Goal: Transaction & Acquisition: Book appointment/travel/reservation

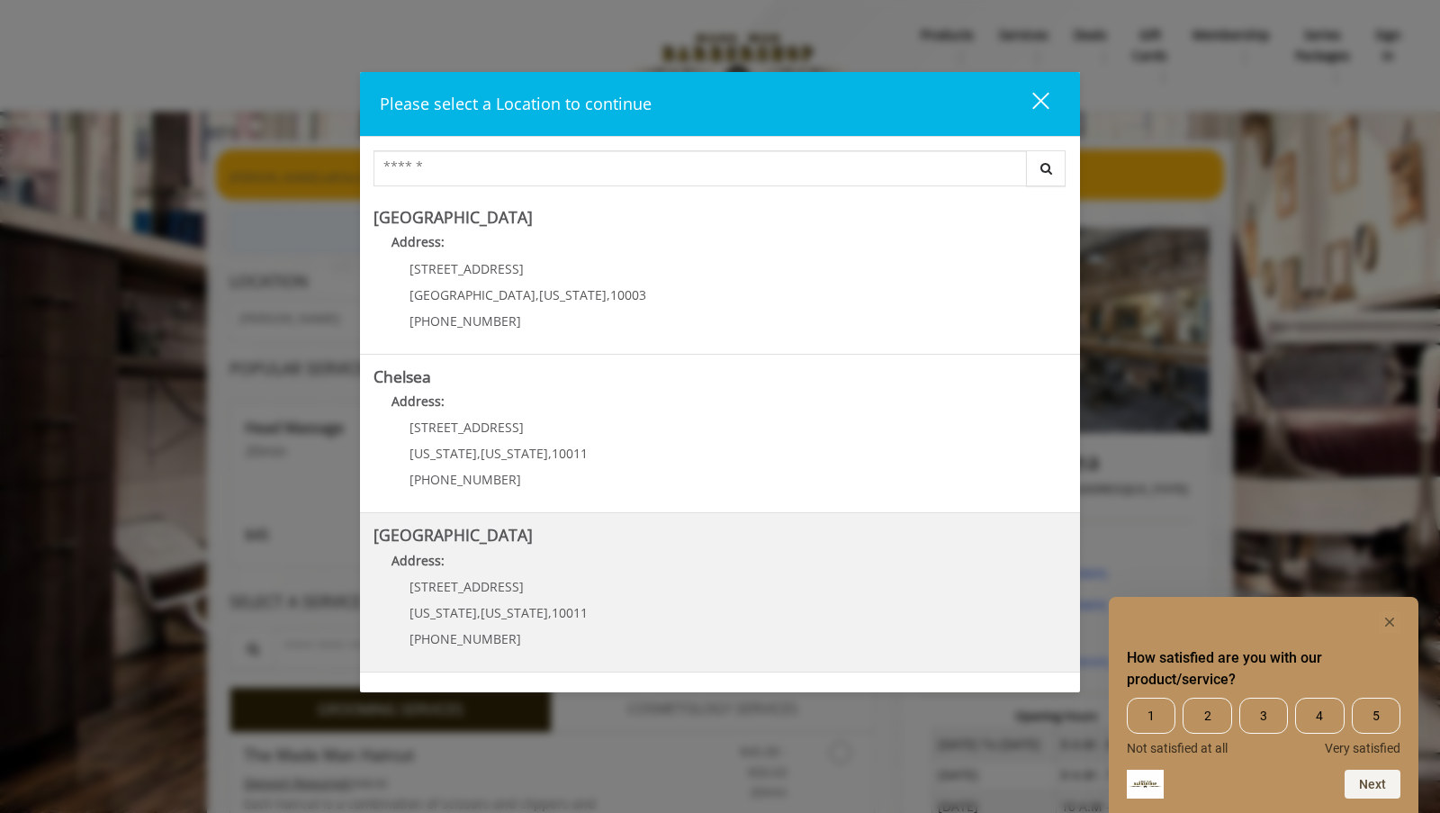
click at [444, 548] on Street "[GEOGRAPHIC_DATA] Address: [STREET_ADDRESS][US_STATE][US_STATE] (646) 850-0041" at bounding box center [719, 591] width 693 height 131
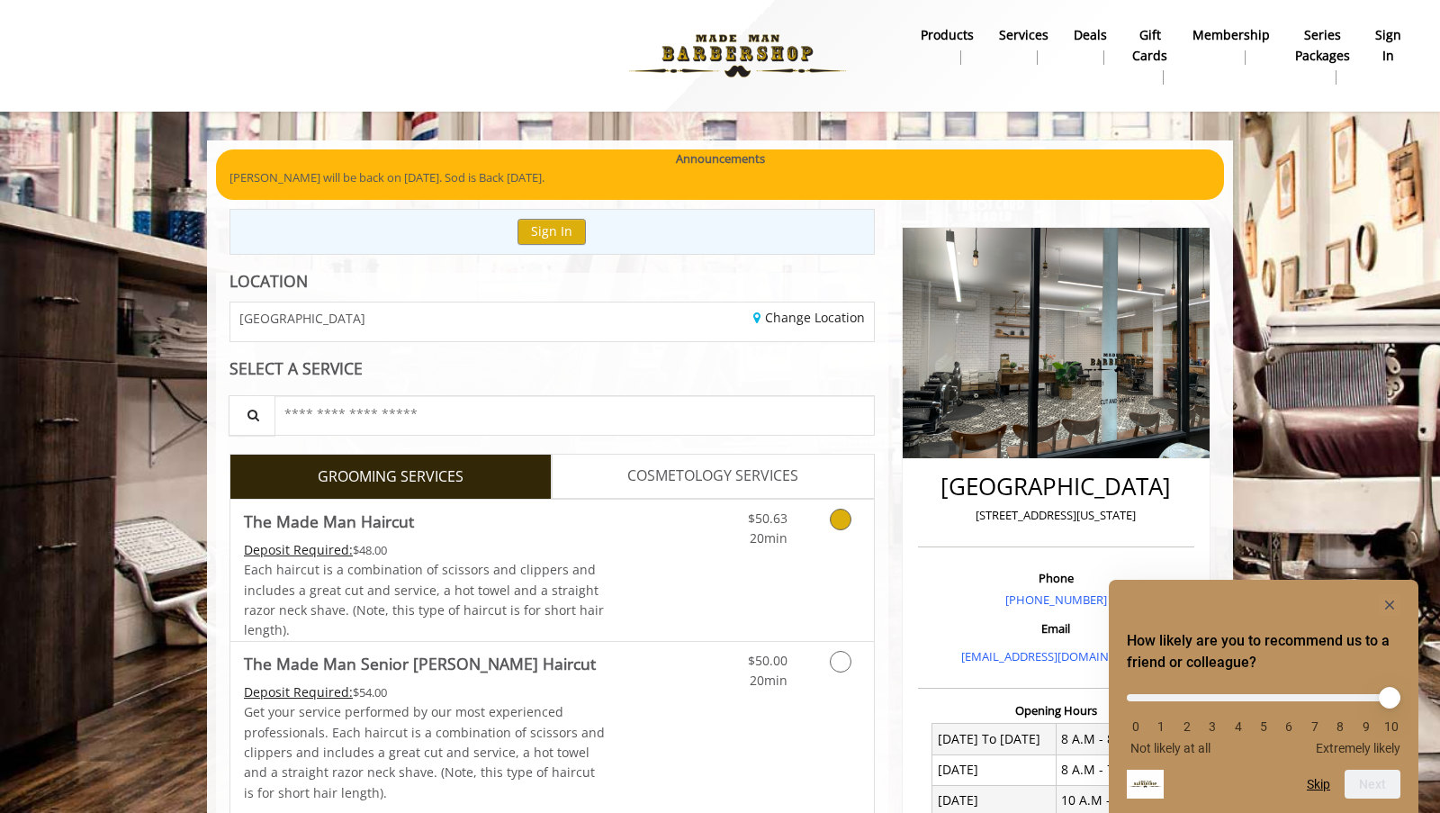
click at [838, 518] on icon "Grooming services" at bounding box center [841, 519] width 22 height 22
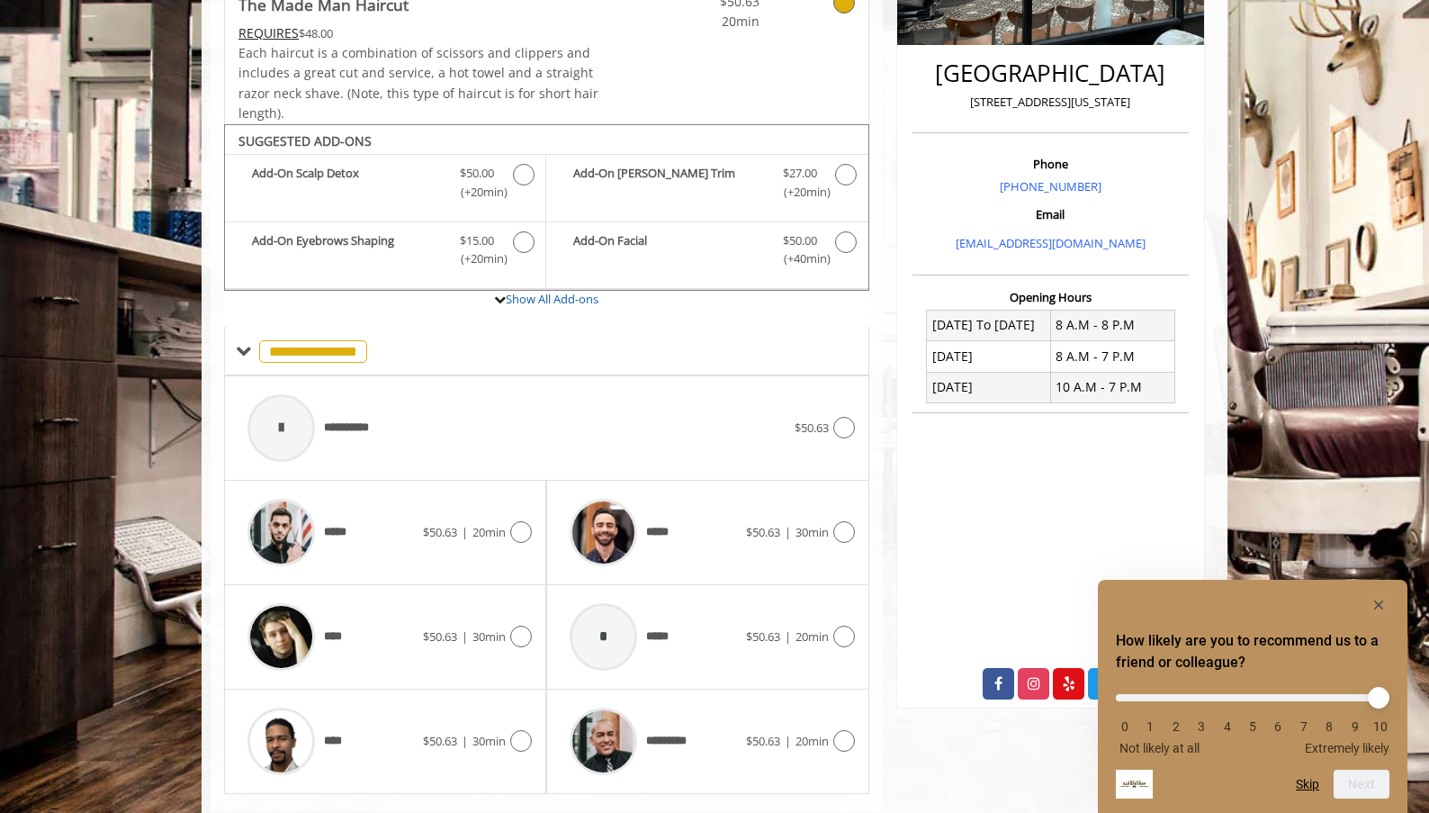
scroll to position [456, 0]
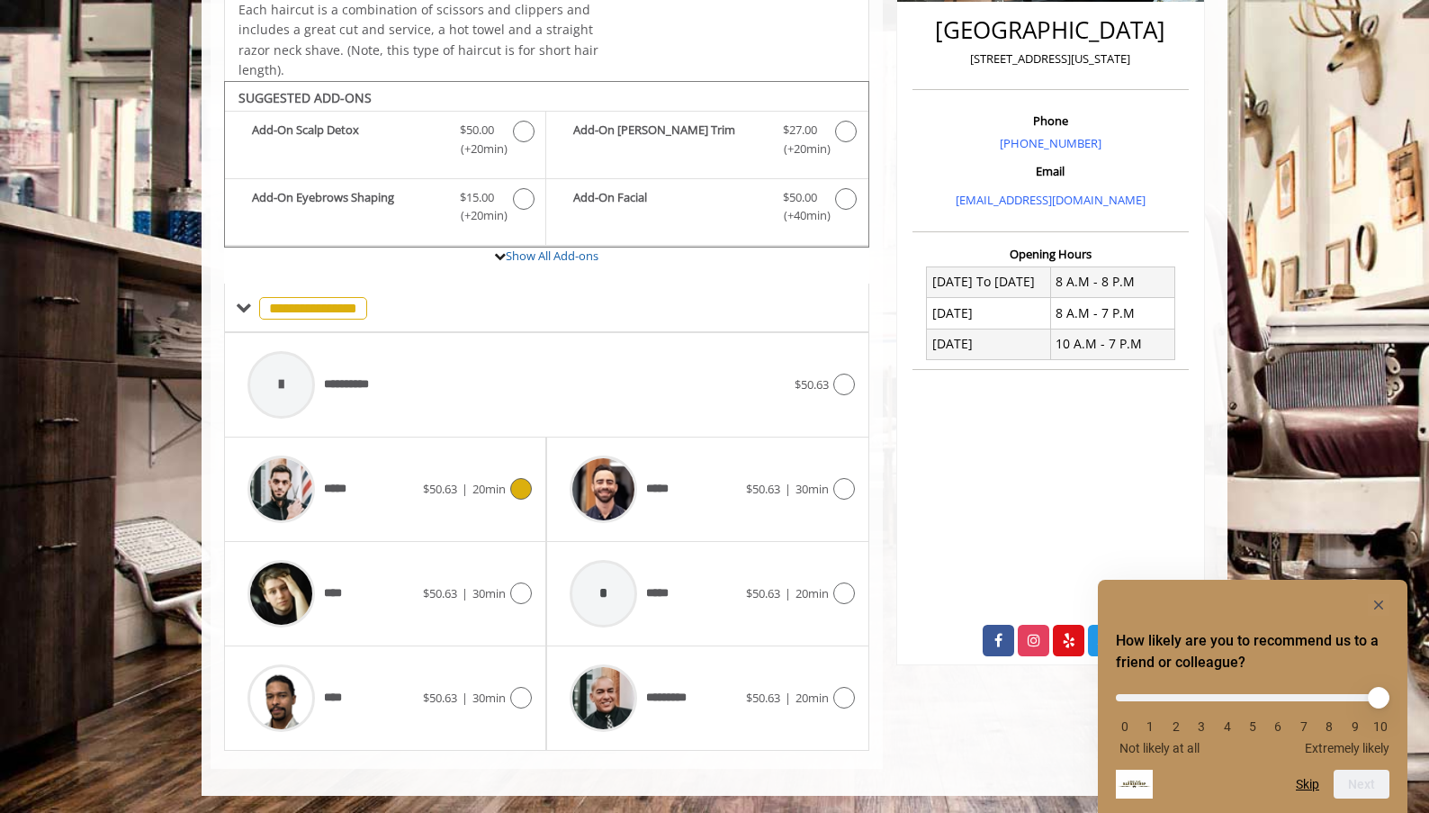
click at [521, 485] on icon at bounding box center [521, 489] width 22 height 22
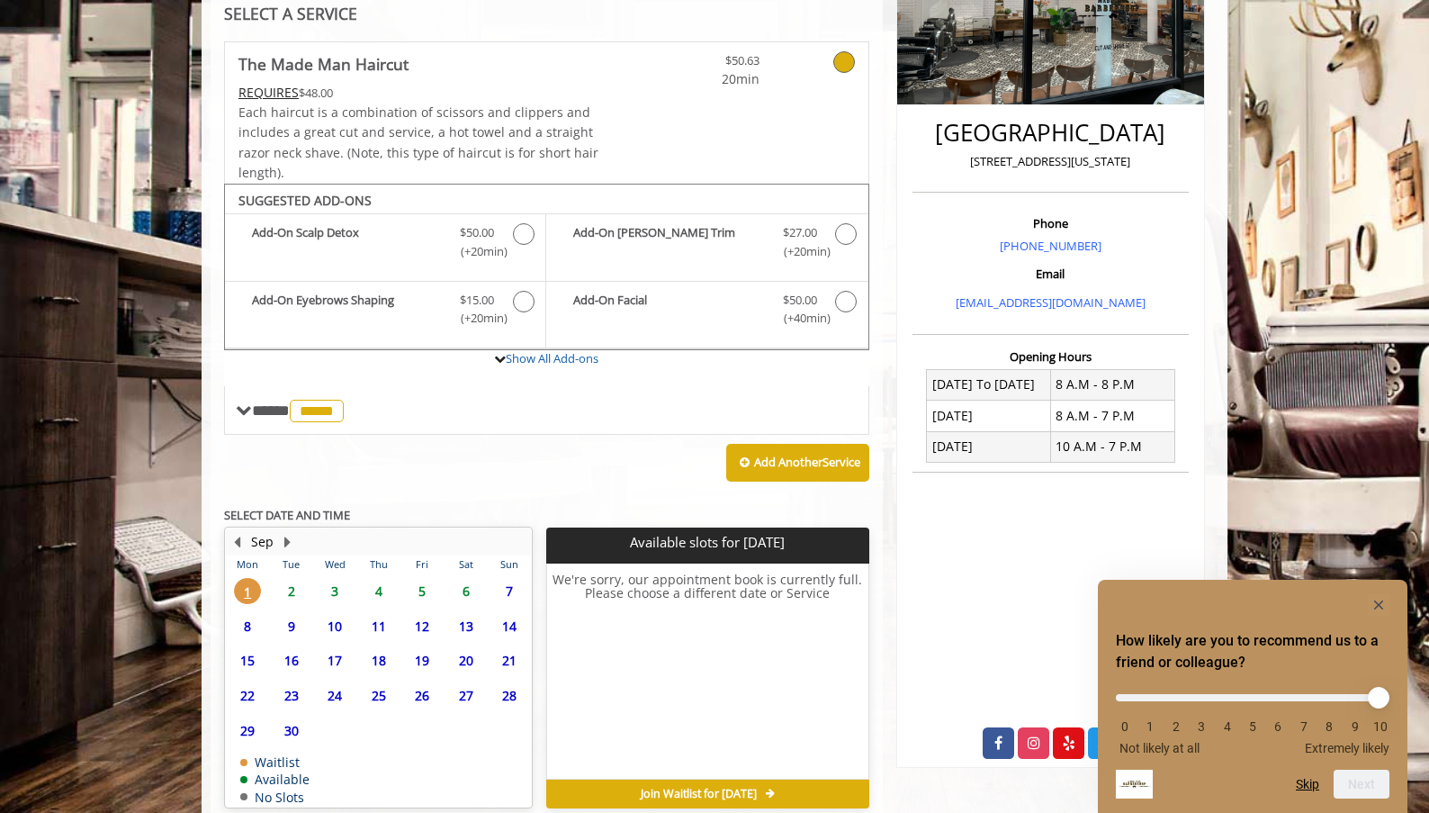
scroll to position [436, 0]
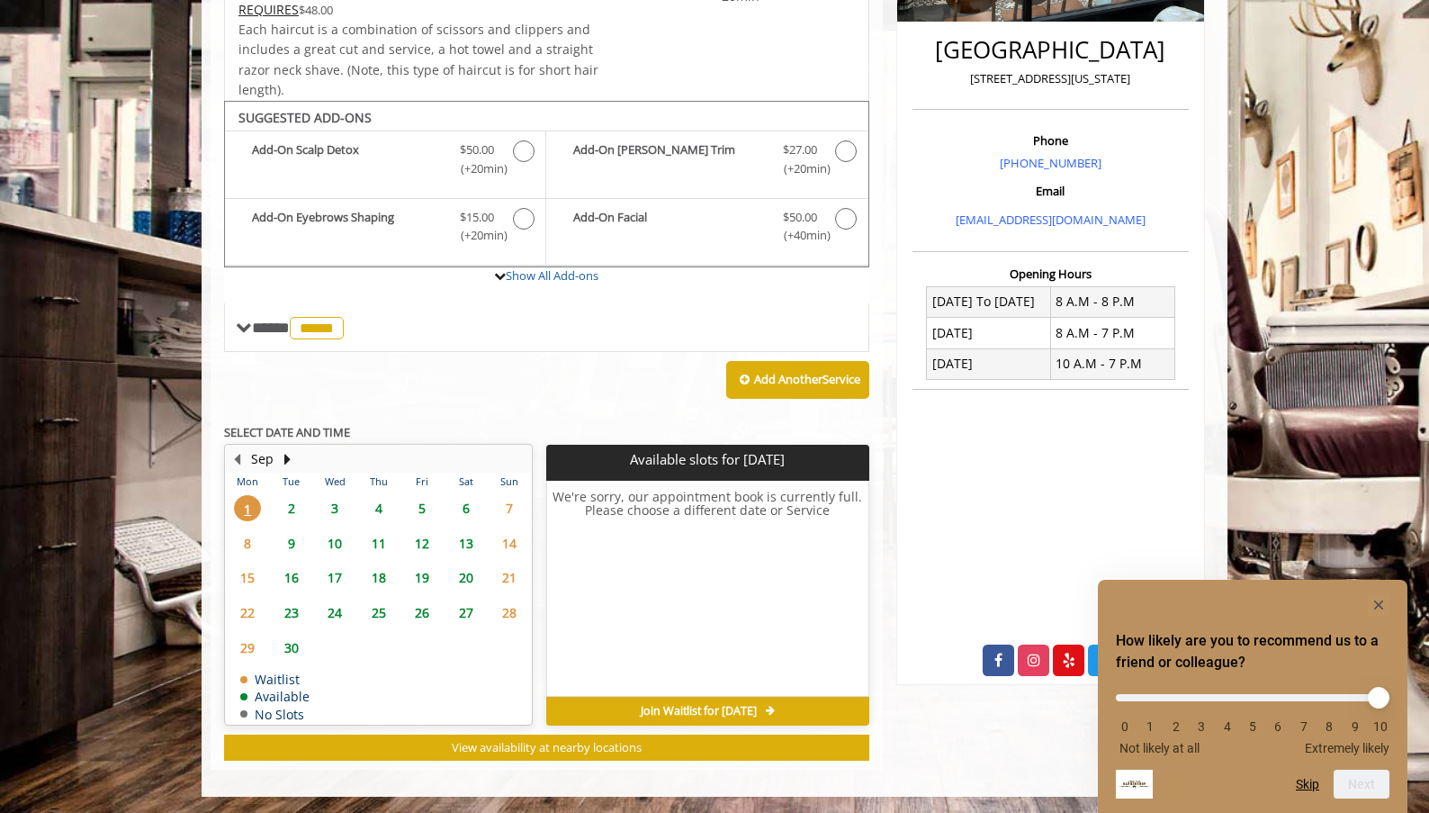
click at [287, 515] on span "2" at bounding box center [291, 508] width 27 height 26
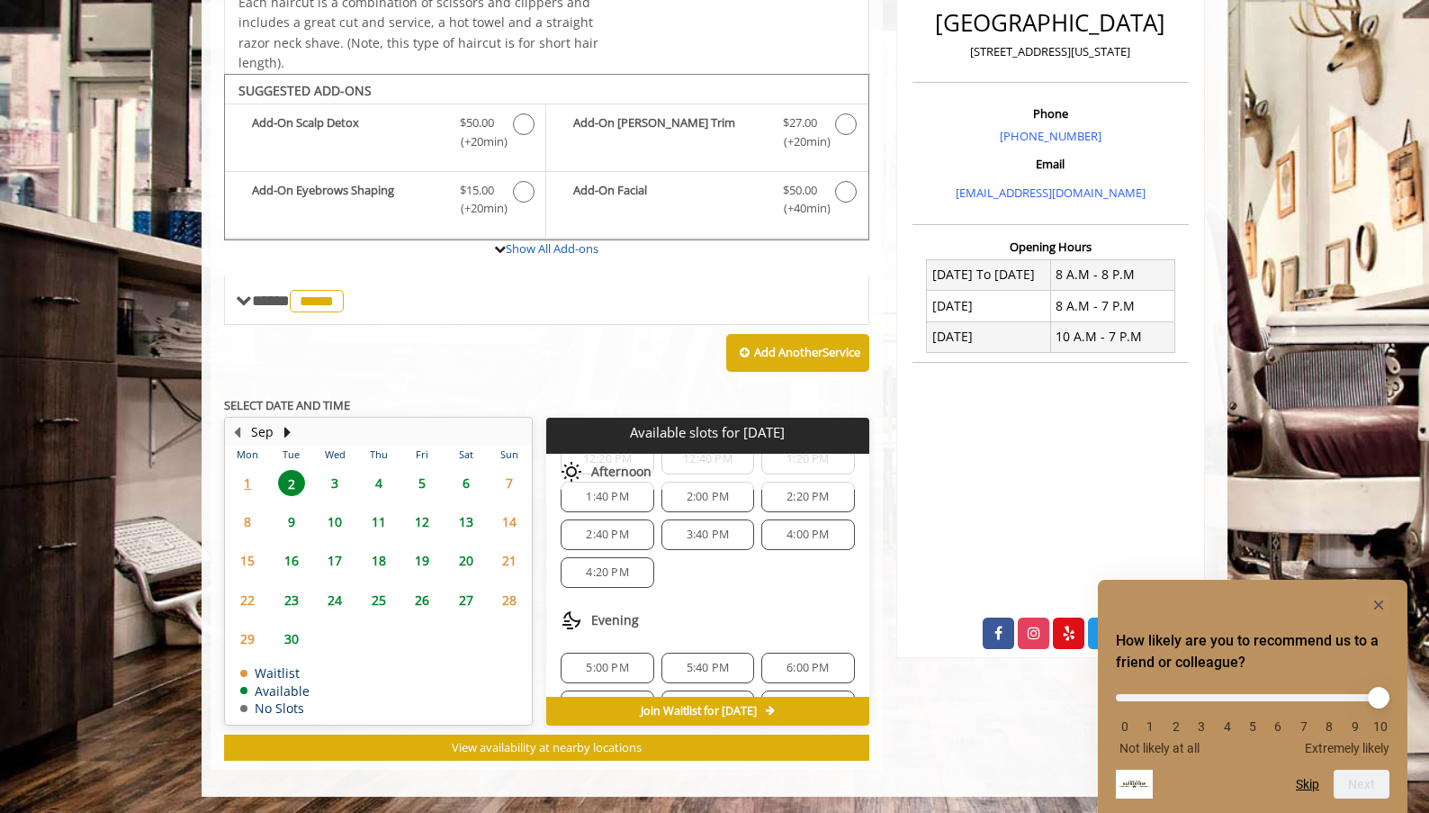
scroll to position [246, 0]
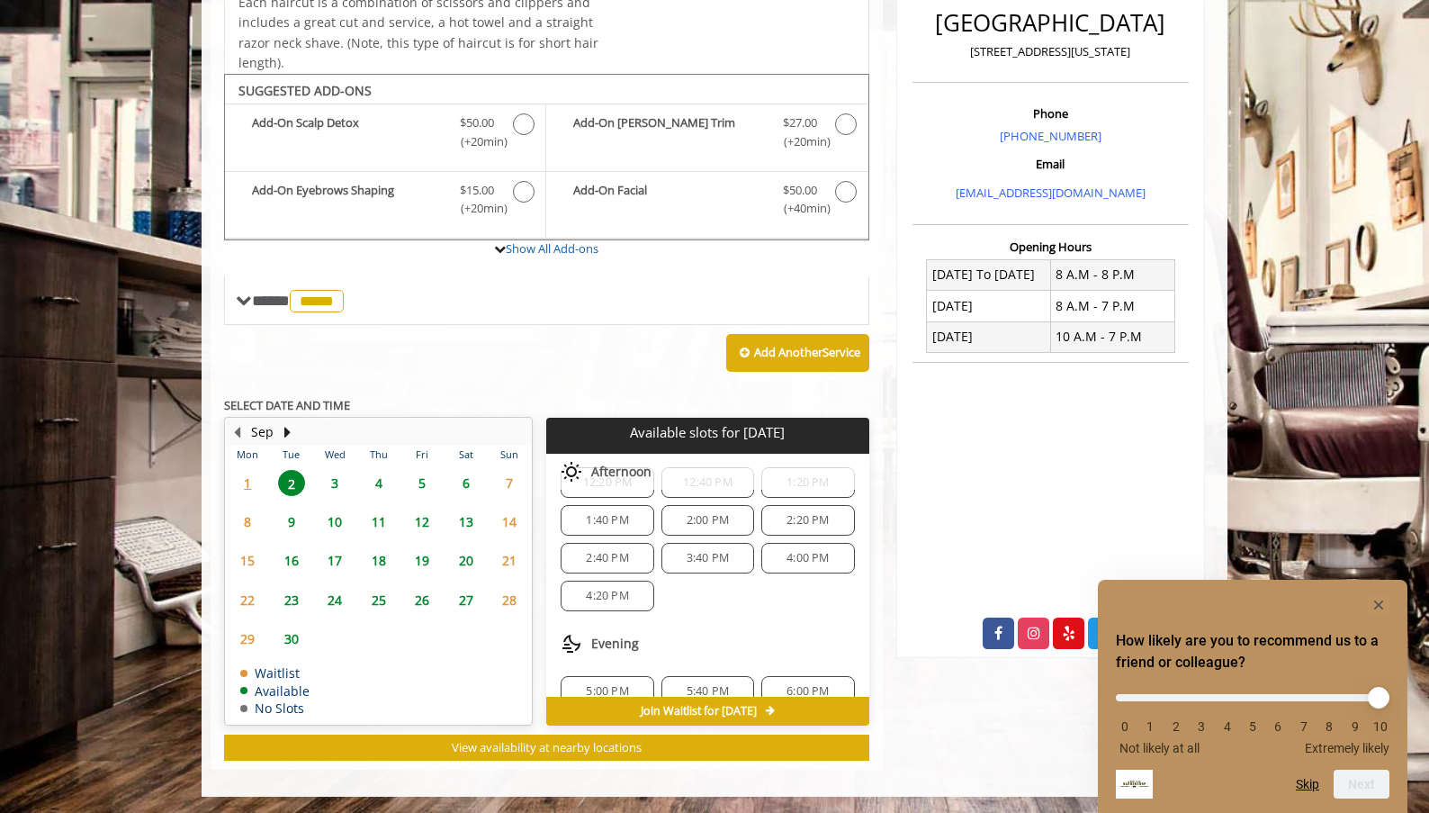
click at [787, 562] on span "4:00 PM" at bounding box center [808, 558] width 42 height 14
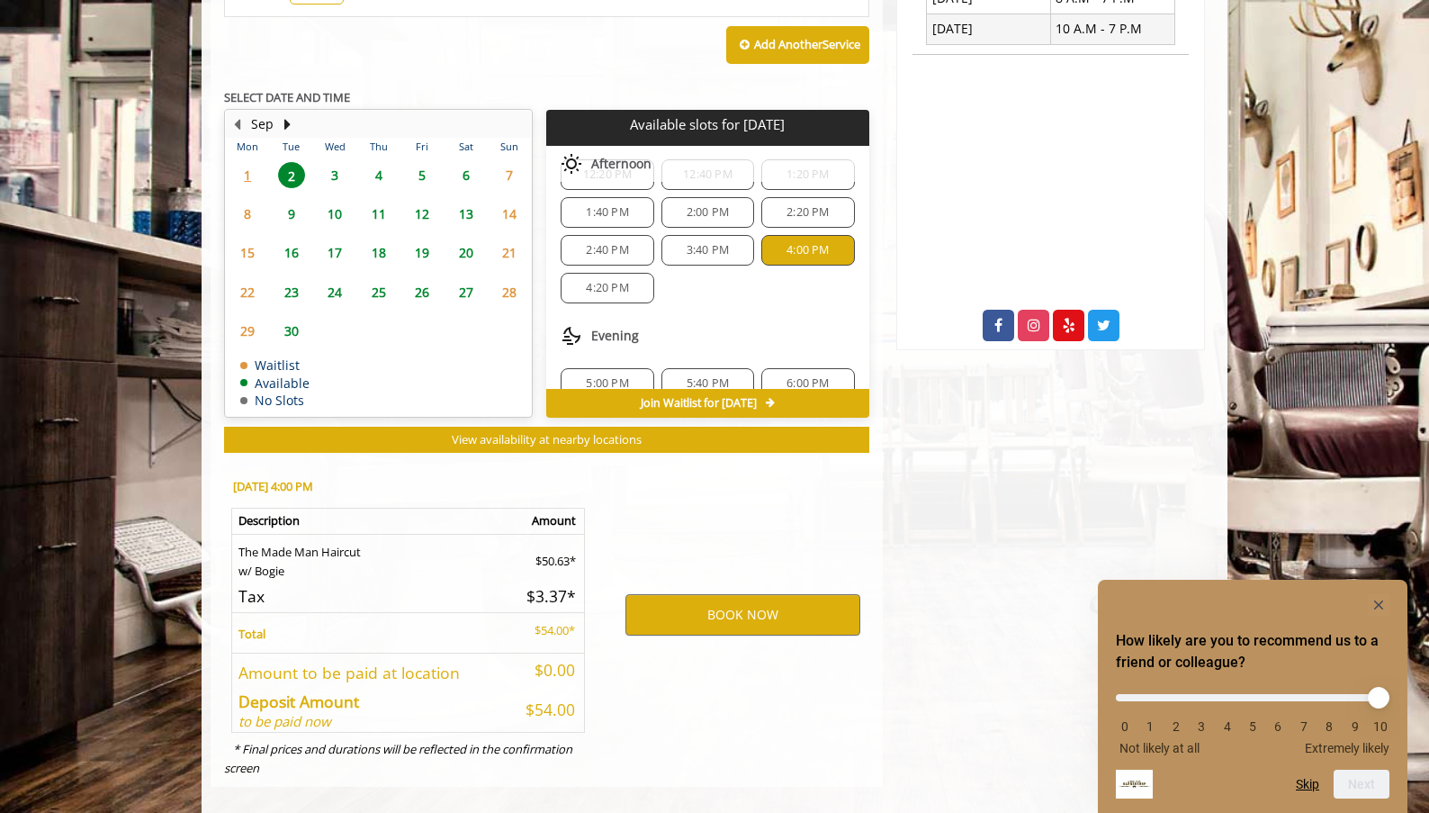
scroll to position [789, 0]
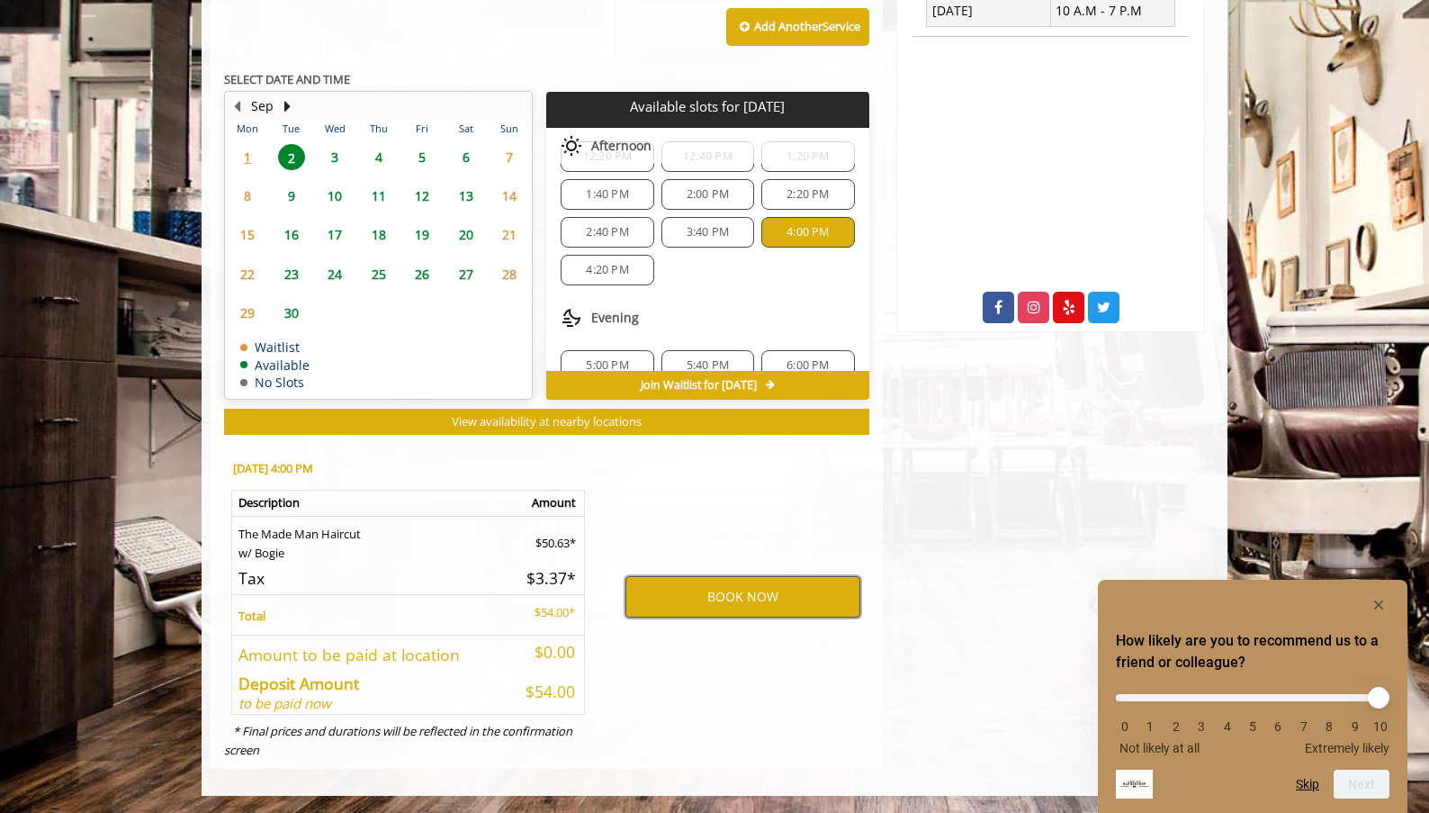
click at [707, 592] on button "BOOK NOW" at bounding box center [742, 596] width 235 height 41
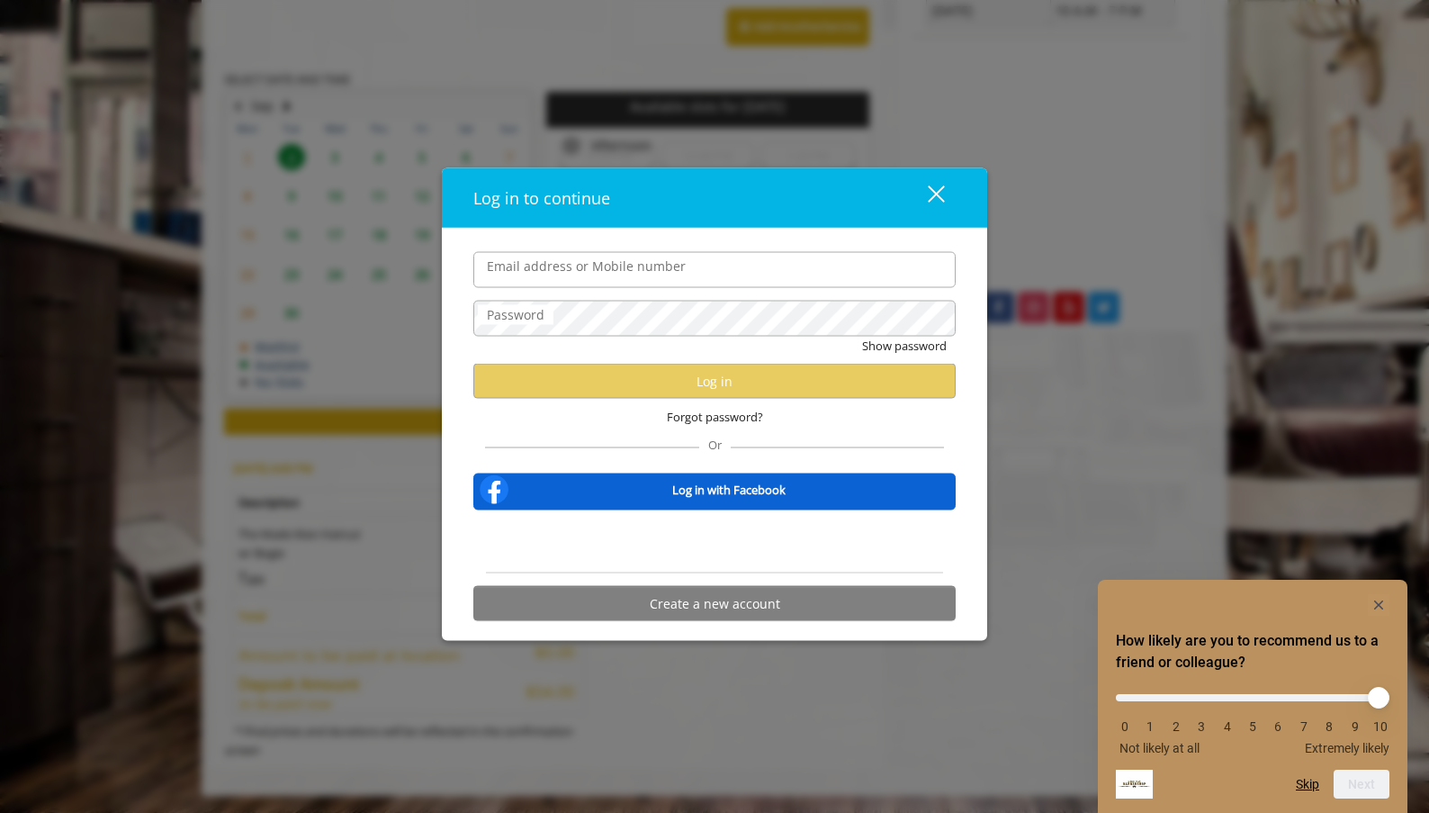
type input "**********"
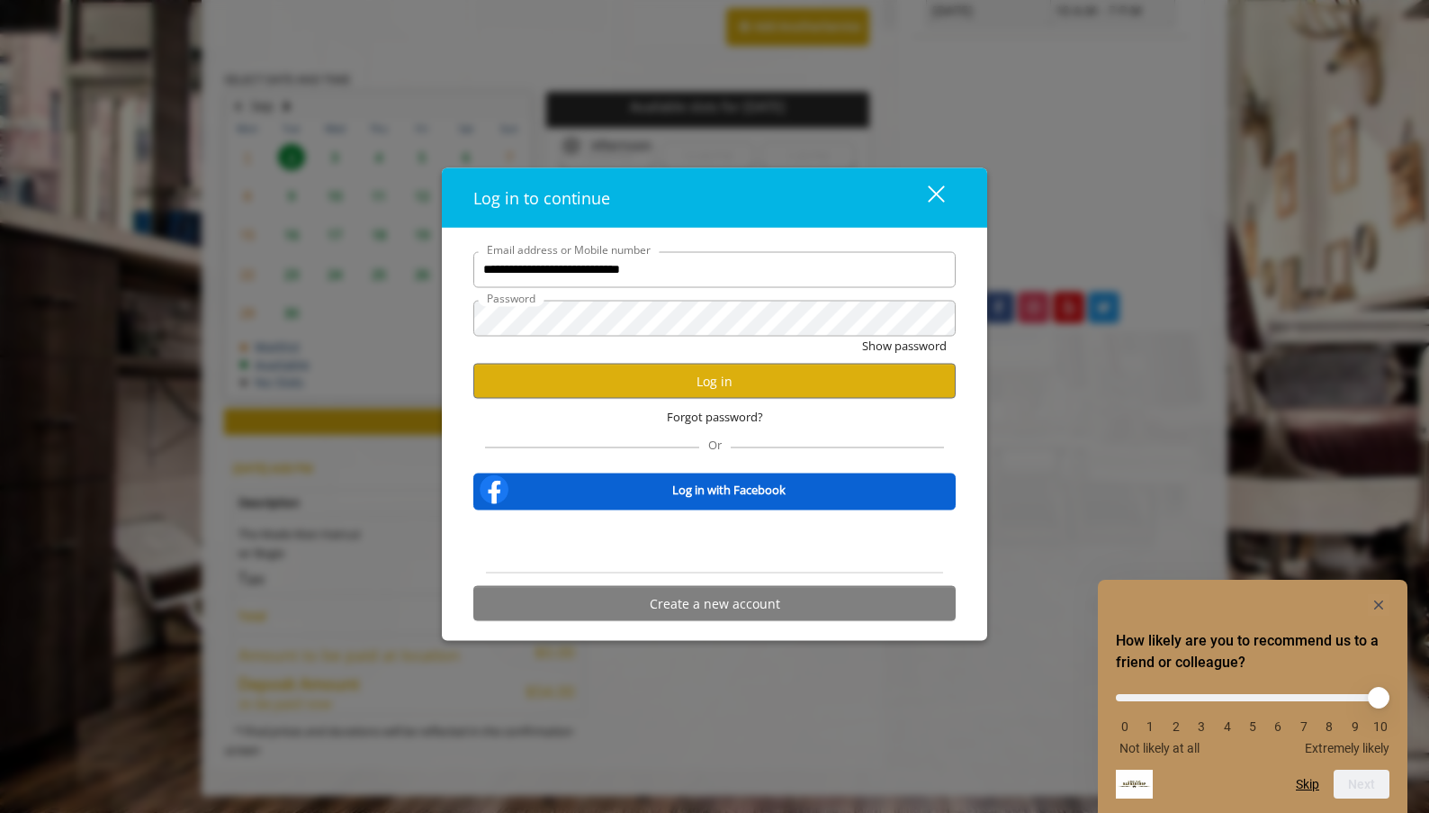
scroll to position [0, 0]
click at [730, 387] on button "Log in" at bounding box center [714, 381] width 482 height 35
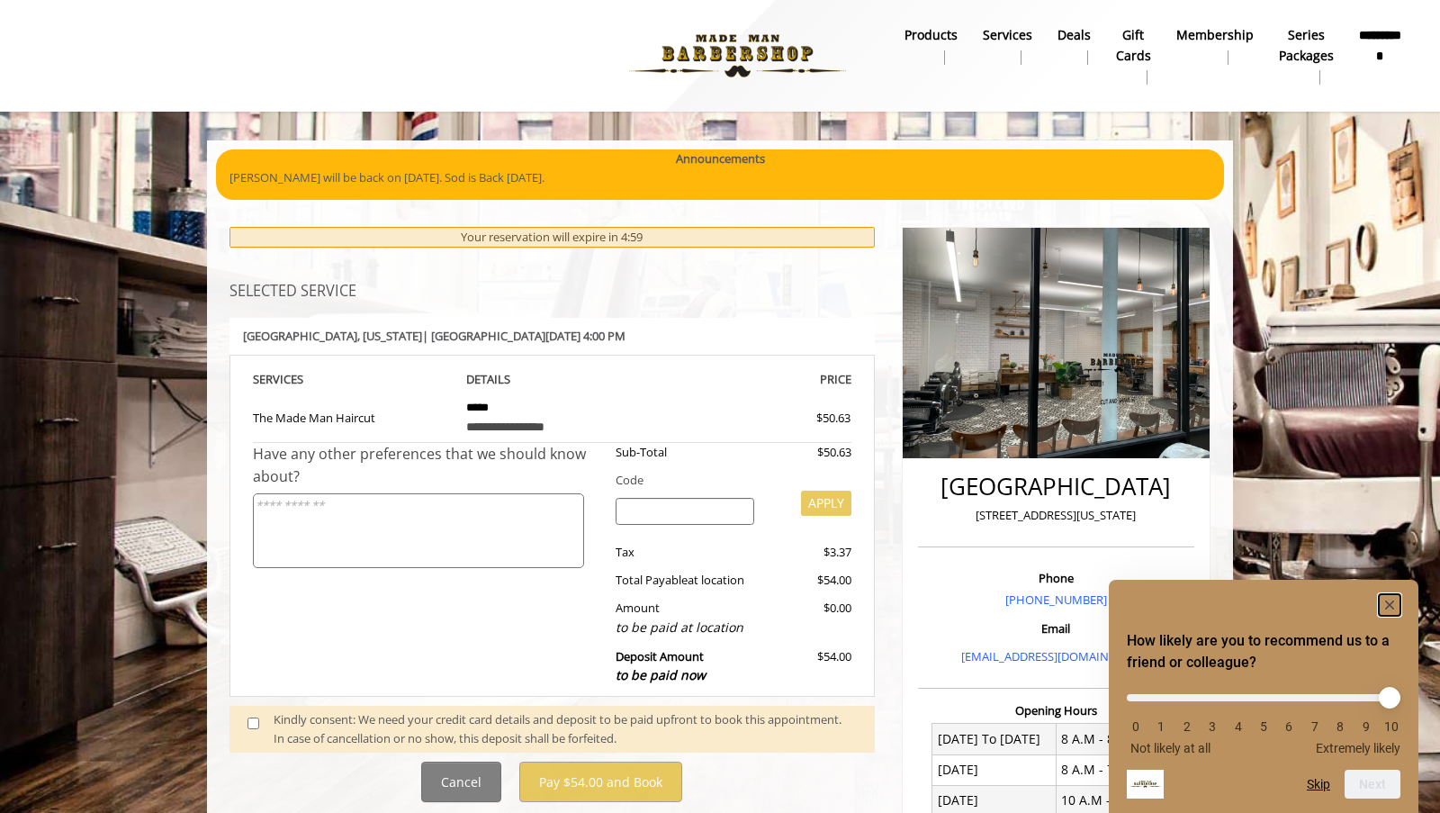
click at [1396, 606] on rect "Hide survey" at bounding box center [1390, 605] width 22 height 22
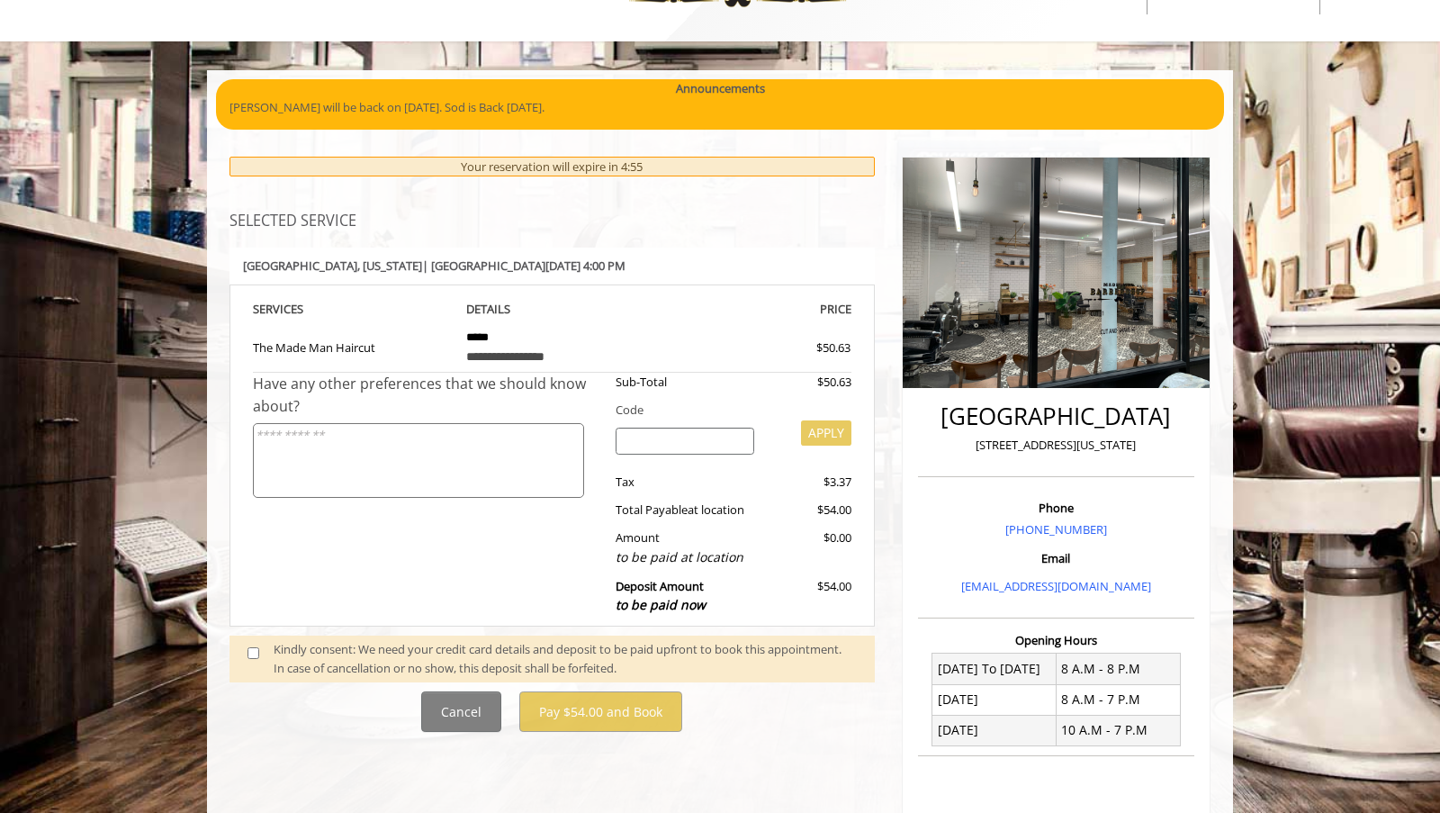
scroll to position [278, 0]
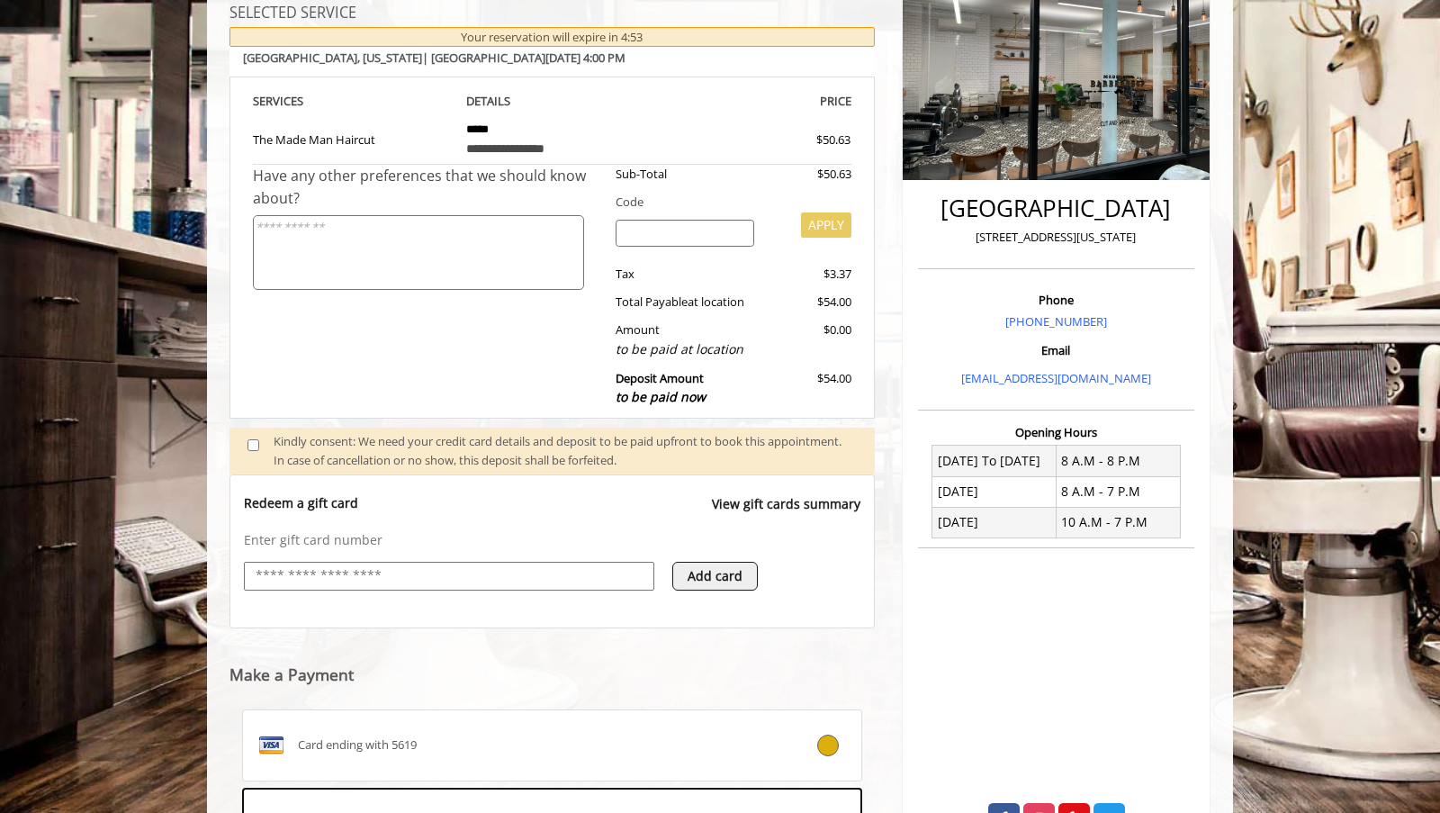
click at [472, 564] on div at bounding box center [449, 576] width 410 height 29
click at [470, 573] on input "text" at bounding box center [449, 576] width 391 height 22
type input "**********"
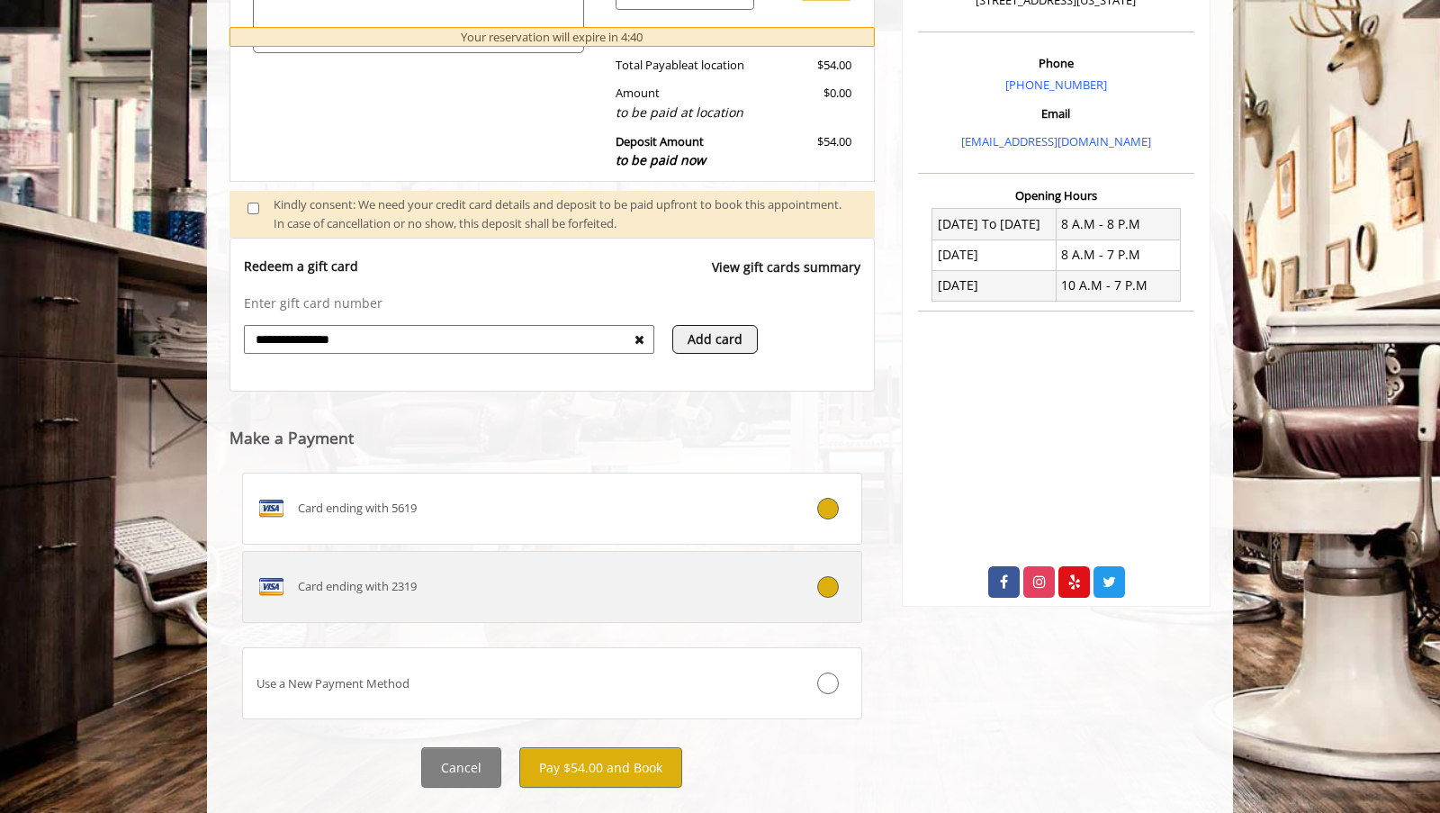
scroll to position [553, 0]
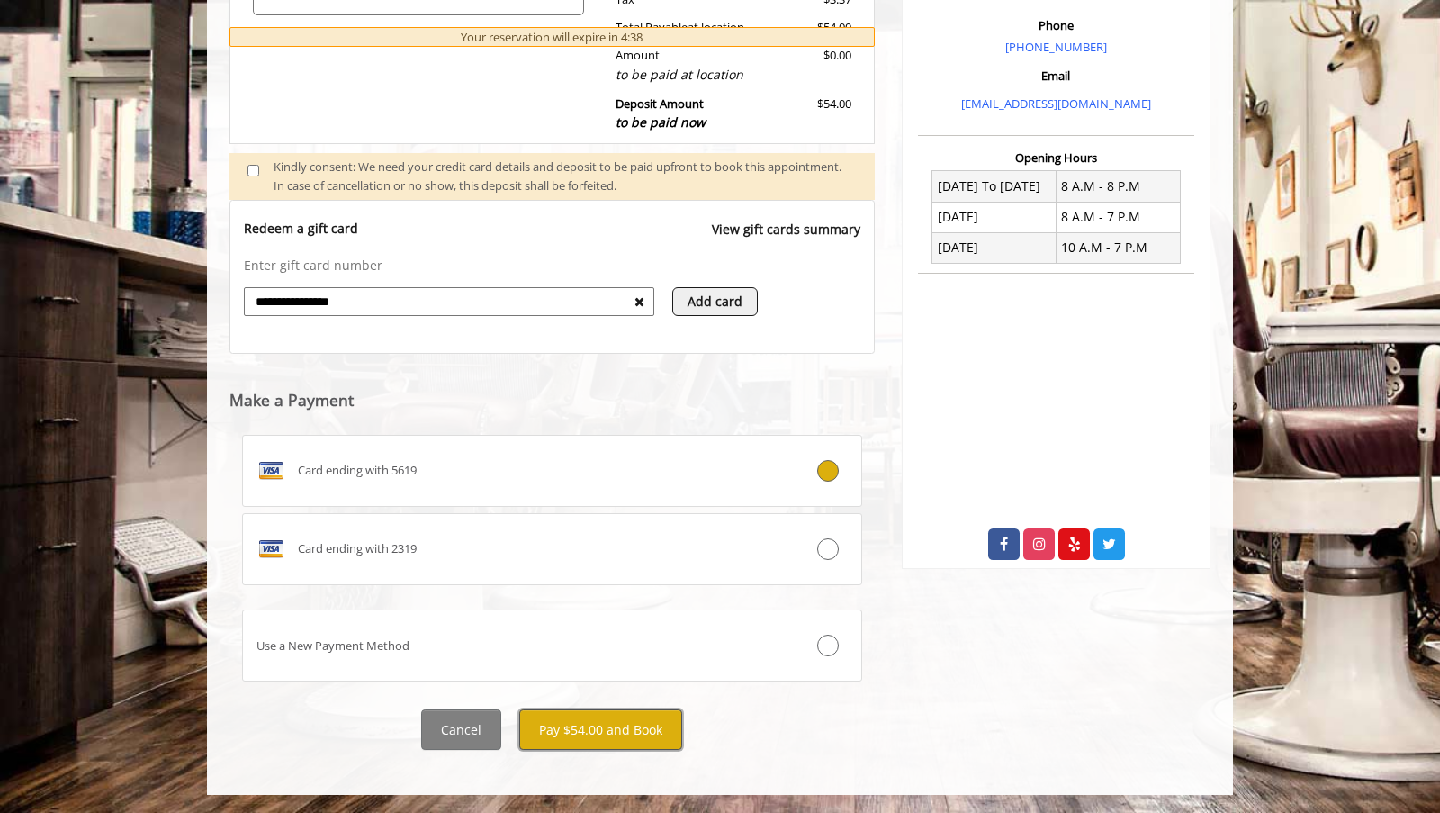
click at [611, 737] on button "Pay $54.00 and Book" at bounding box center [600, 729] width 163 height 40
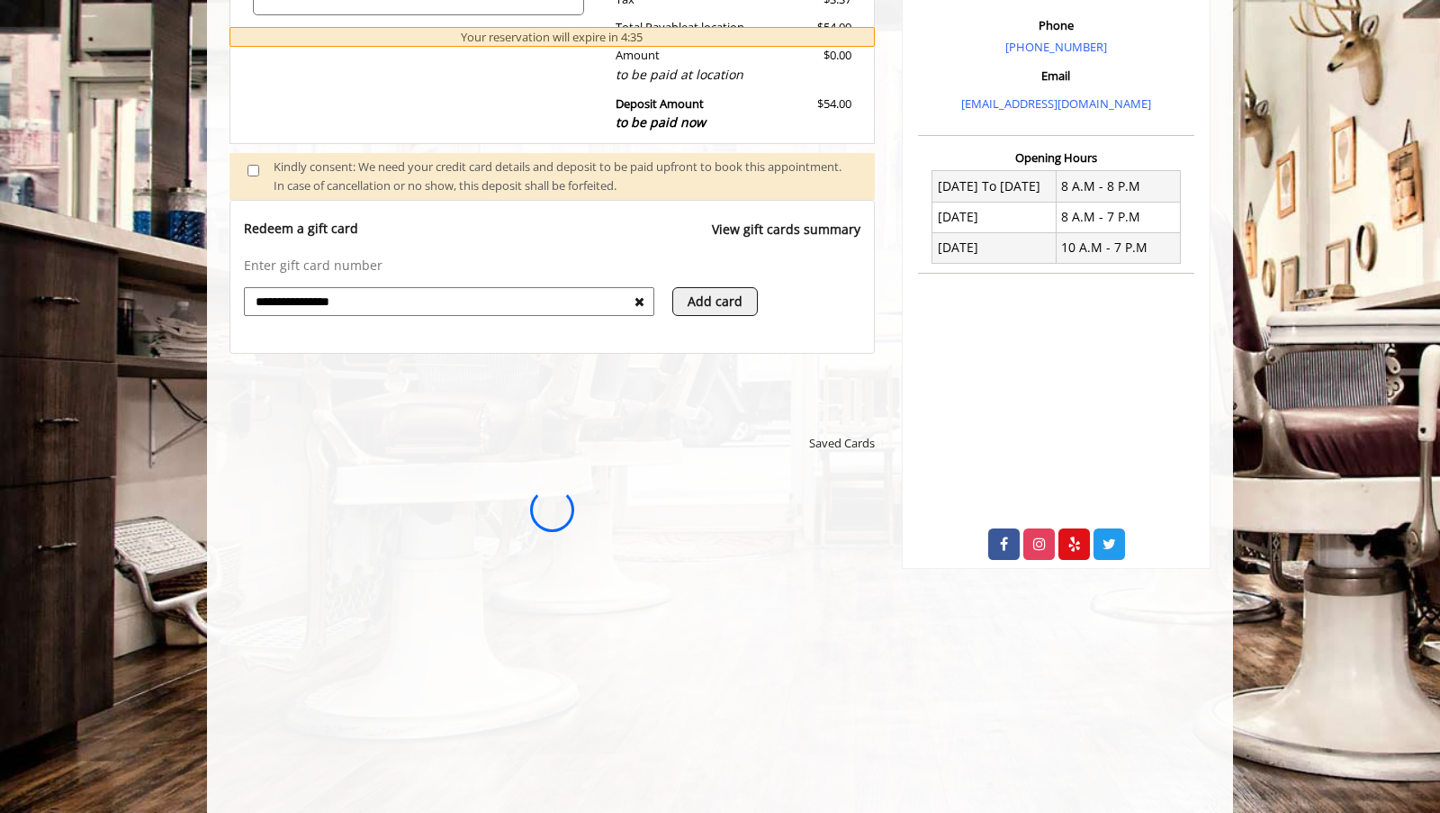
scroll to position [0, 0]
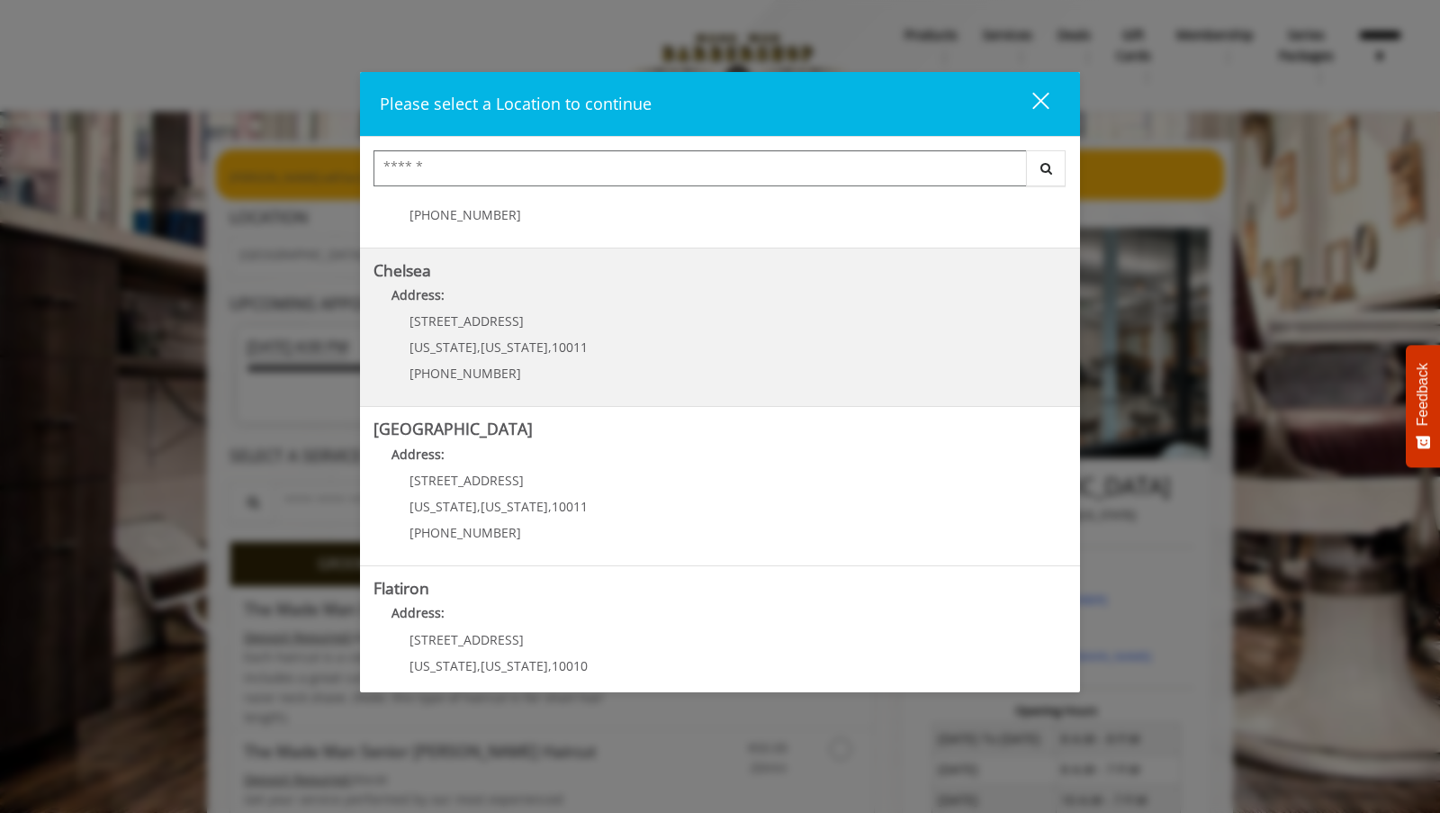
scroll to position [182, 0]
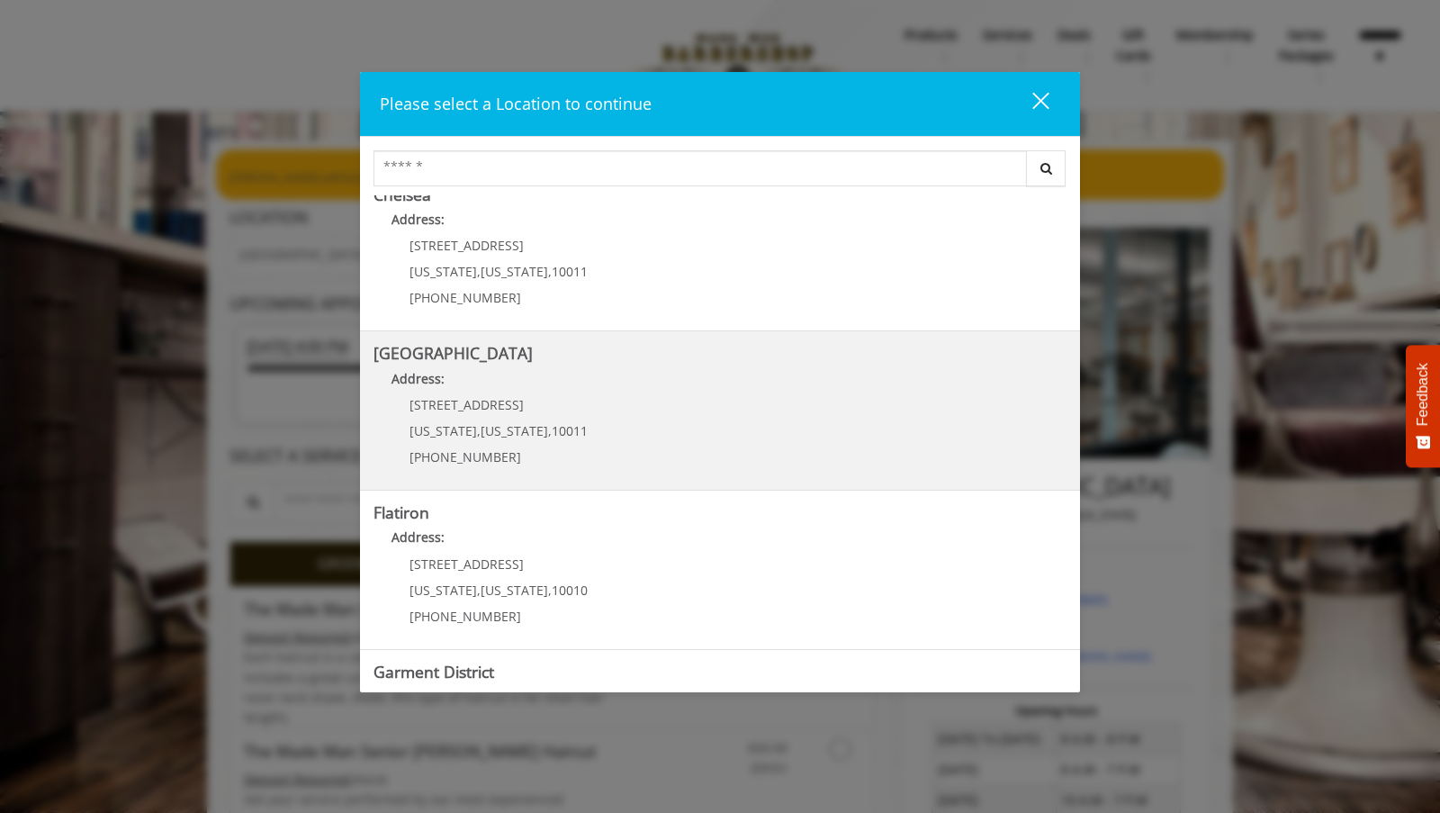
click at [492, 414] on div "267 W 15th St New York , New York , 10011 (646) 850-0041" at bounding box center [484, 437] width 223 height 78
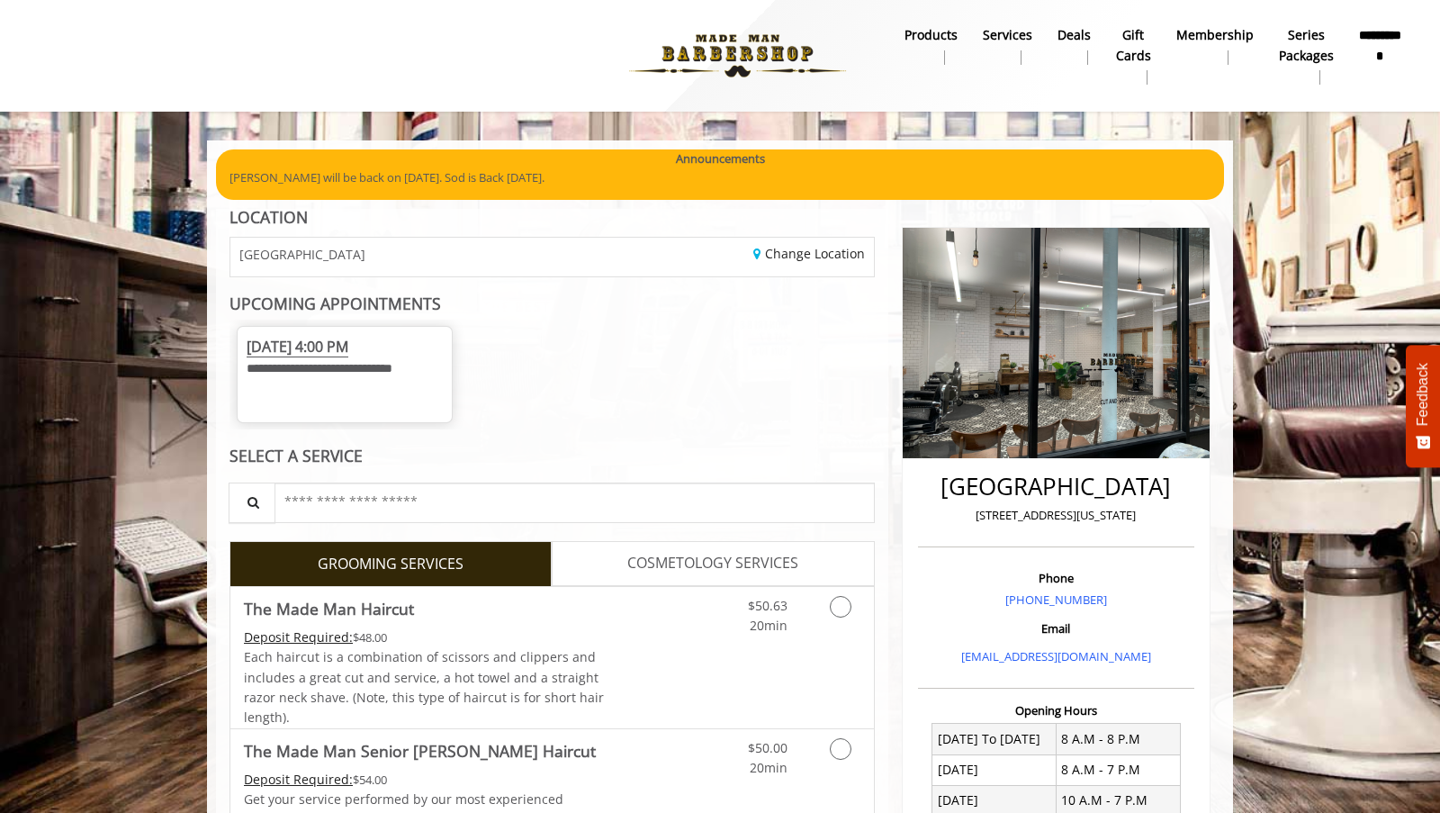
scroll to position [47, 0]
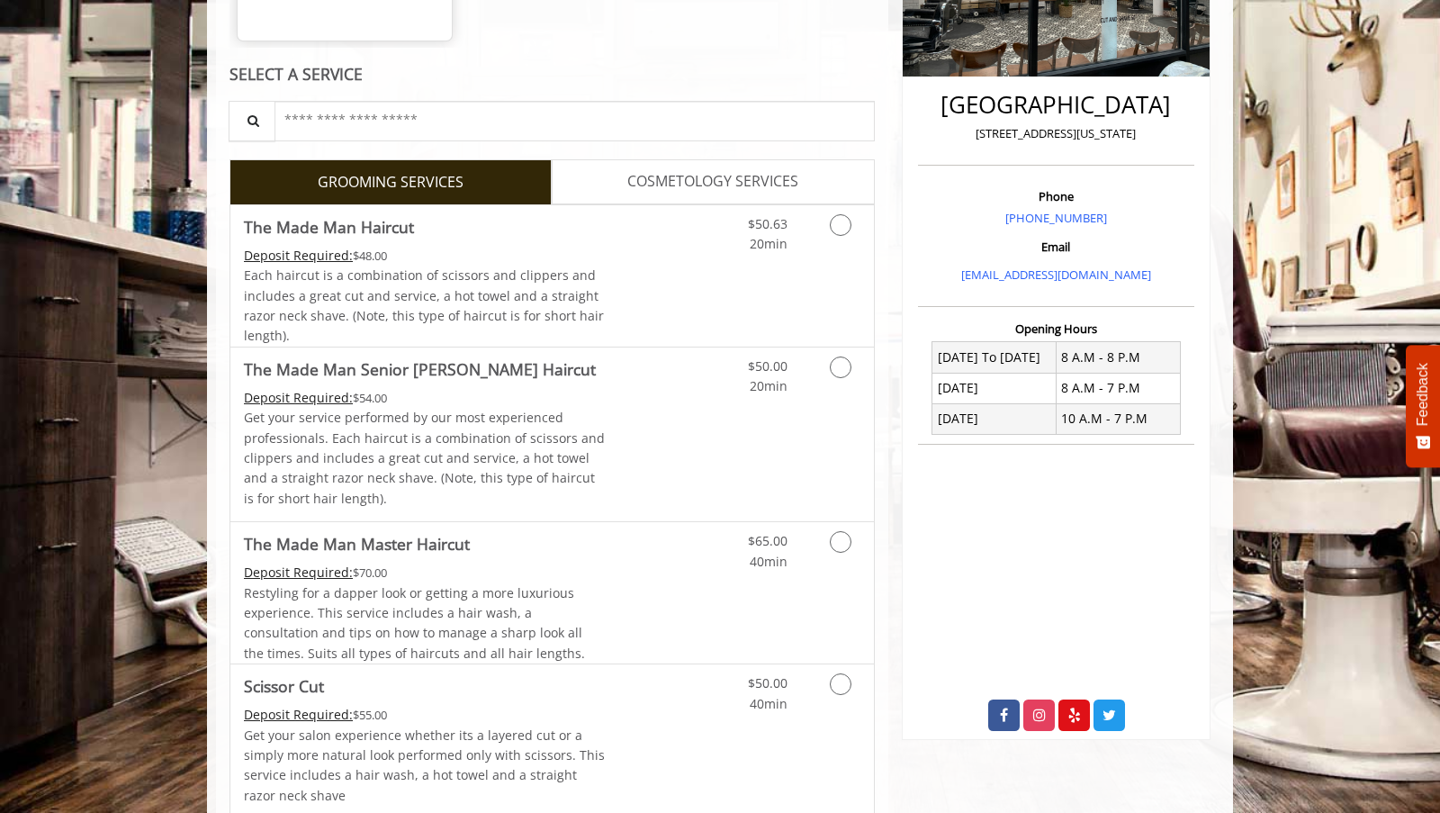
scroll to position [409, 0]
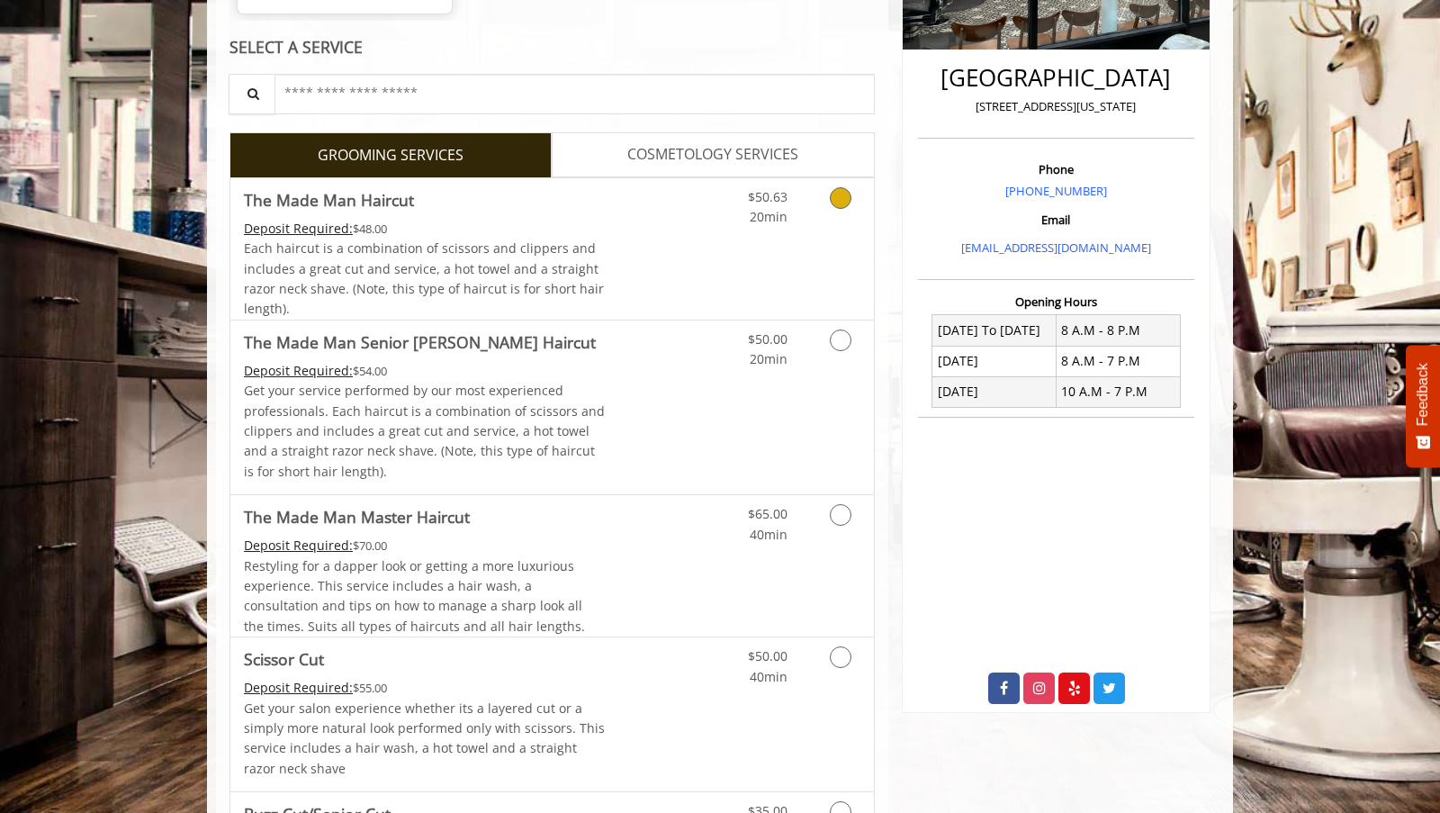
click at [838, 209] on icon "Grooming services" at bounding box center [841, 198] width 22 height 22
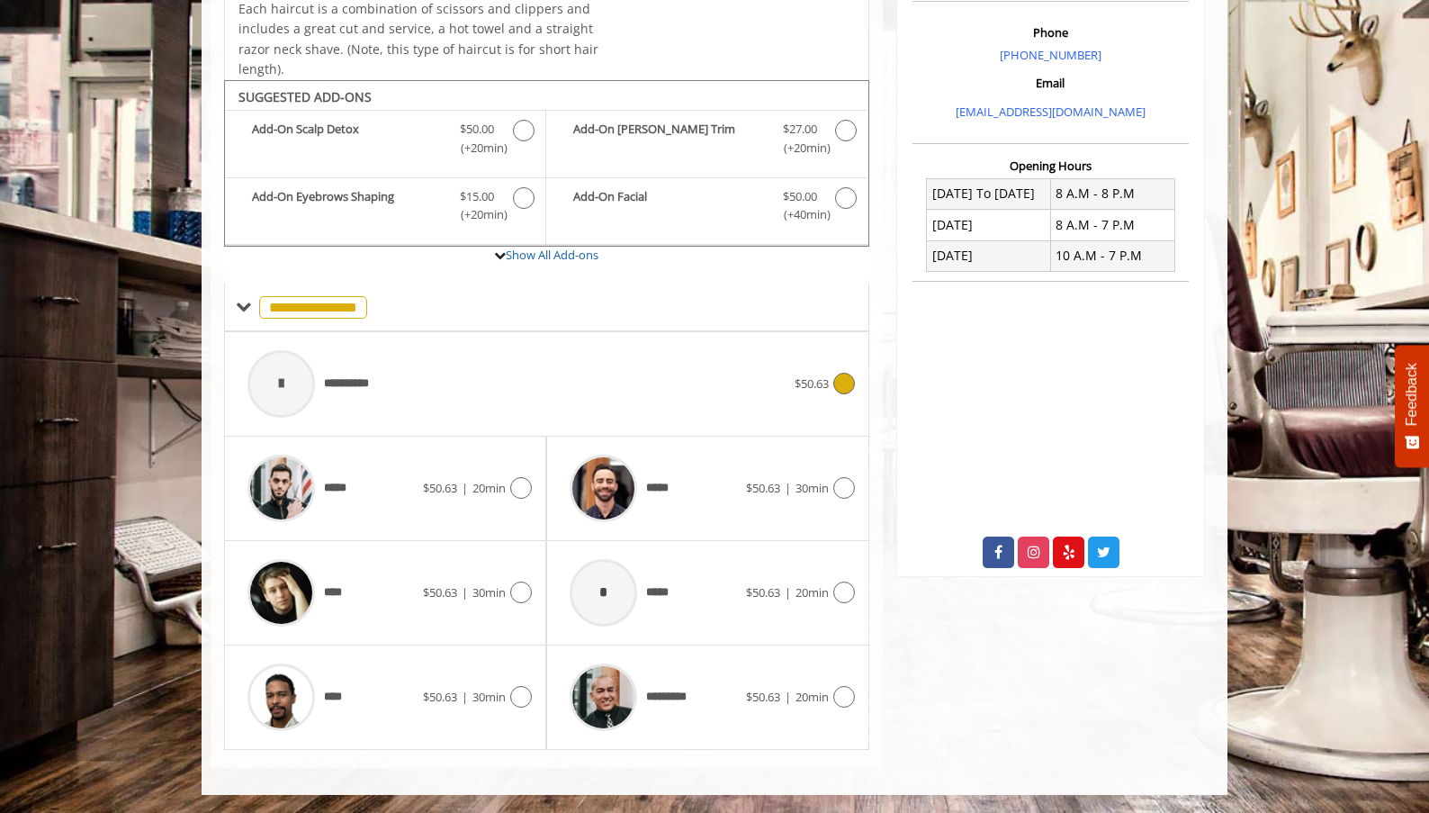
scroll to position [563, 0]
click at [515, 490] on icon at bounding box center [521, 488] width 22 height 22
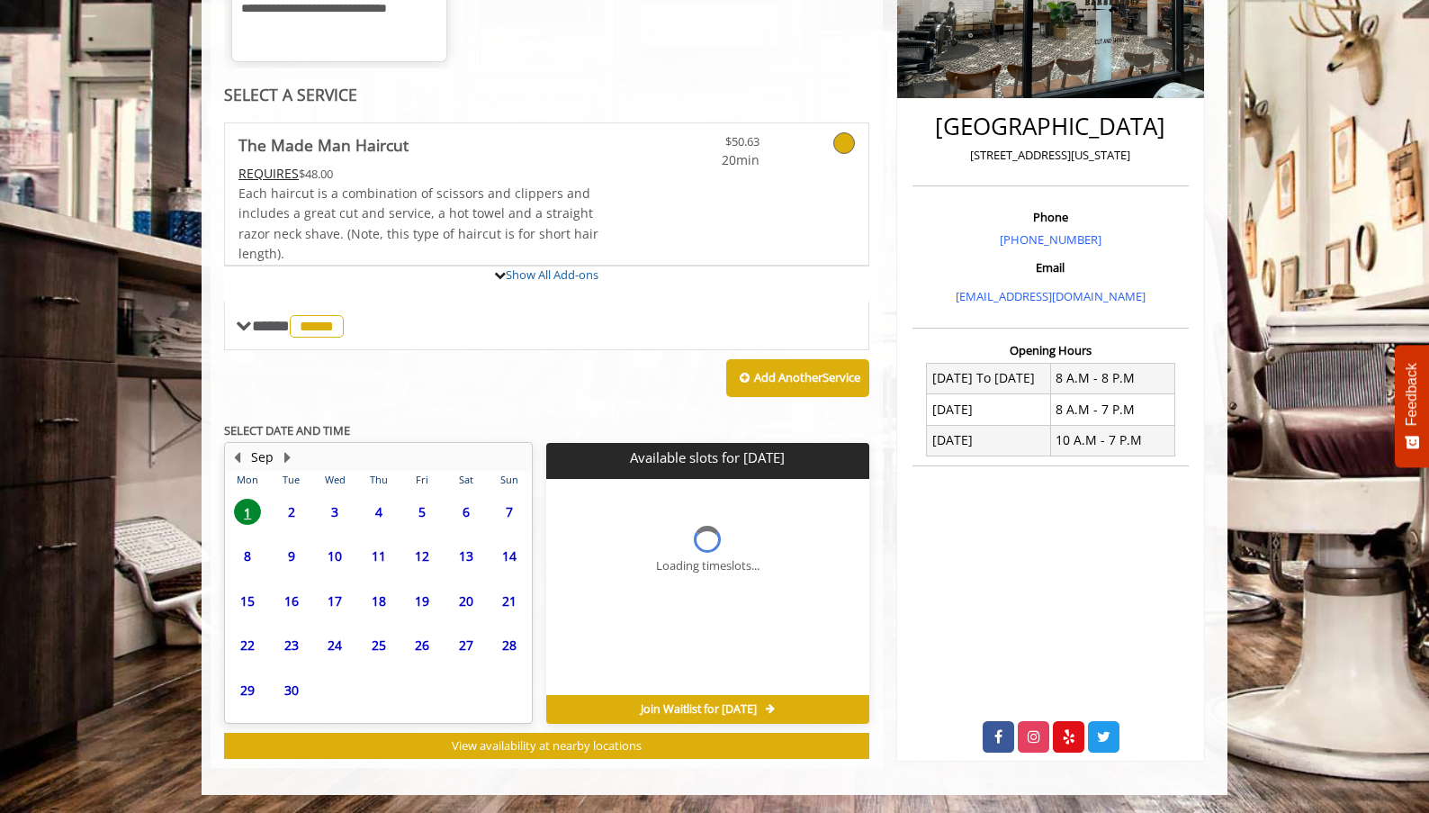
scroll to position [544, 0]
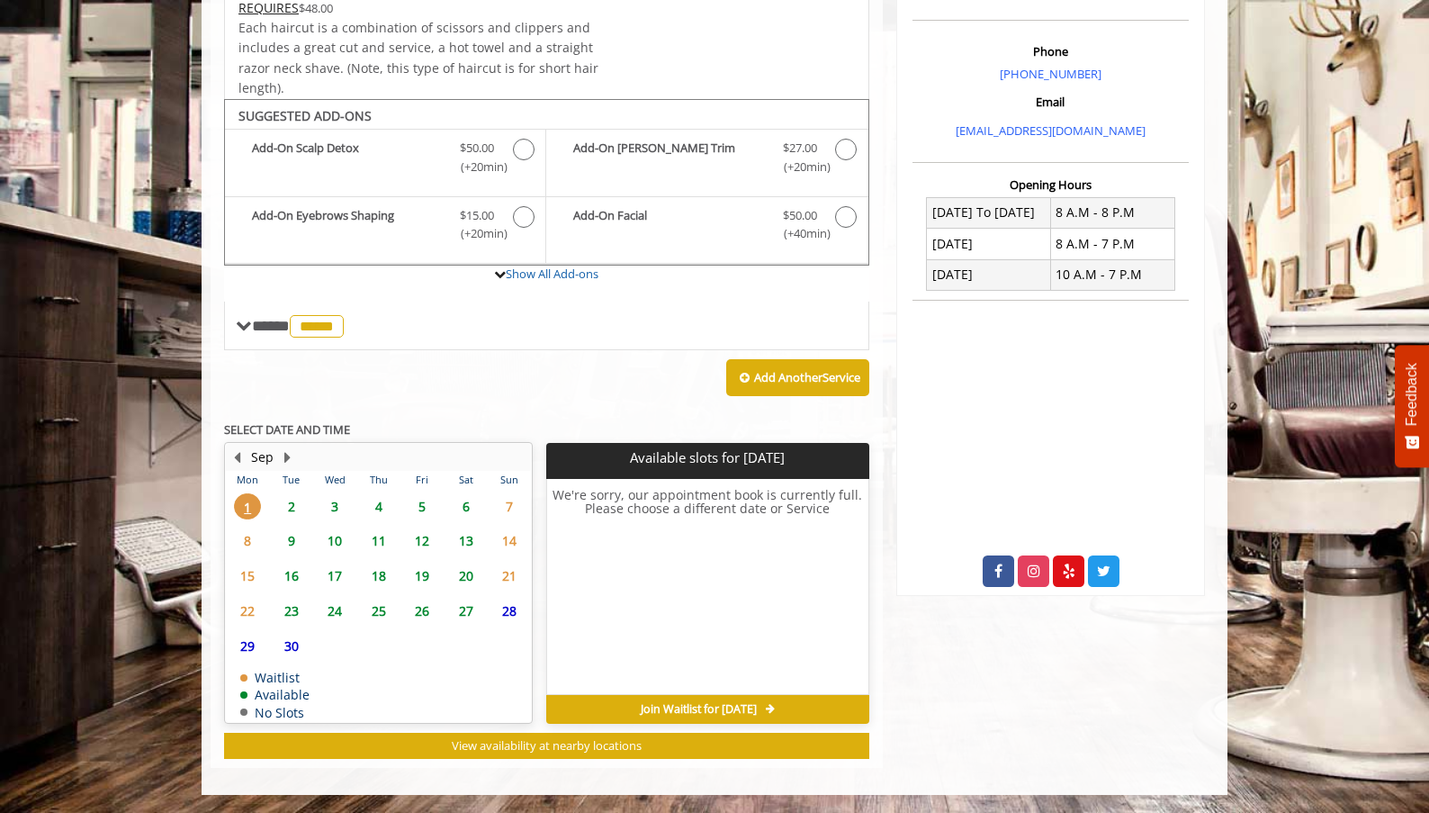
click at [291, 506] on span "2" at bounding box center [291, 506] width 27 height 26
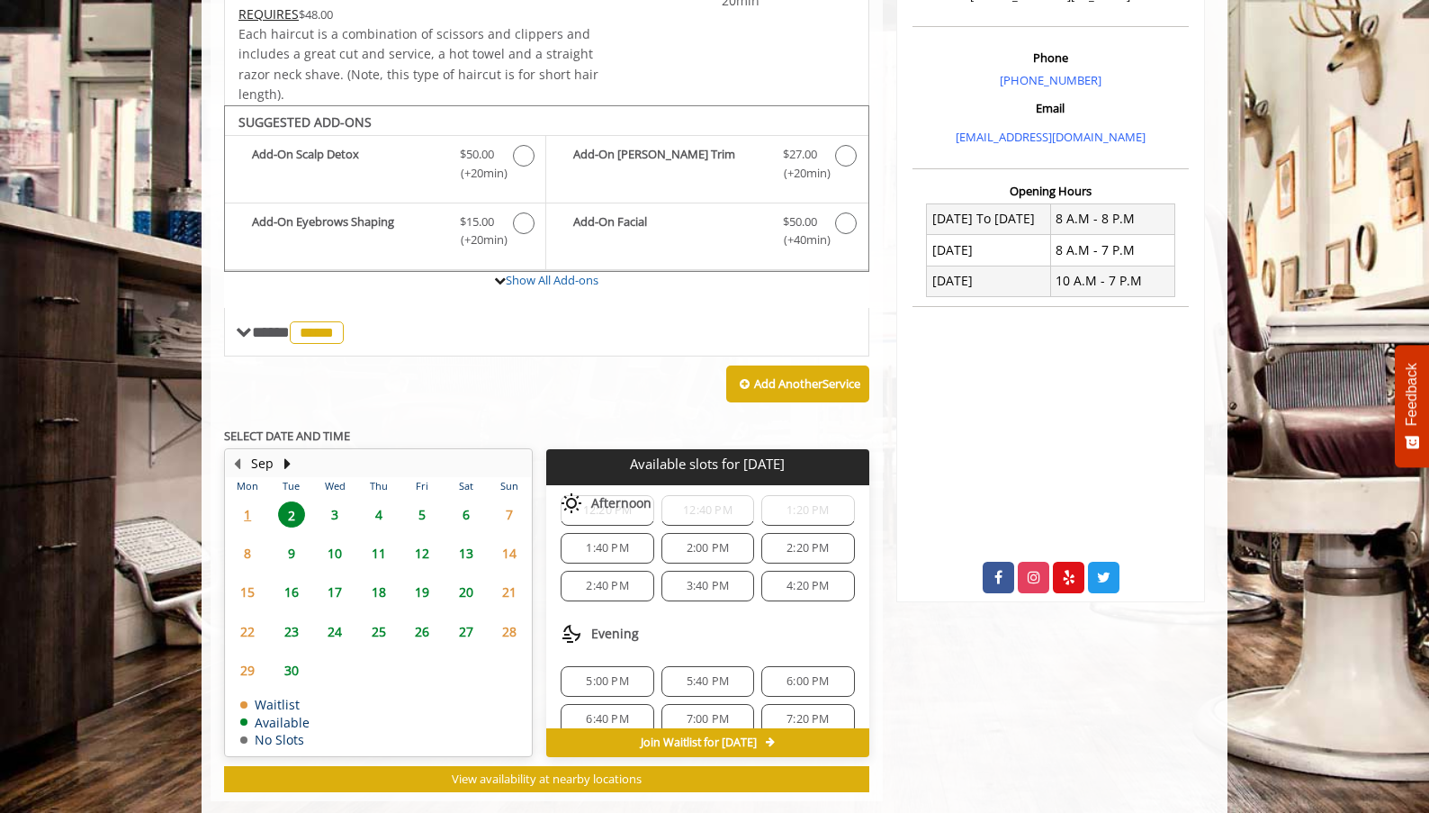
scroll to position [270, 0]
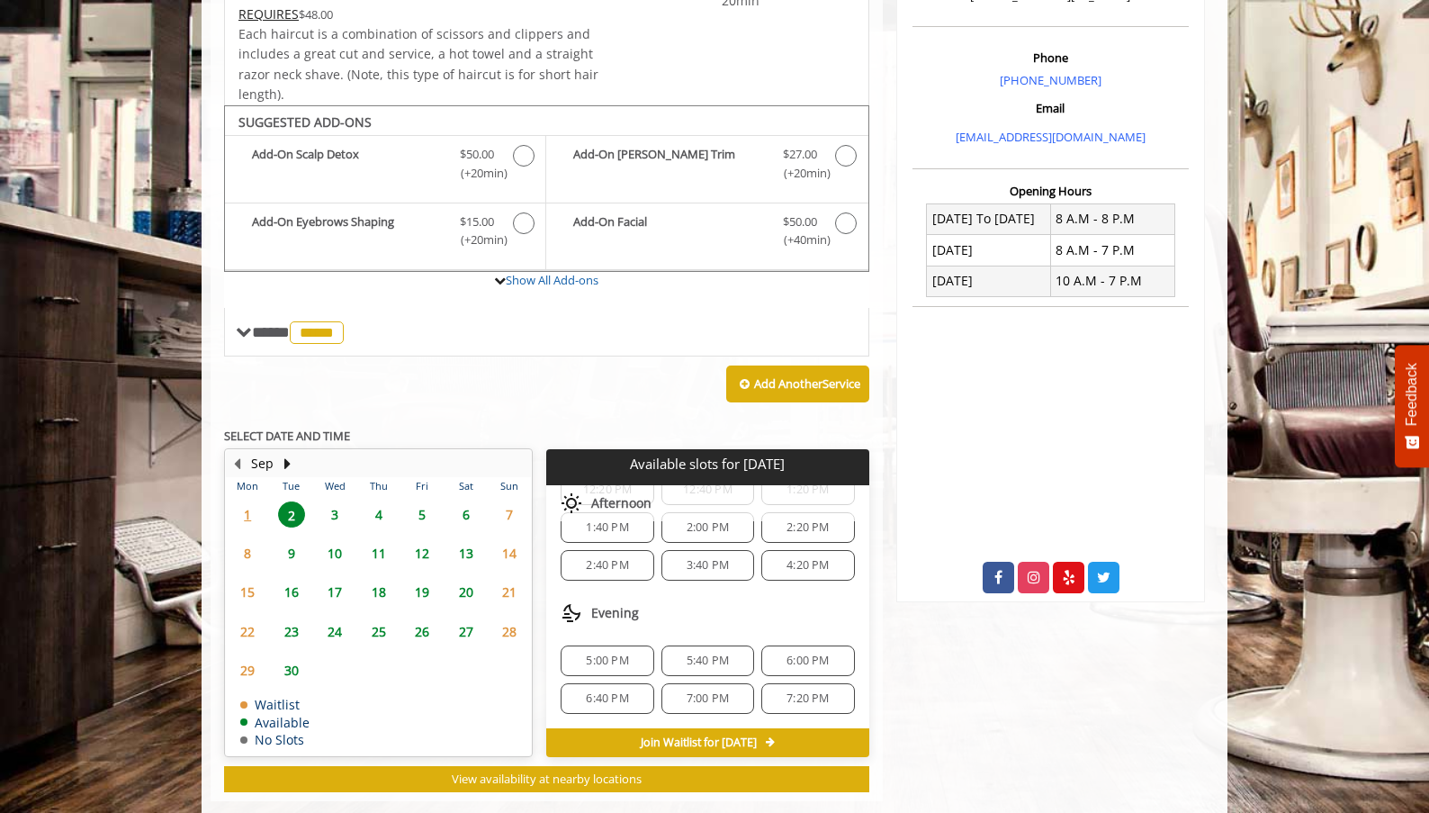
click at [778, 580] on div "4:20 PM" at bounding box center [807, 565] width 93 height 31
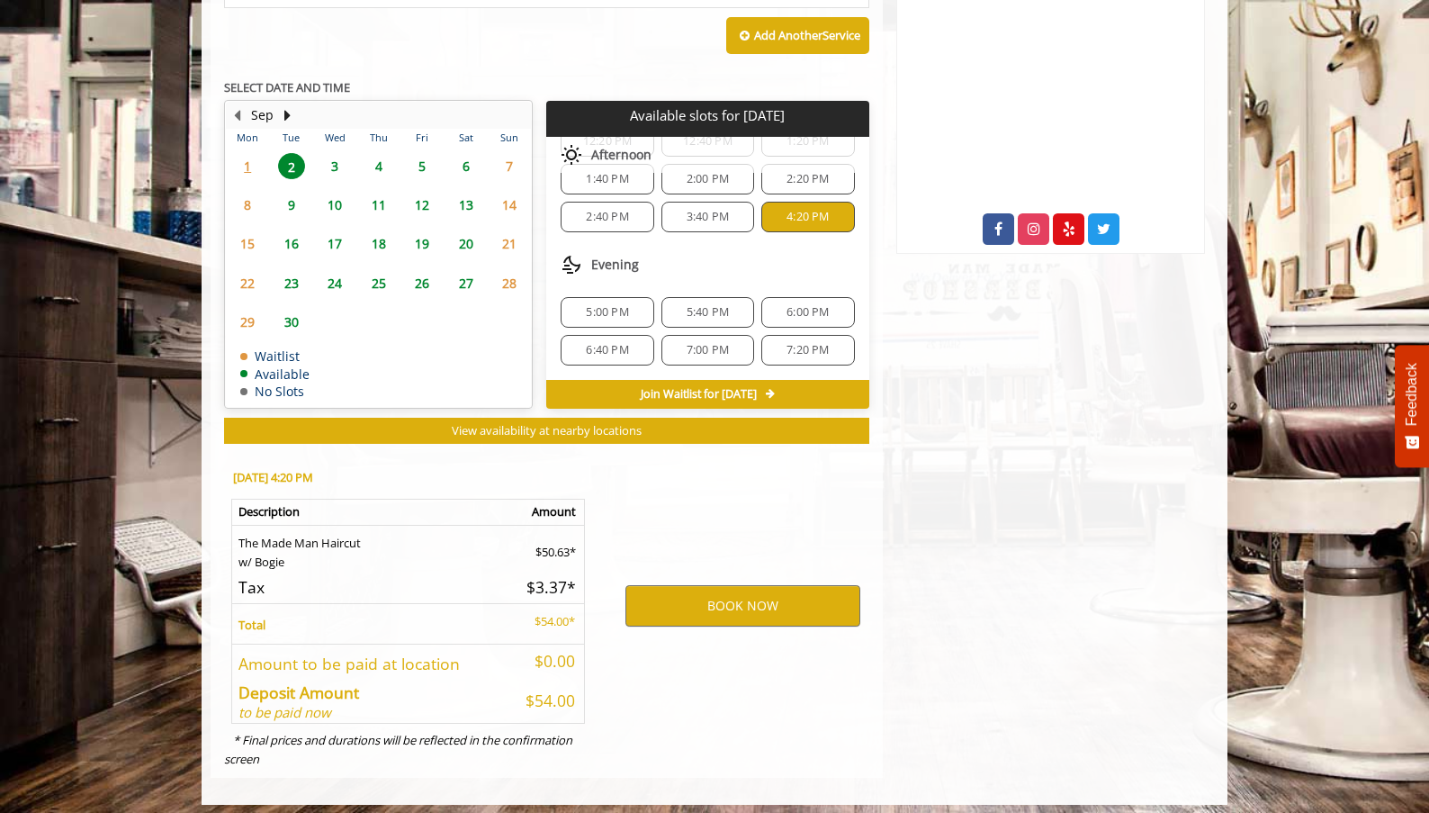
scroll to position [896, 0]
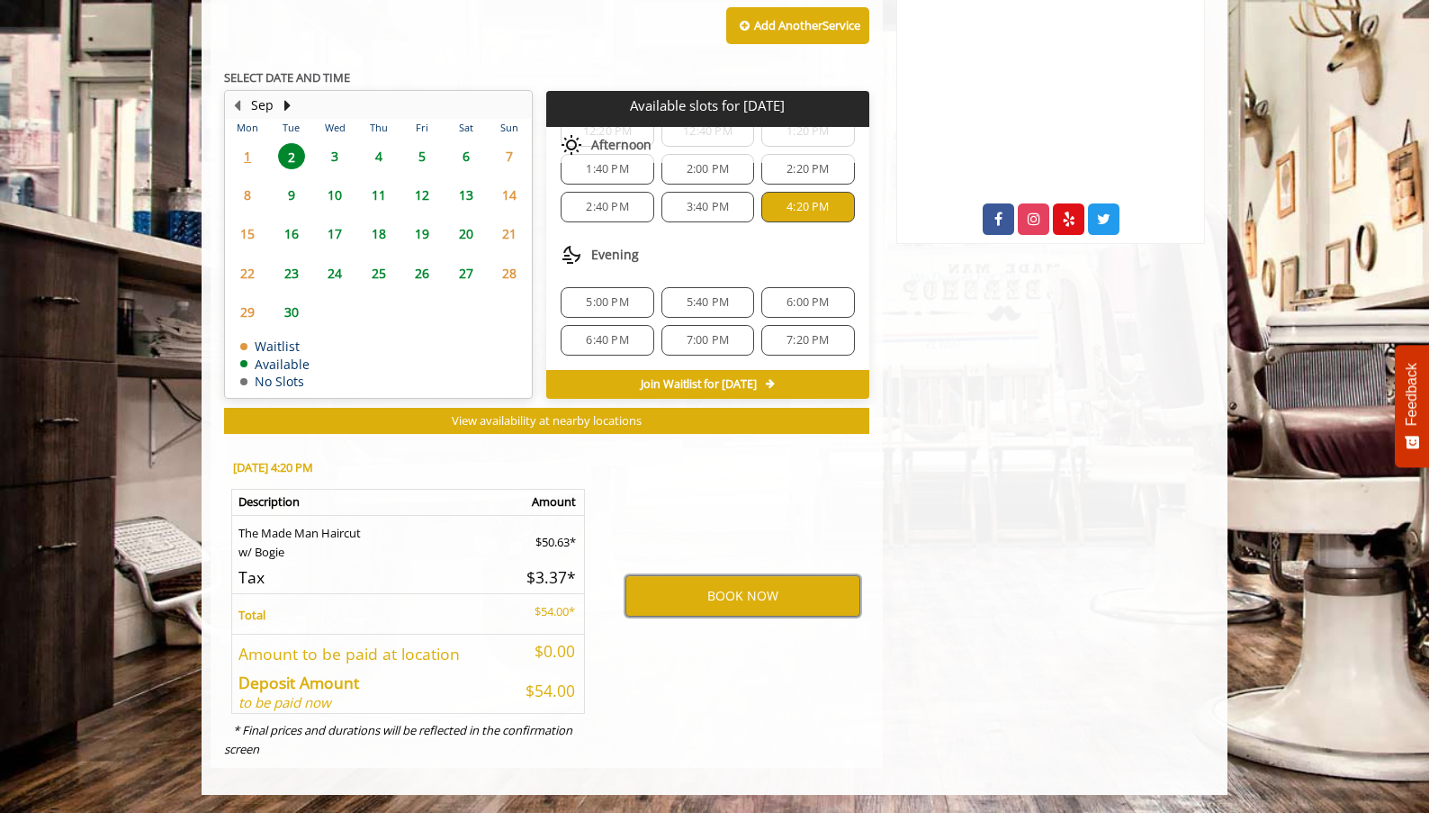
click at [778, 592] on button "BOOK NOW" at bounding box center [742, 595] width 235 height 41
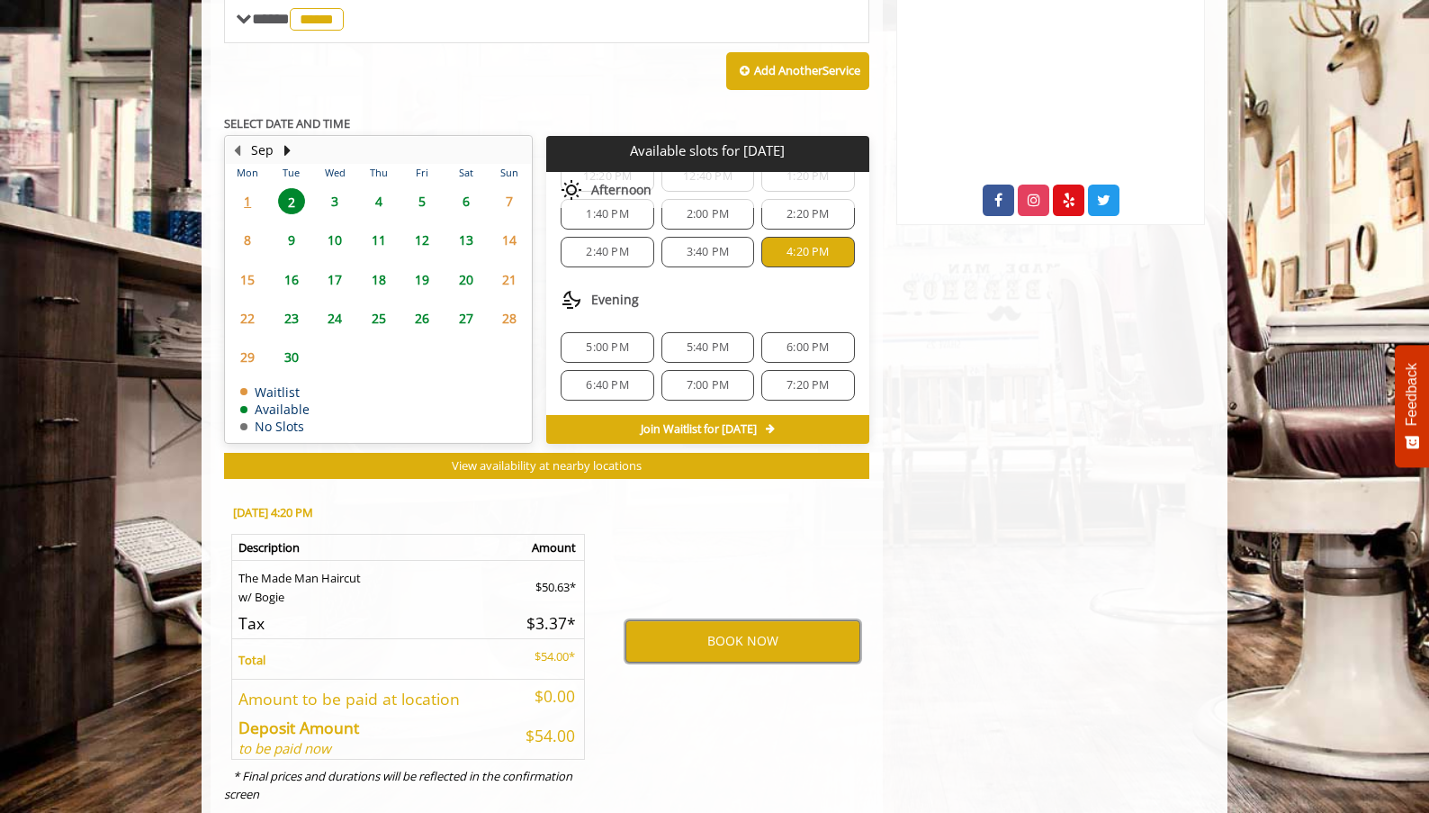
scroll to position [960, 0]
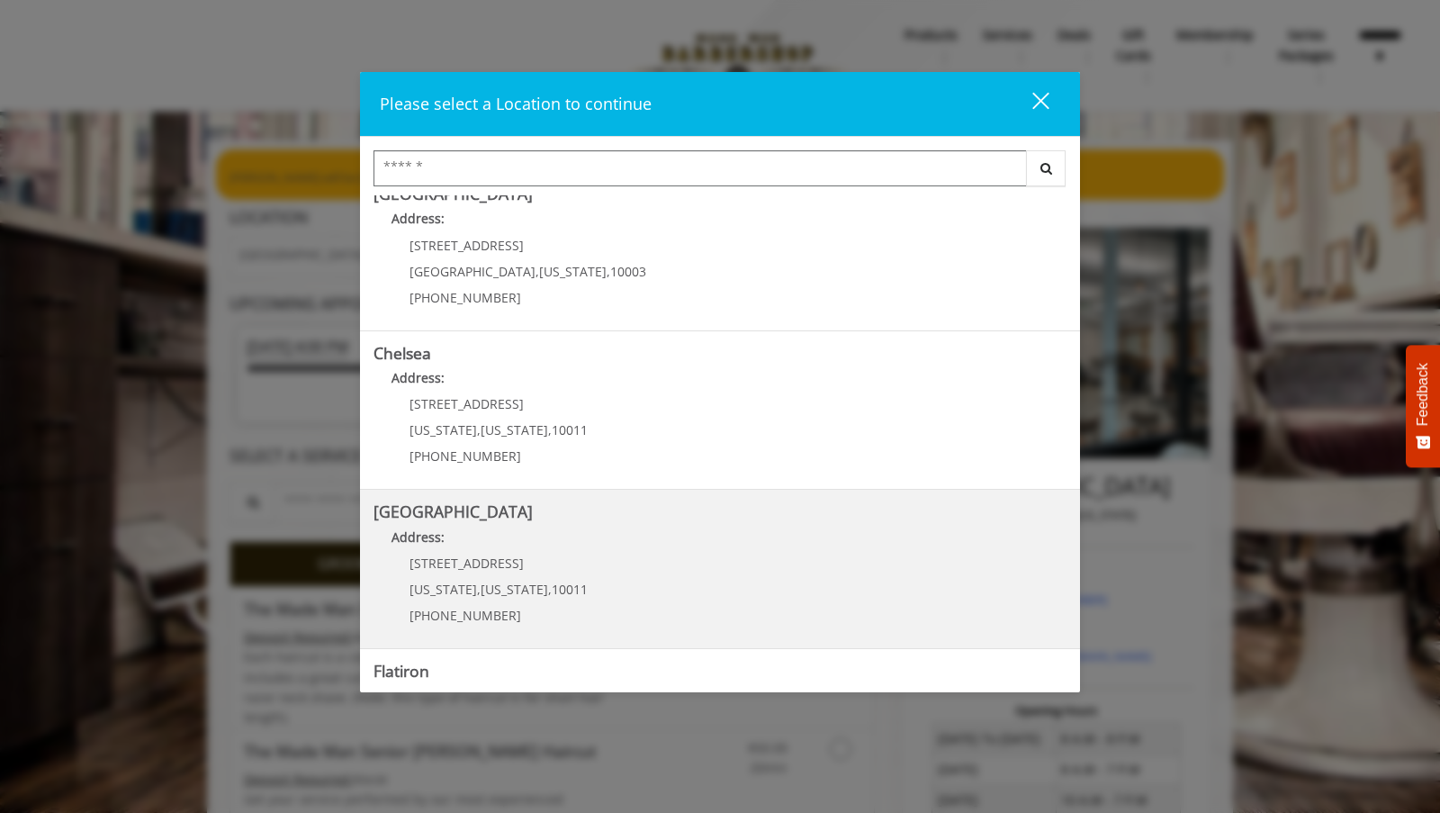
scroll to position [36, 0]
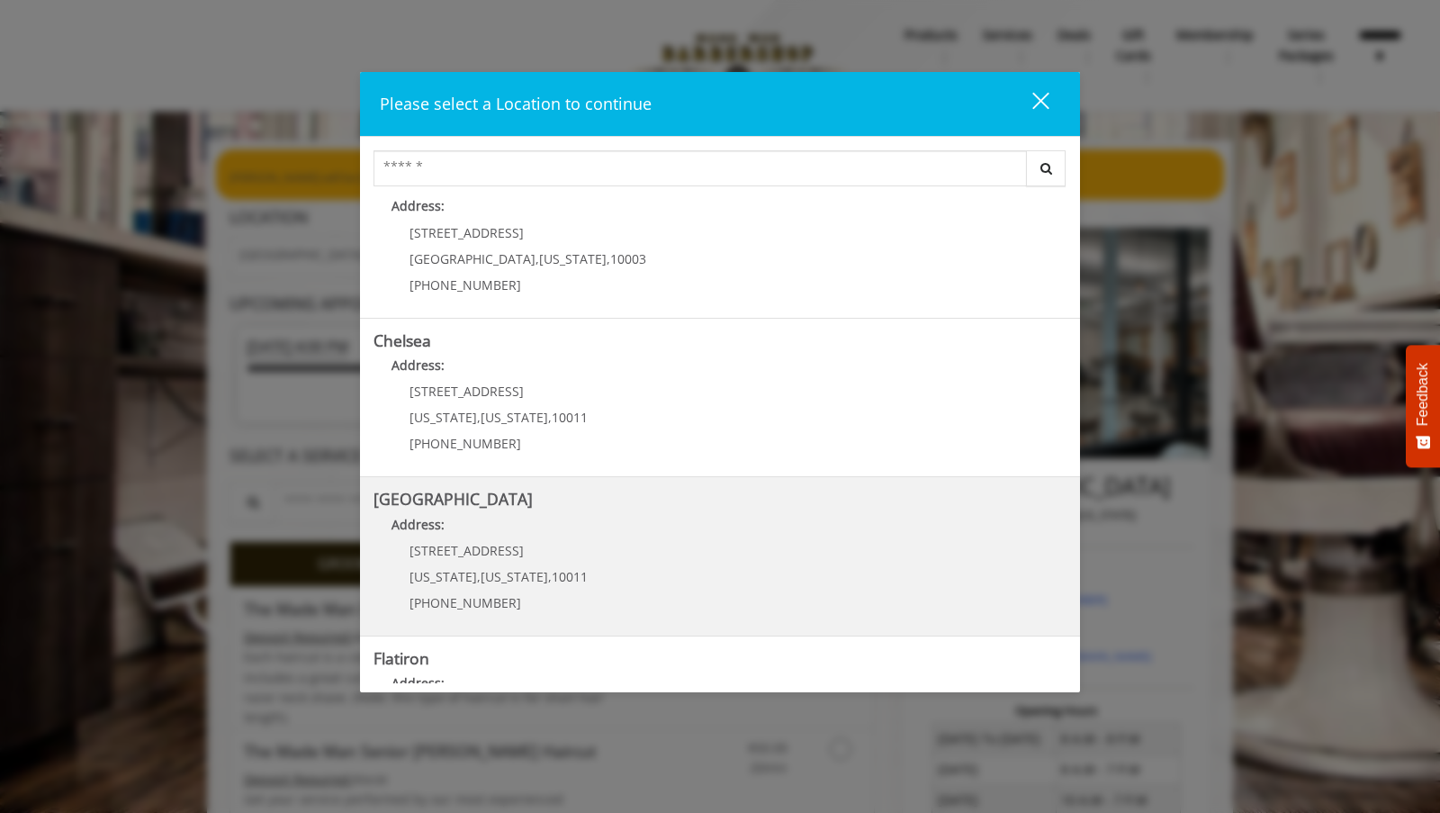
click at [441, 555] on span "[STREET_ADDRESS]" at bounding box center [466, 550] width 114 height 17
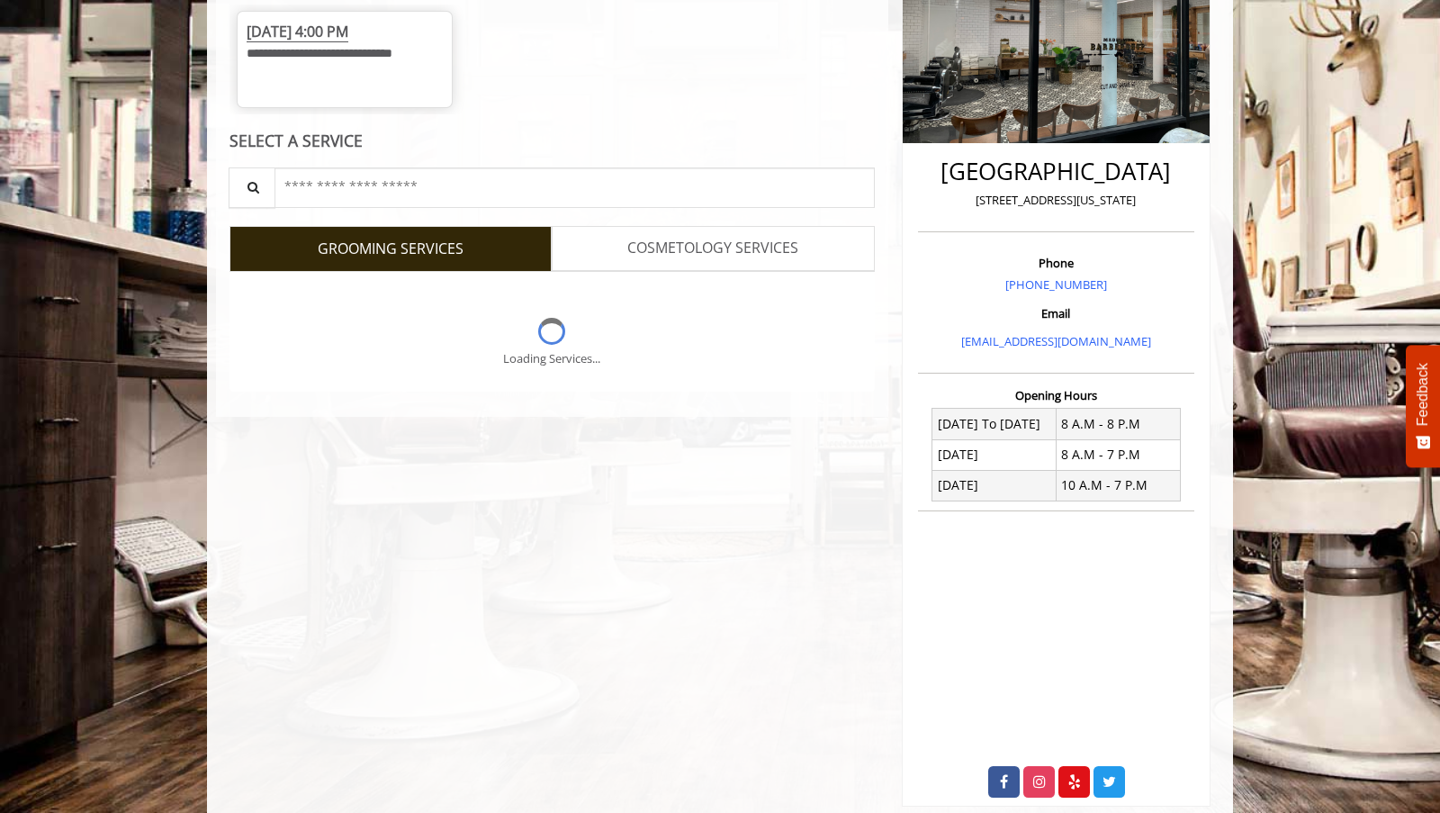
scroll to position [337, 0]
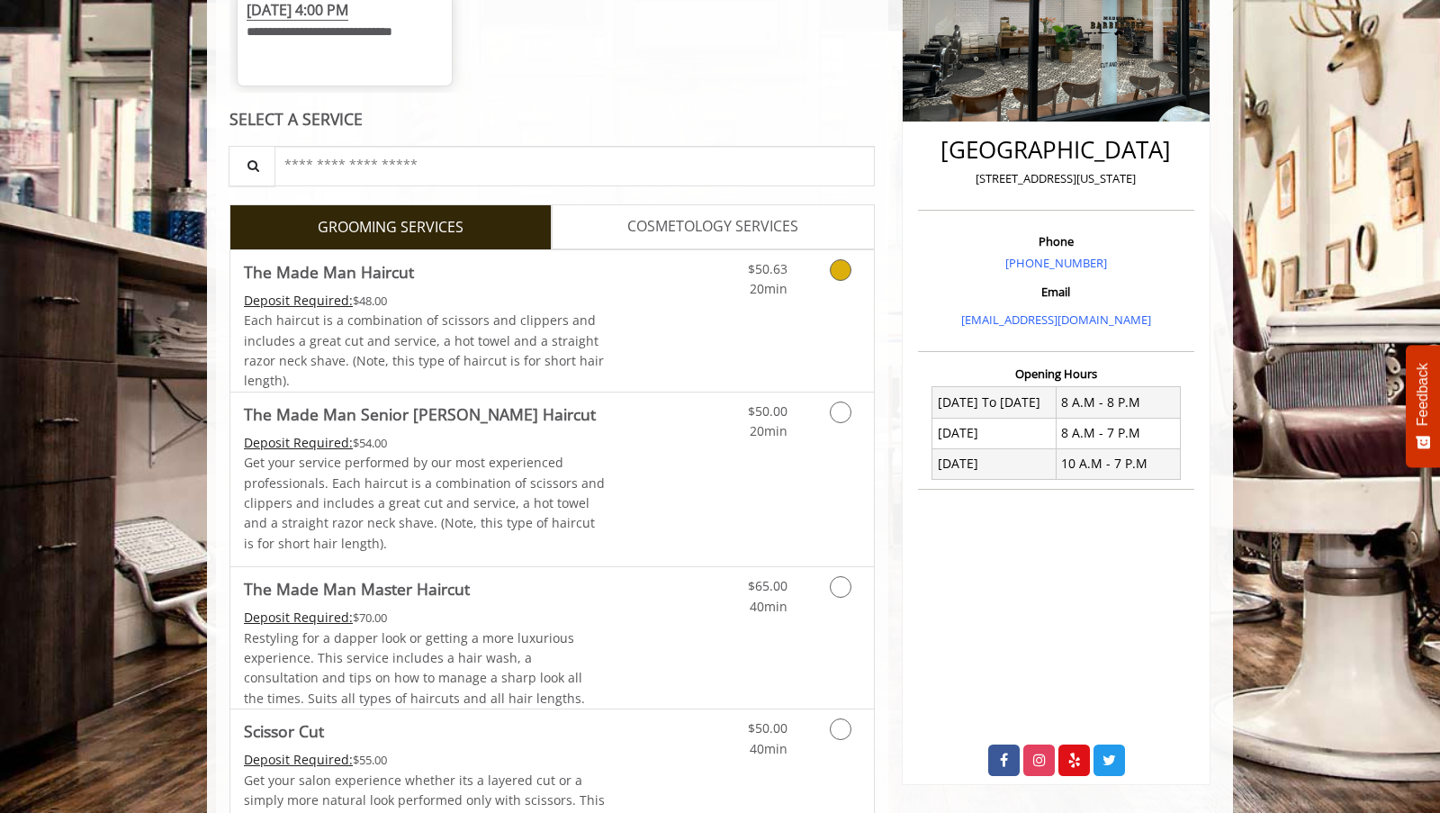
click at [841, 281] on icon "Grooming services" at bounding box center [841, 270] width 22 height 22
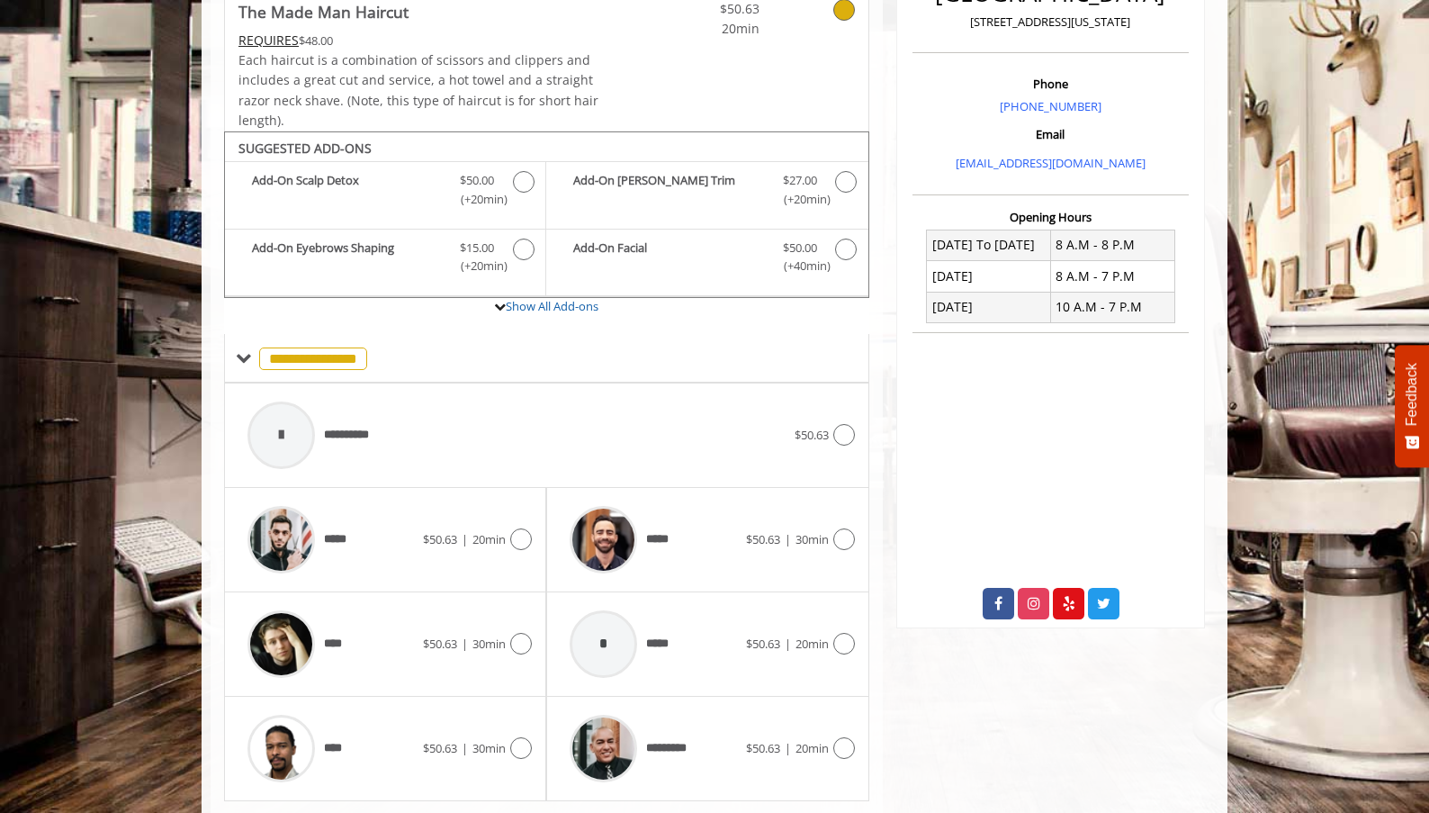
scroll to position [563, 0]
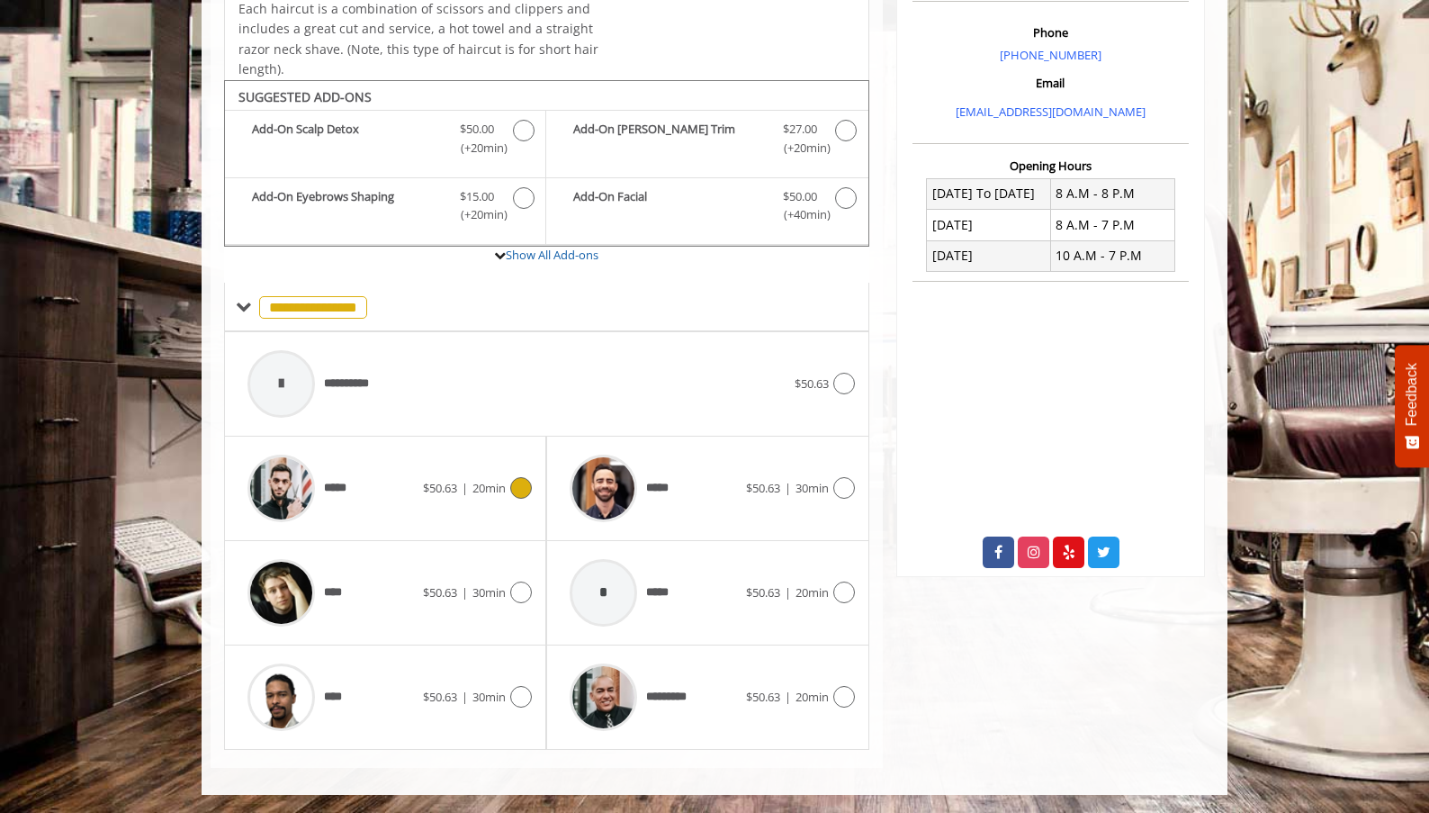
click at [514, 490] on icon at bounding box center [521, 488] width 22 height 22
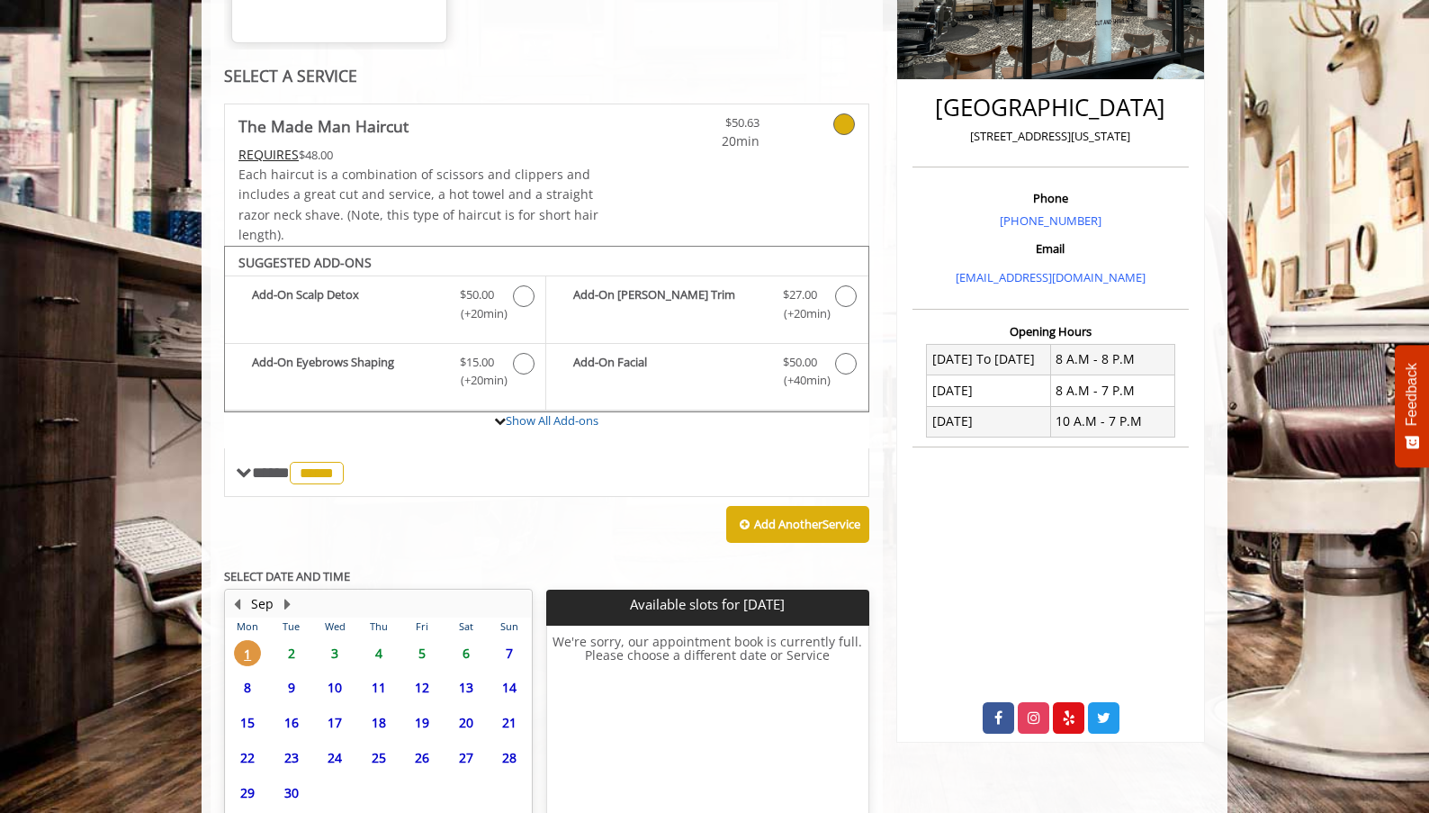
scroll to position [544, 0]
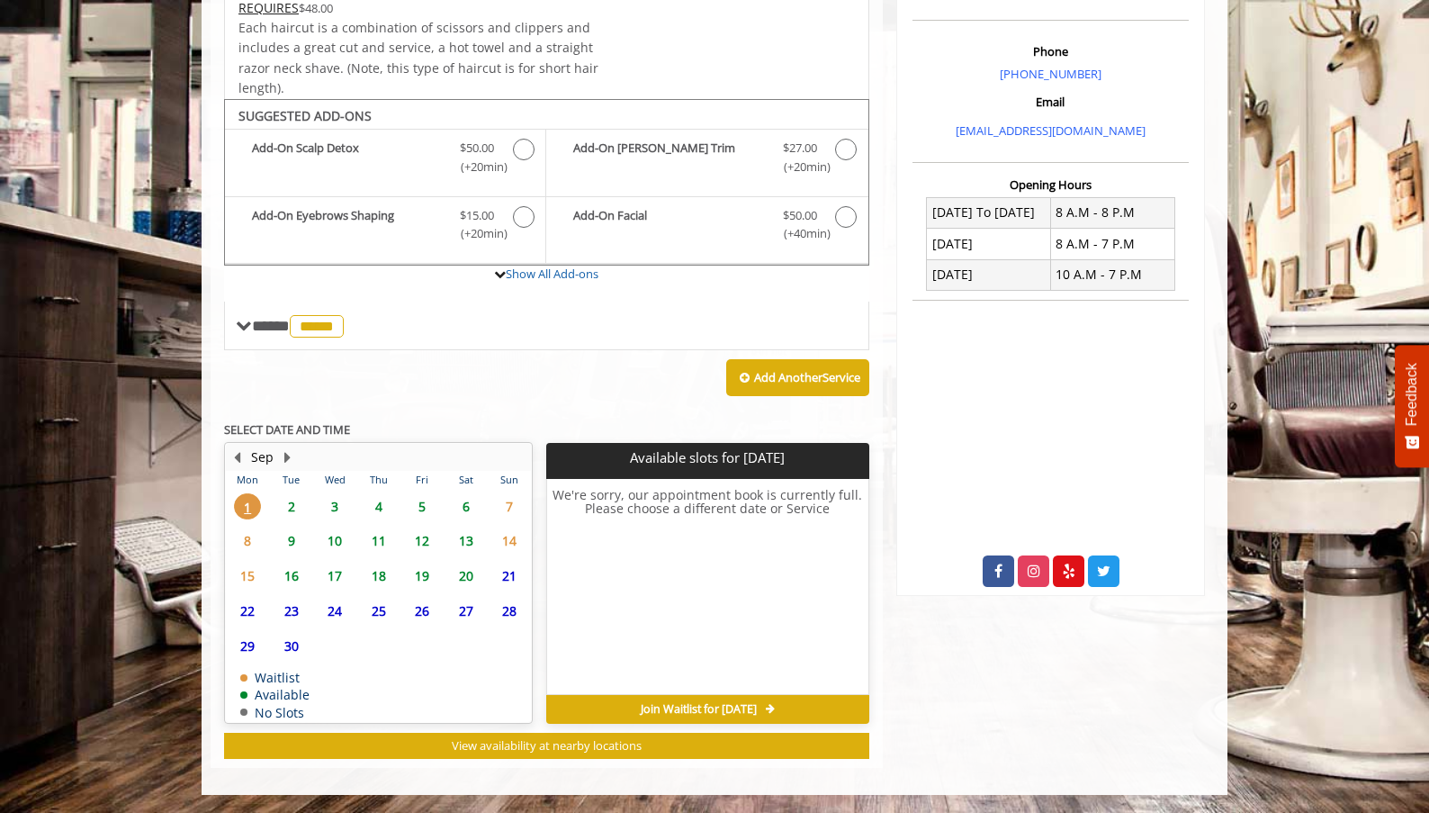
click at [292, 507] on span "2" at bounding box center [291, 506] width 27 height 26
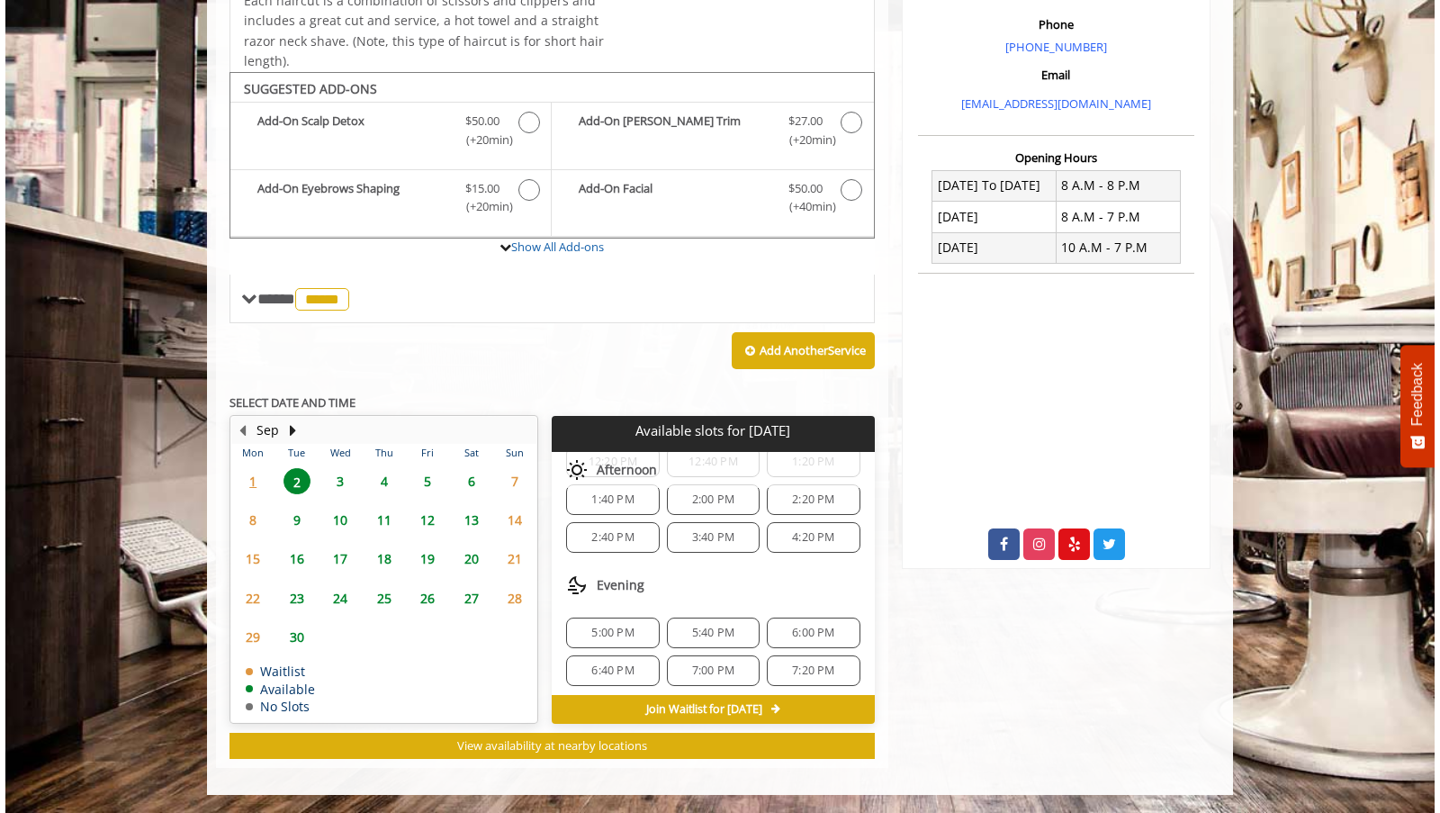
scroll to position [0, 0]
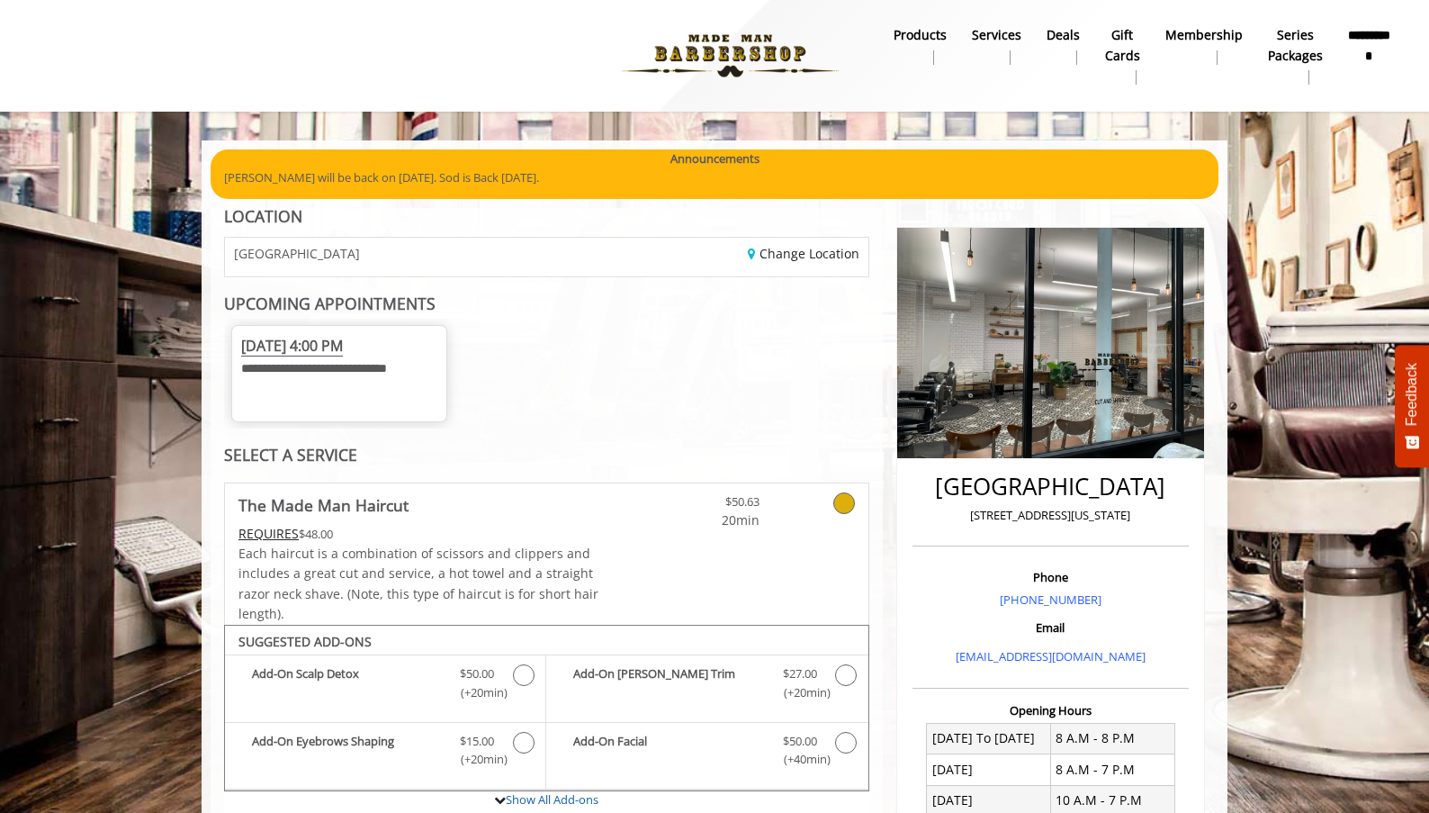
click at [1372, 44] on b "**********" at bounding box center [1369, 45] width 42 height 40
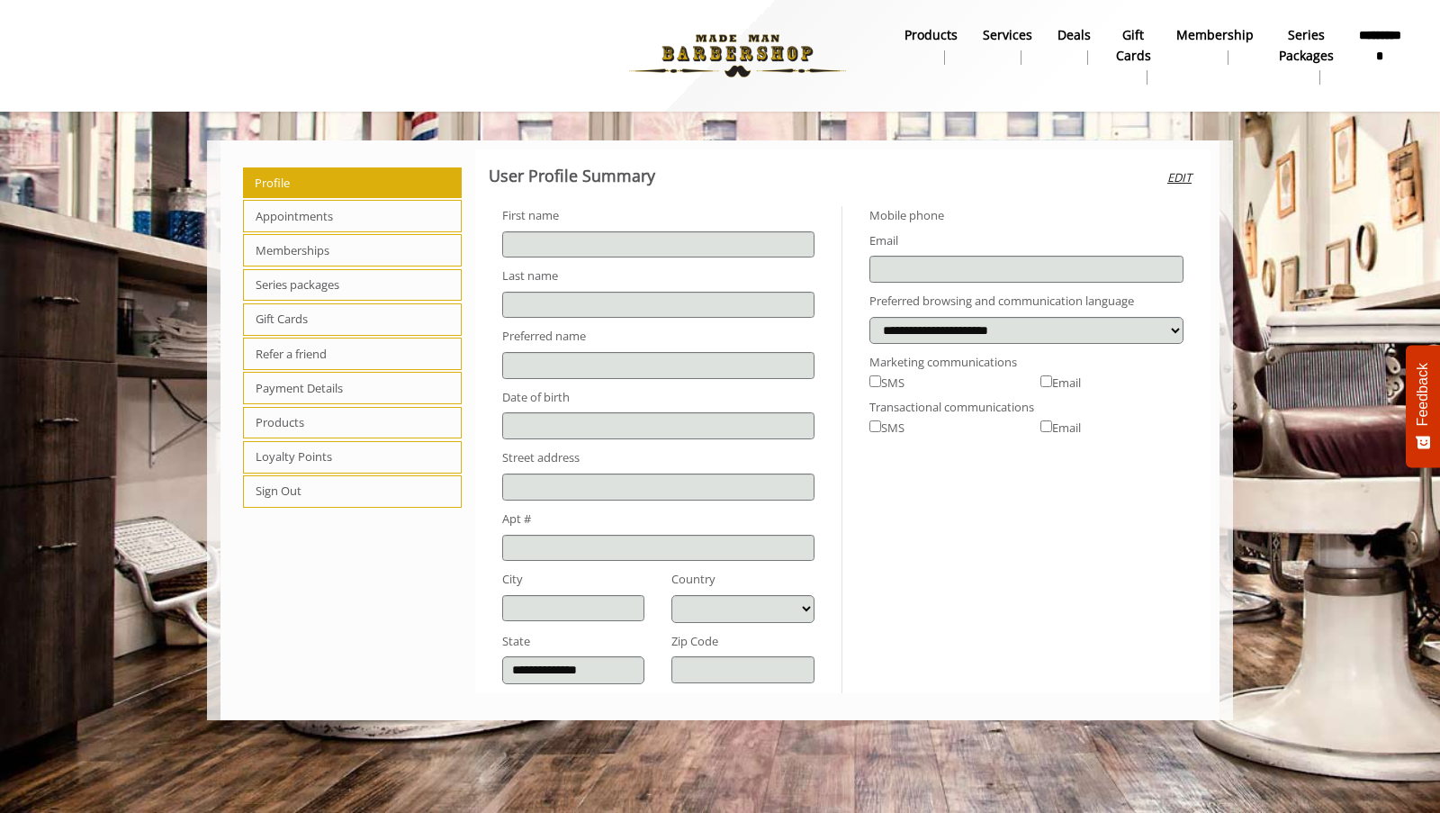
type input "***"
type input "*******"
type input "**********"
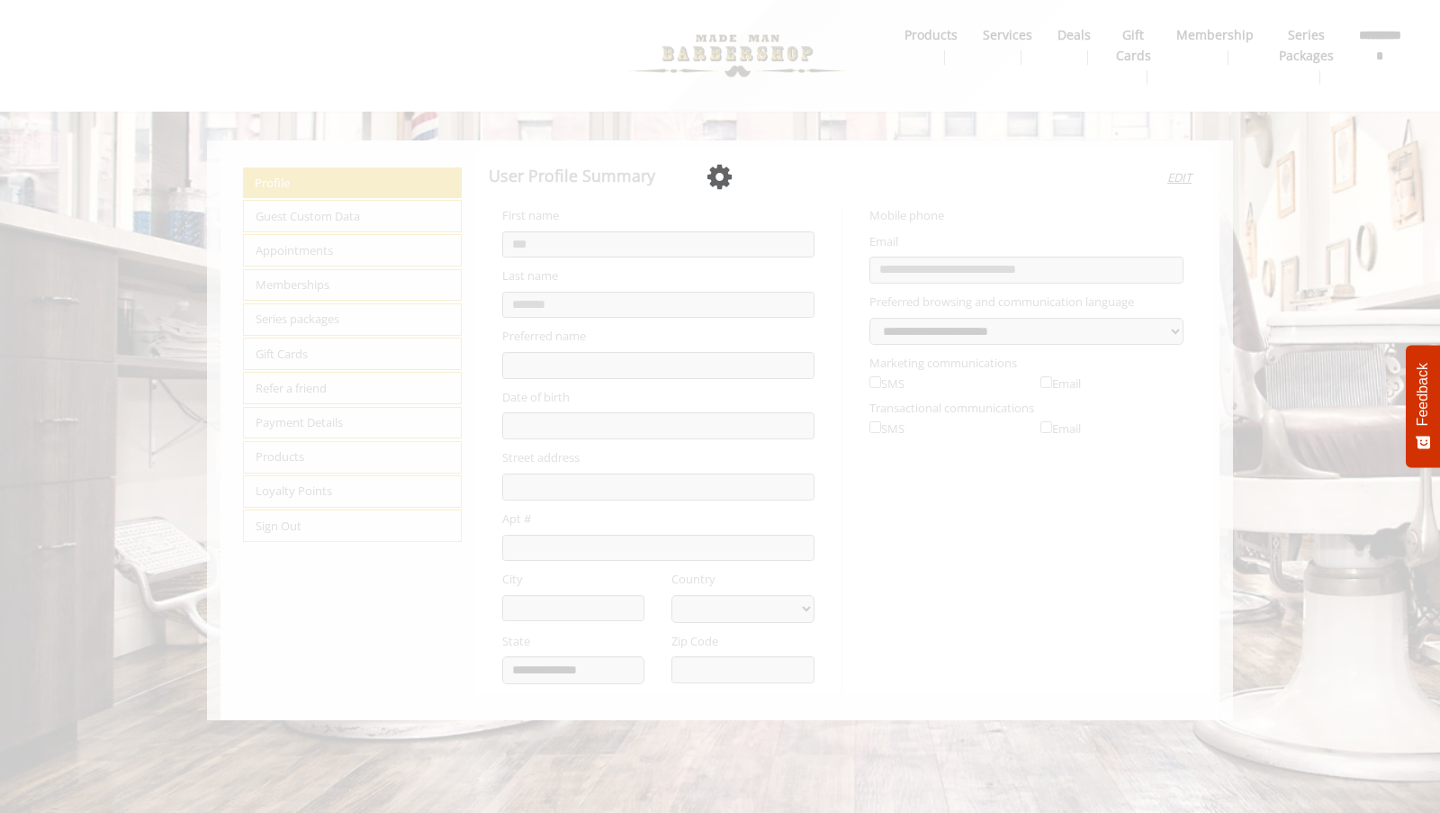
select select "***"
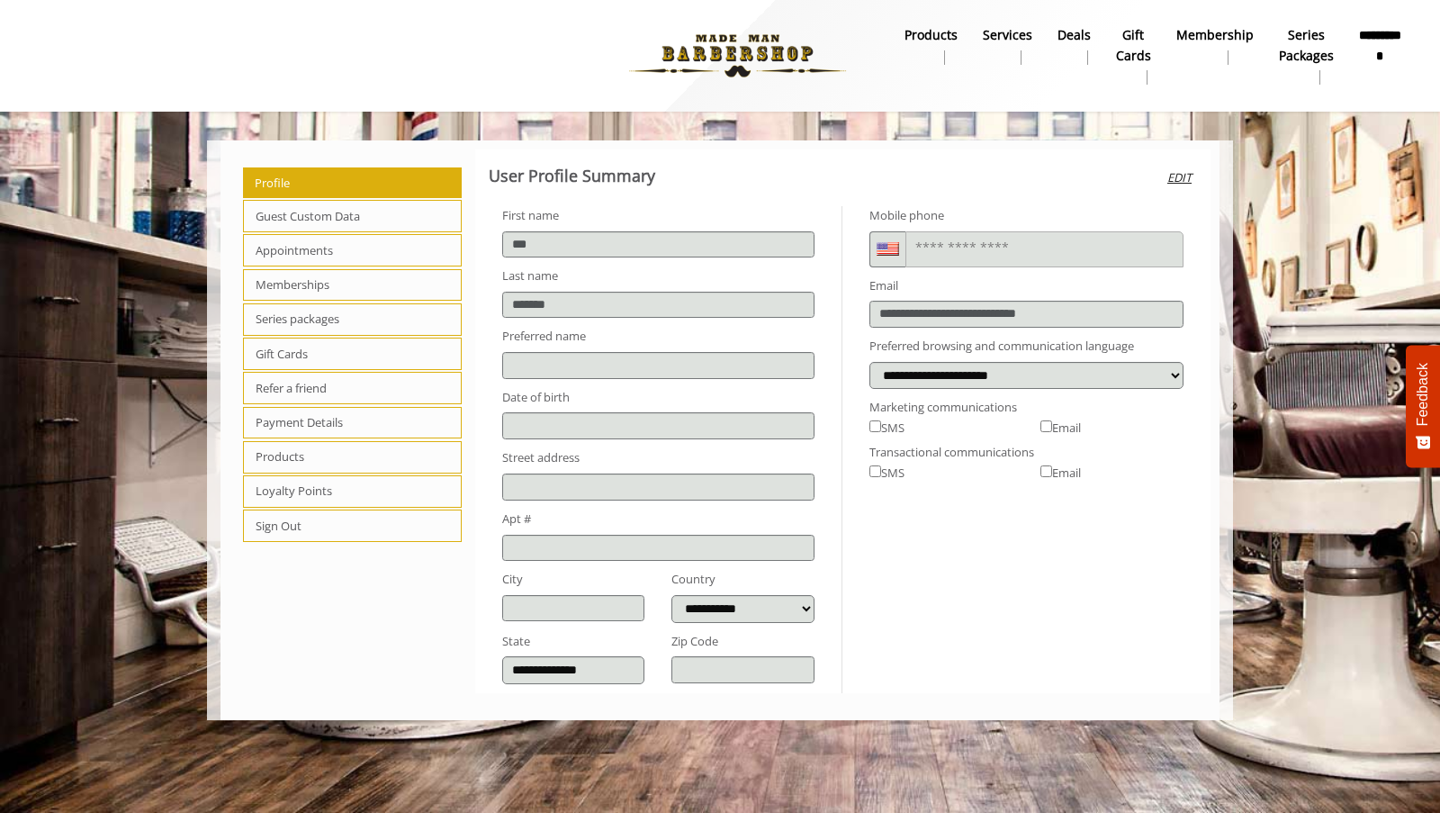
click at [292, 524] on span "Sign Out" at bounding box center [352, 525] width 219 height 32
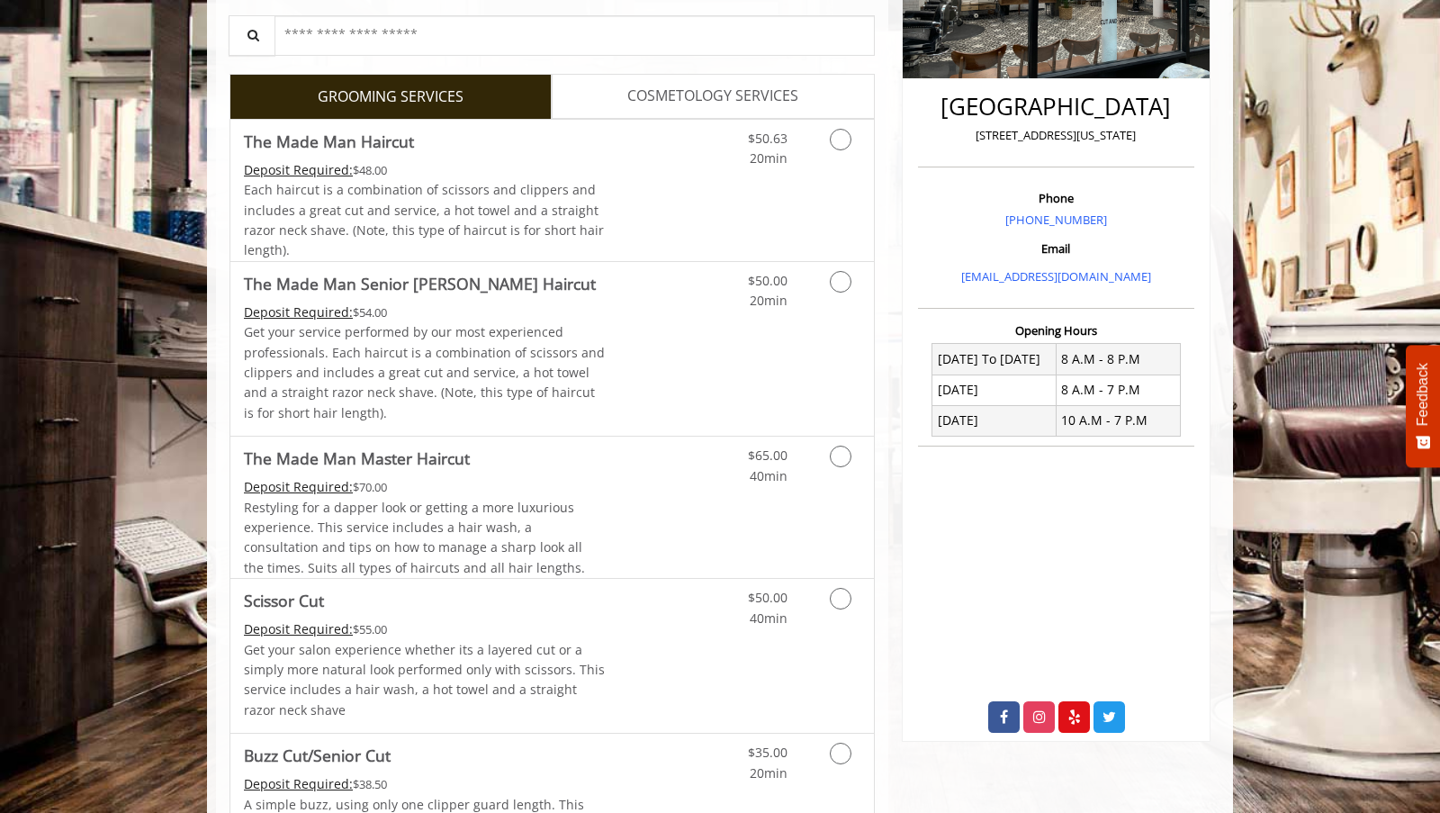
scroll to position [390, 0]
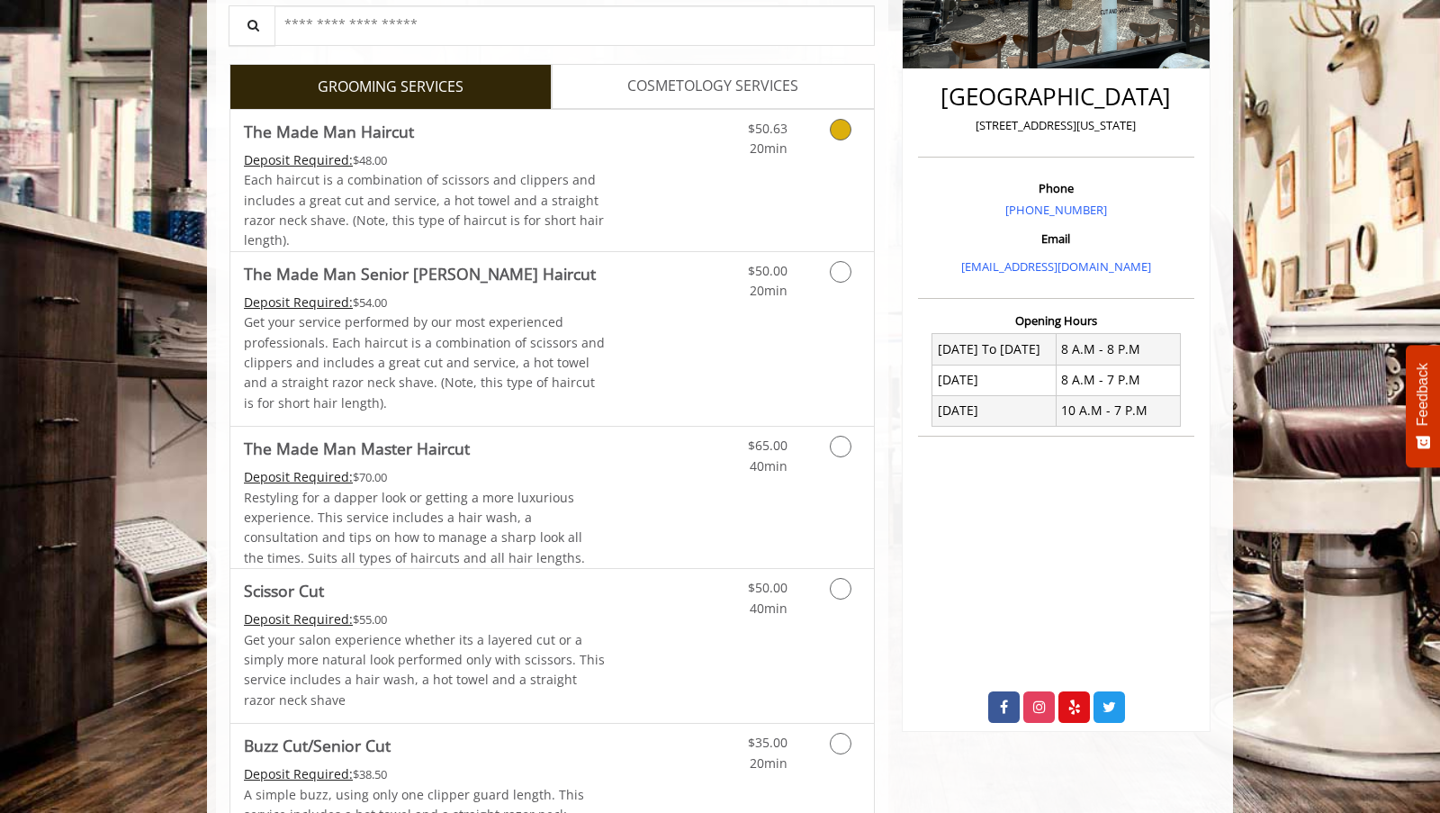
click at [837, 125] on icon "Grooming services" at bounding box center [841, 130] width 22 height 22
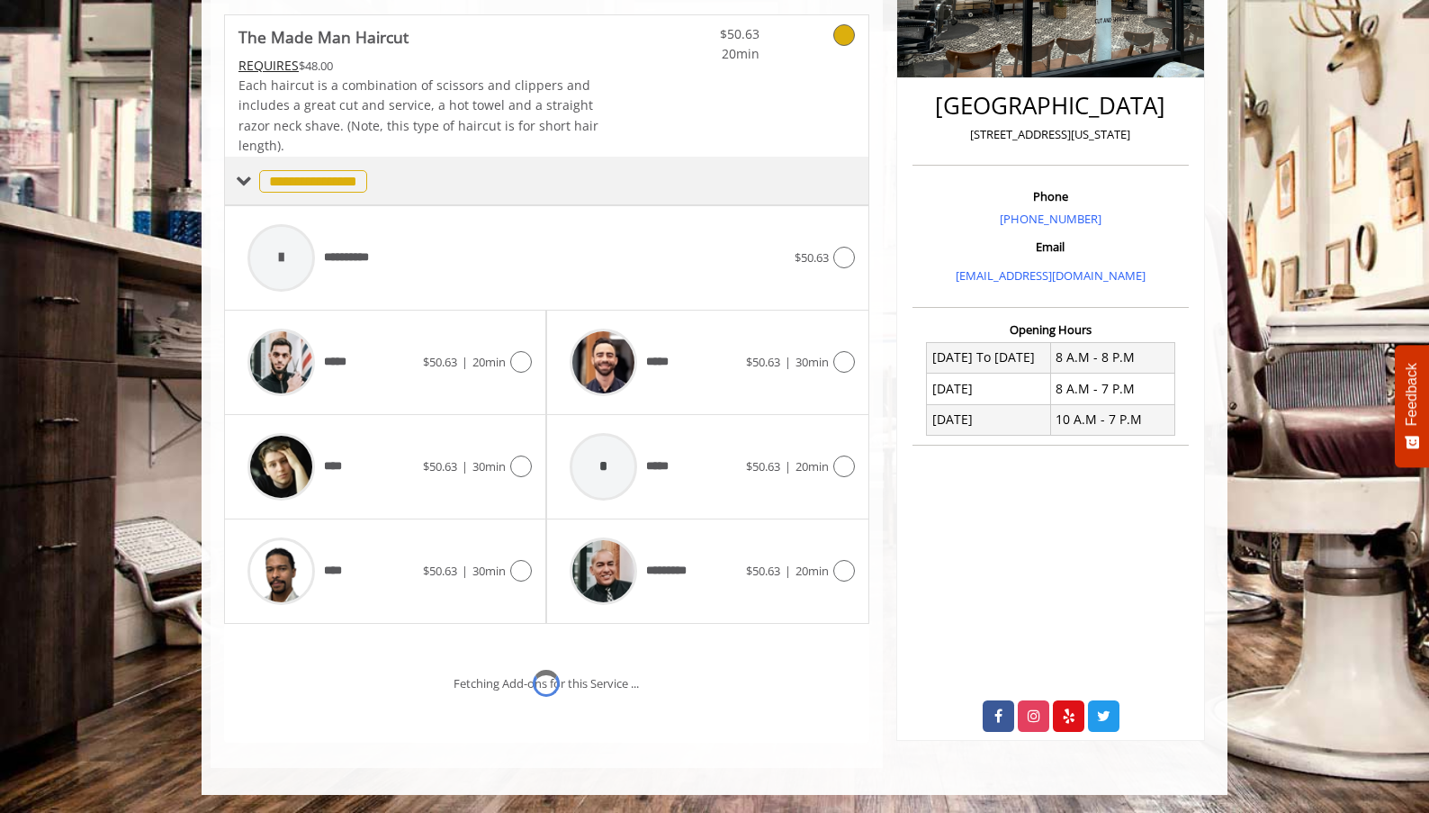
scroll to position [456, 0]
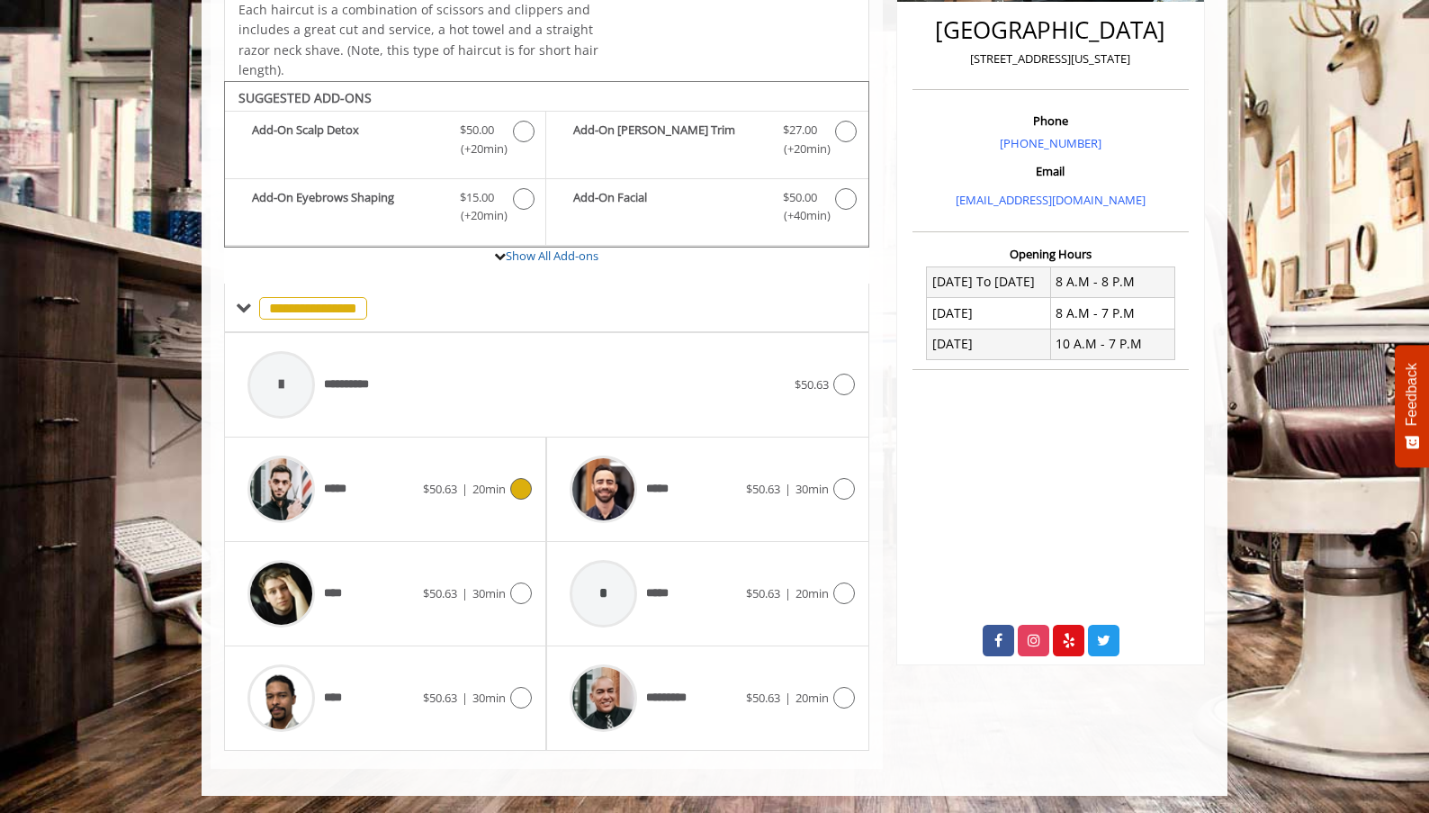
click at [516, 492] on icon at bounding box center [521, 489] width 22 height 22
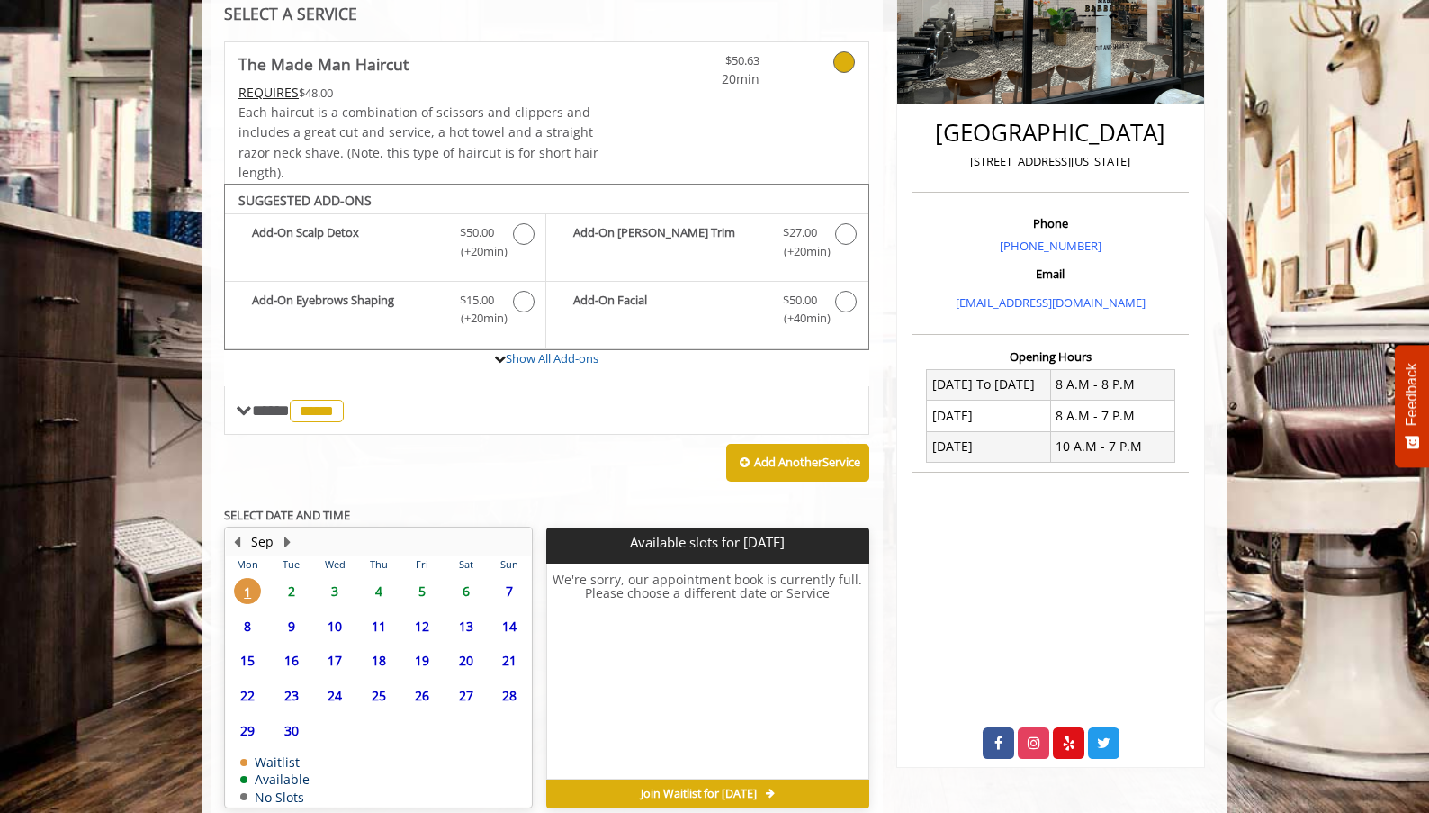
scroll to position [436, 0]
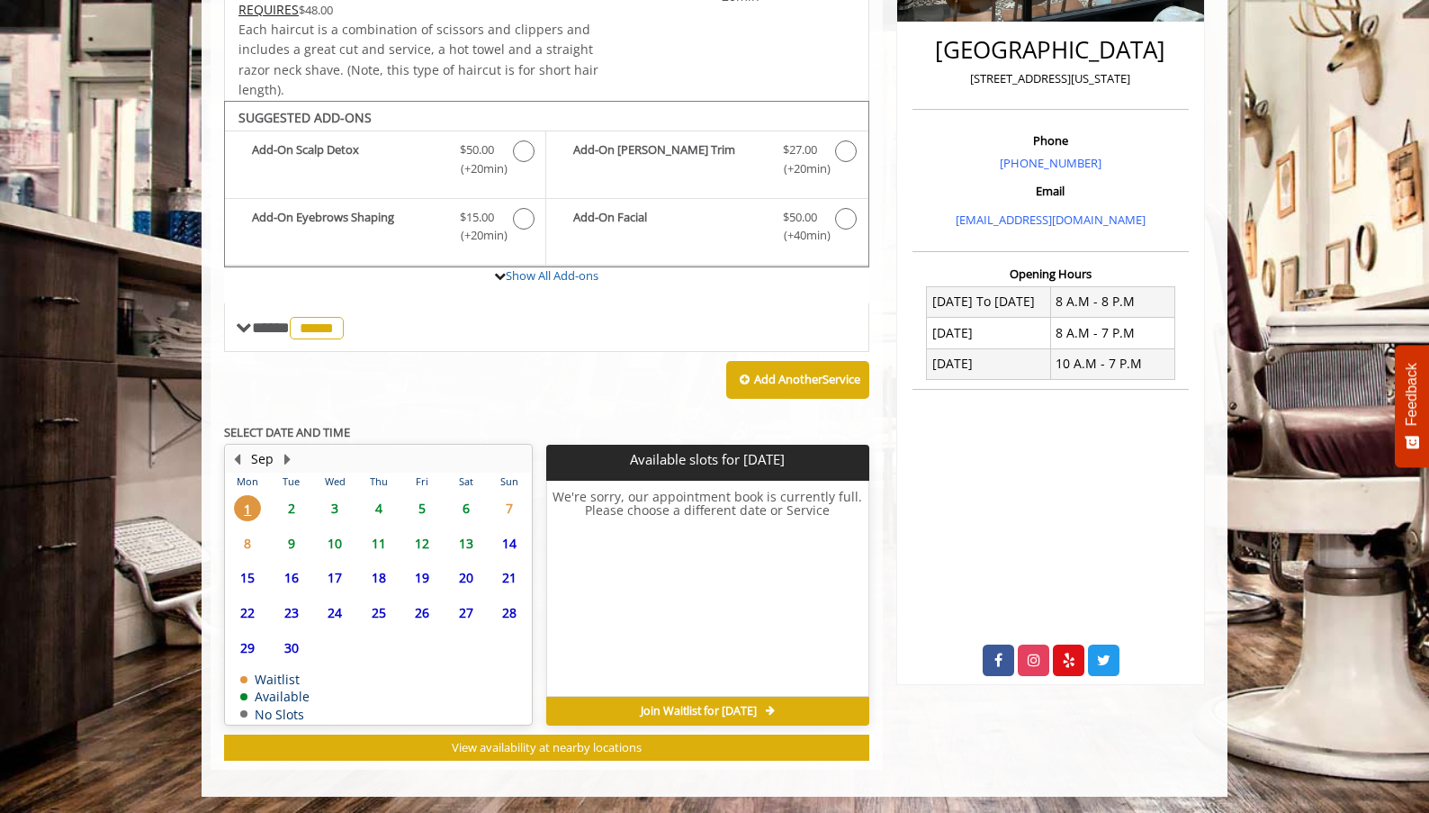
click at [296, 509] on span "2" at bounding box center [291, 508] width 27 height 26
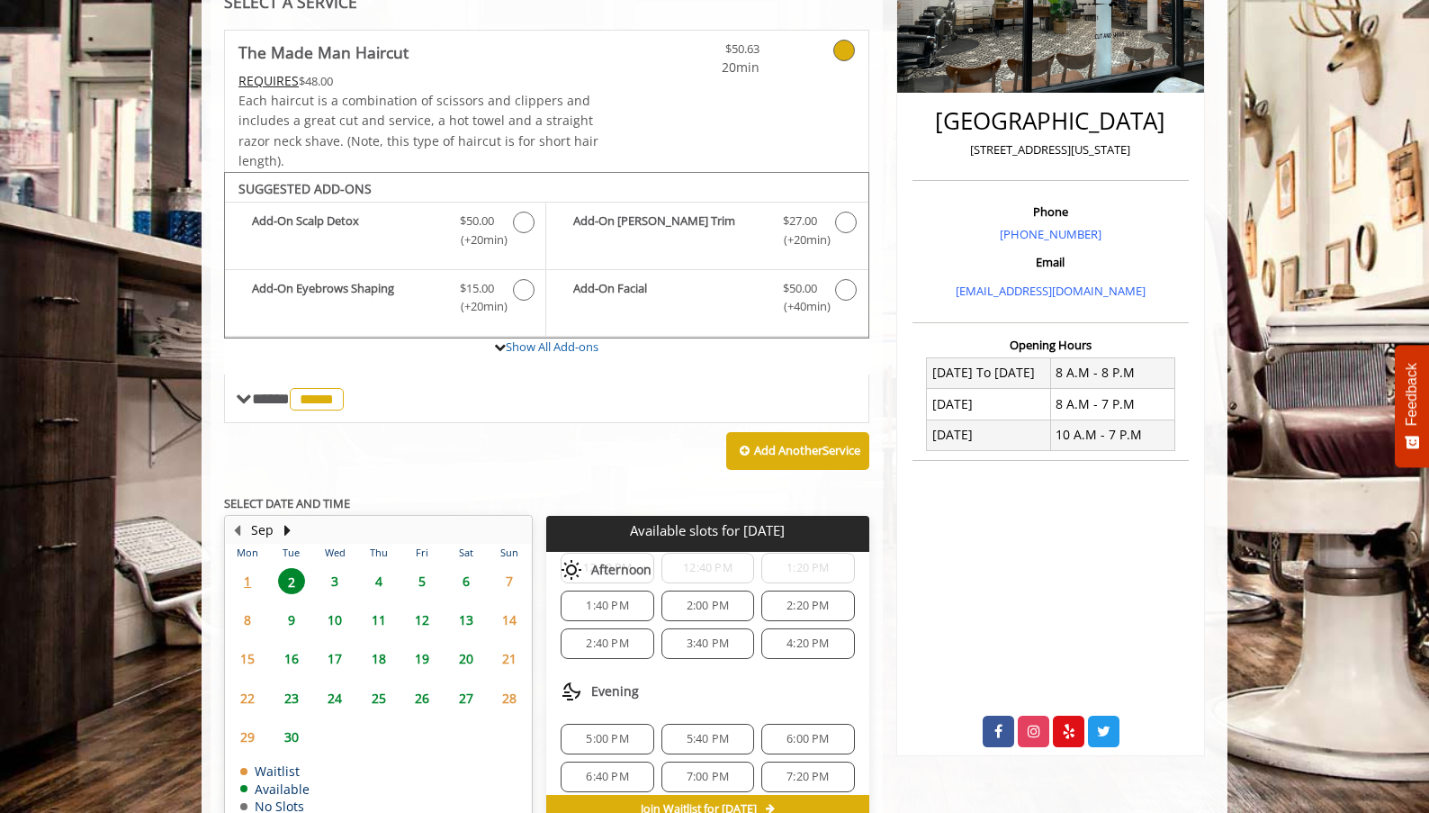
scroll to position [463, 0]
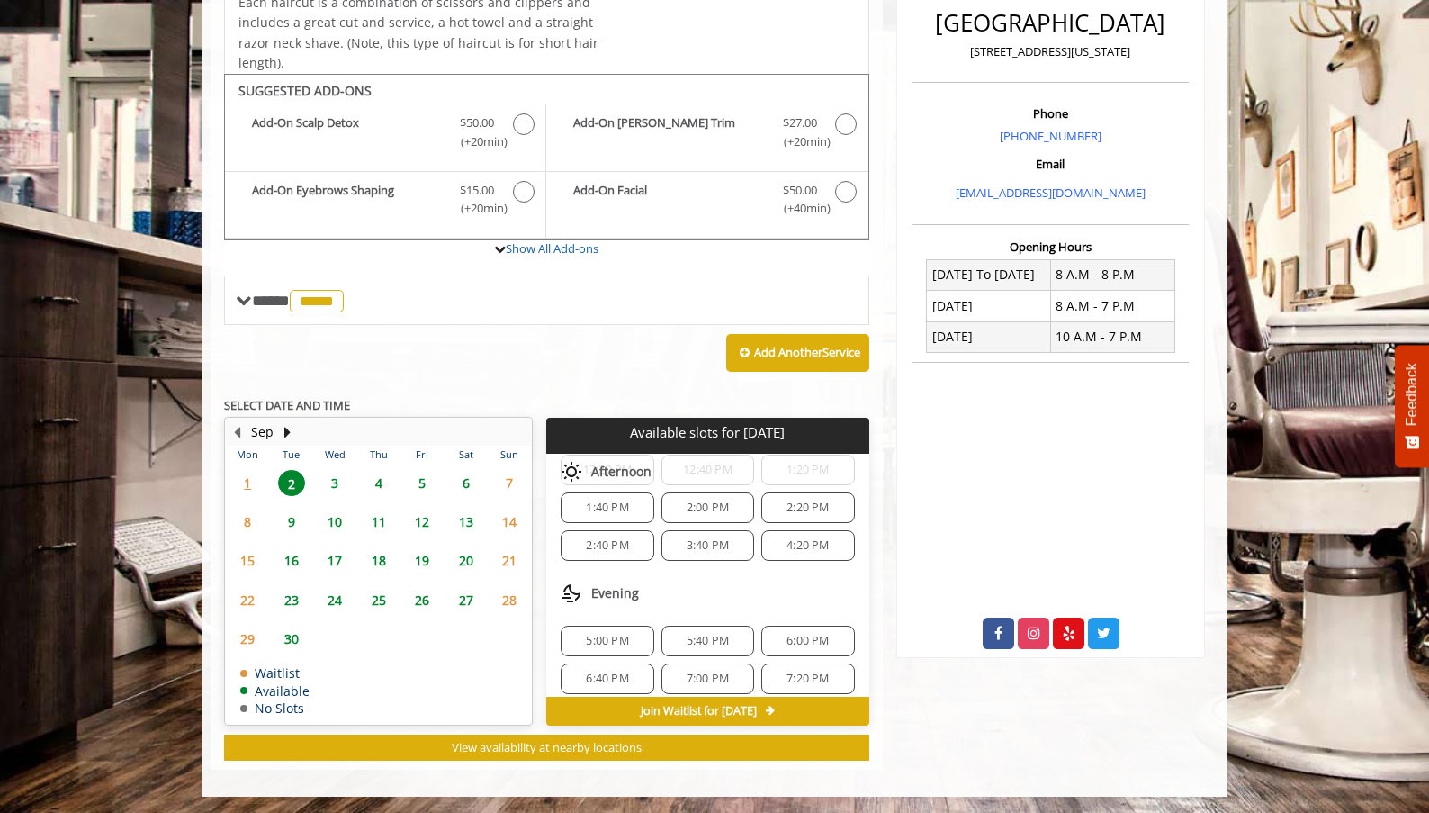
click at [803, 547] on span "4:20 PM" at bounding box center [808, 545] width 42 height 14
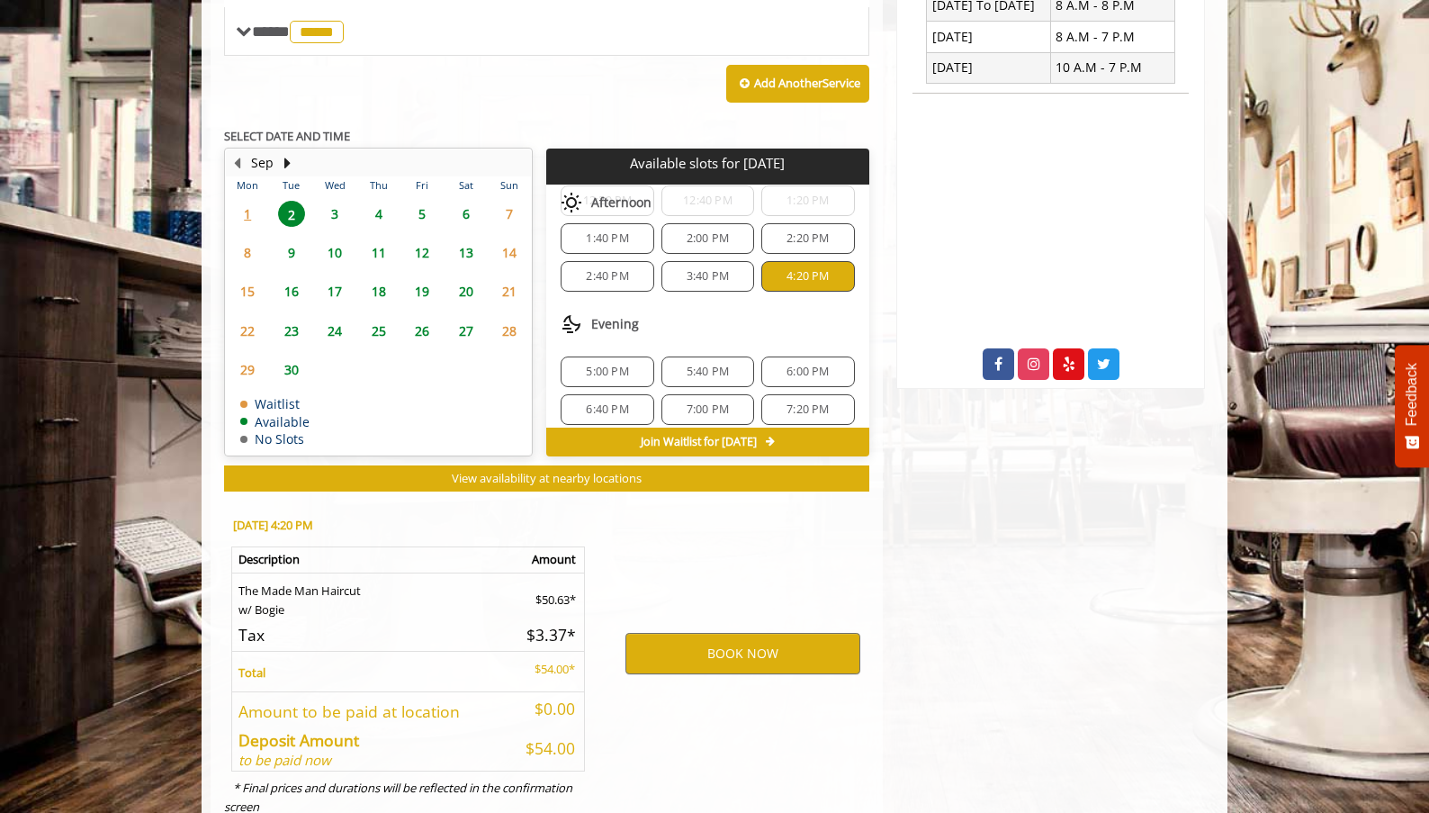
scroll to position [789, 0]
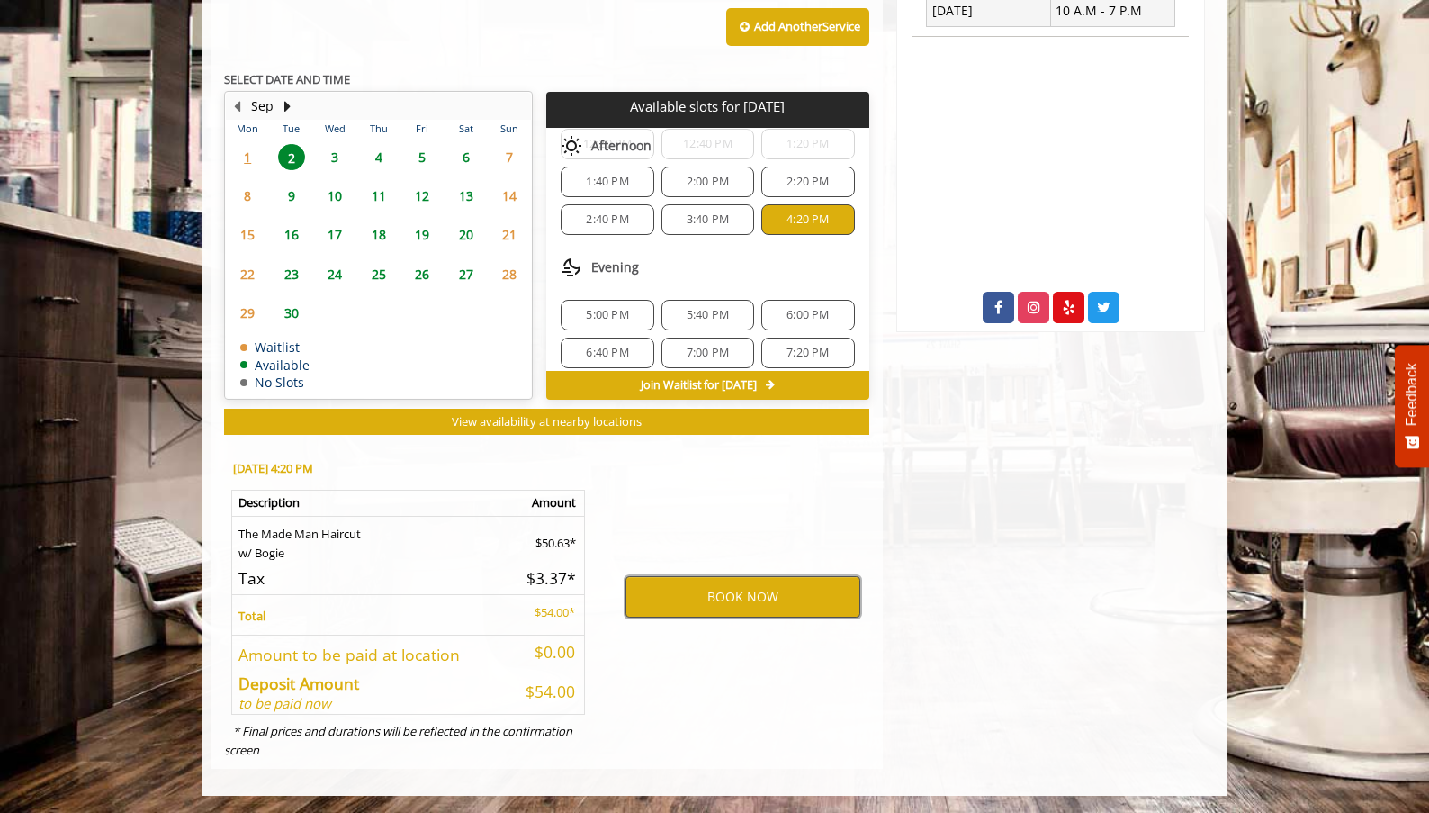
click at [724, 594] on button "BOOK NOW" at bounding box center [742, 596] width 235 height 41
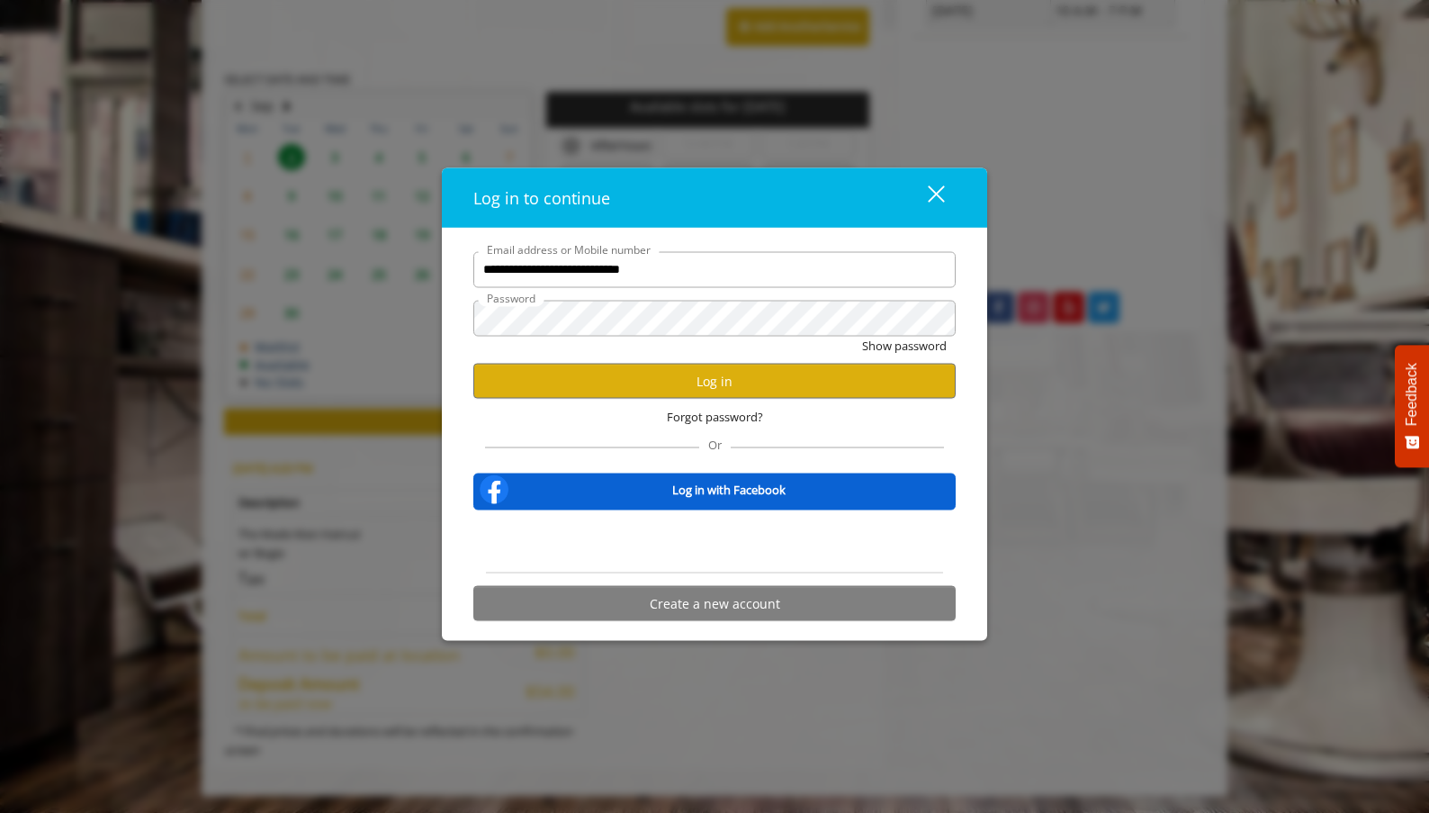
scroll to position [0, 0]
click at [583, 274] on input "**********" at bounding box center [714, 269] width 482 height 36
type input "**********"
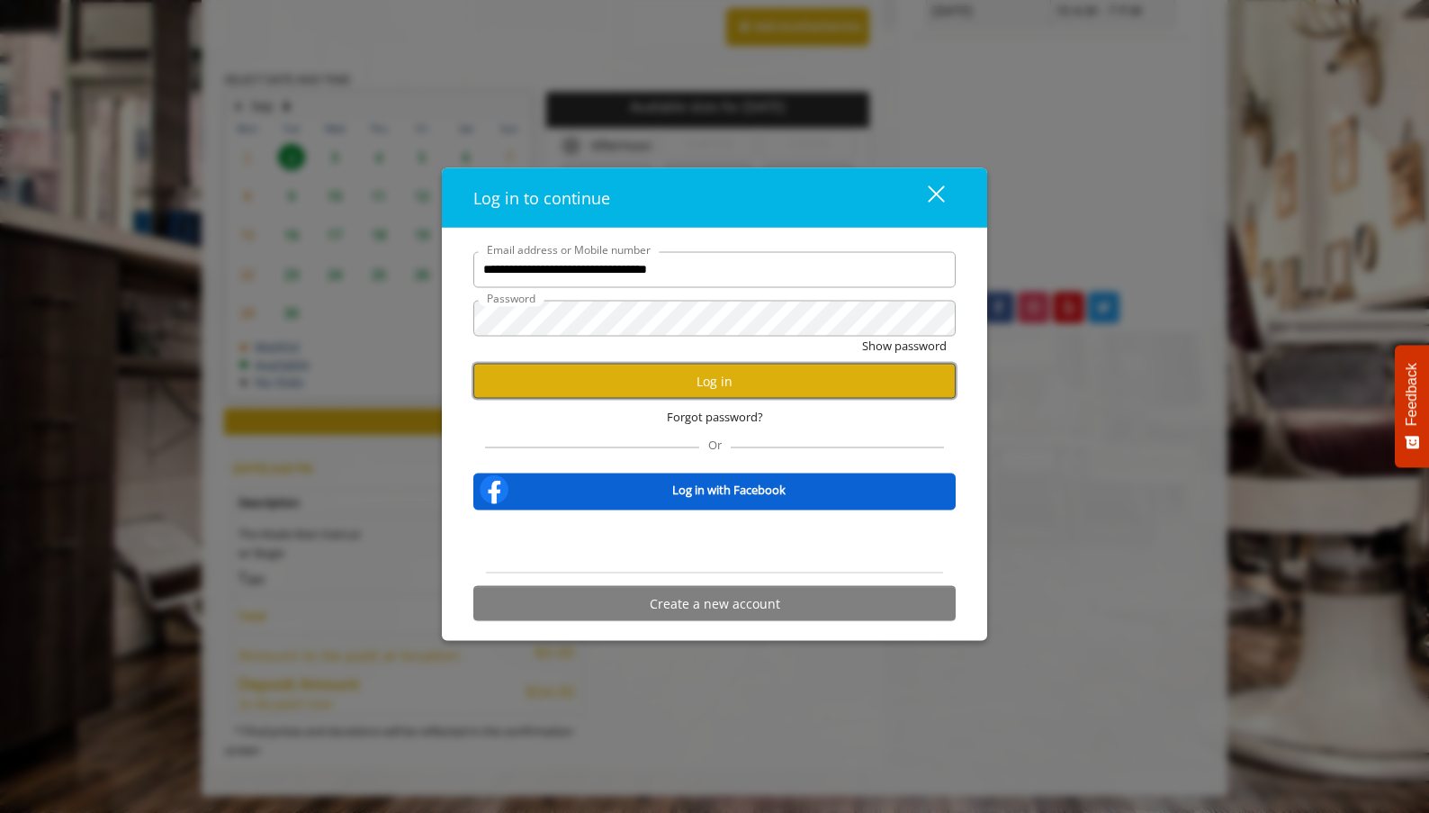
click at [643, 379] on button "Log in" at bounding box center [714, 381] width 482 height 35
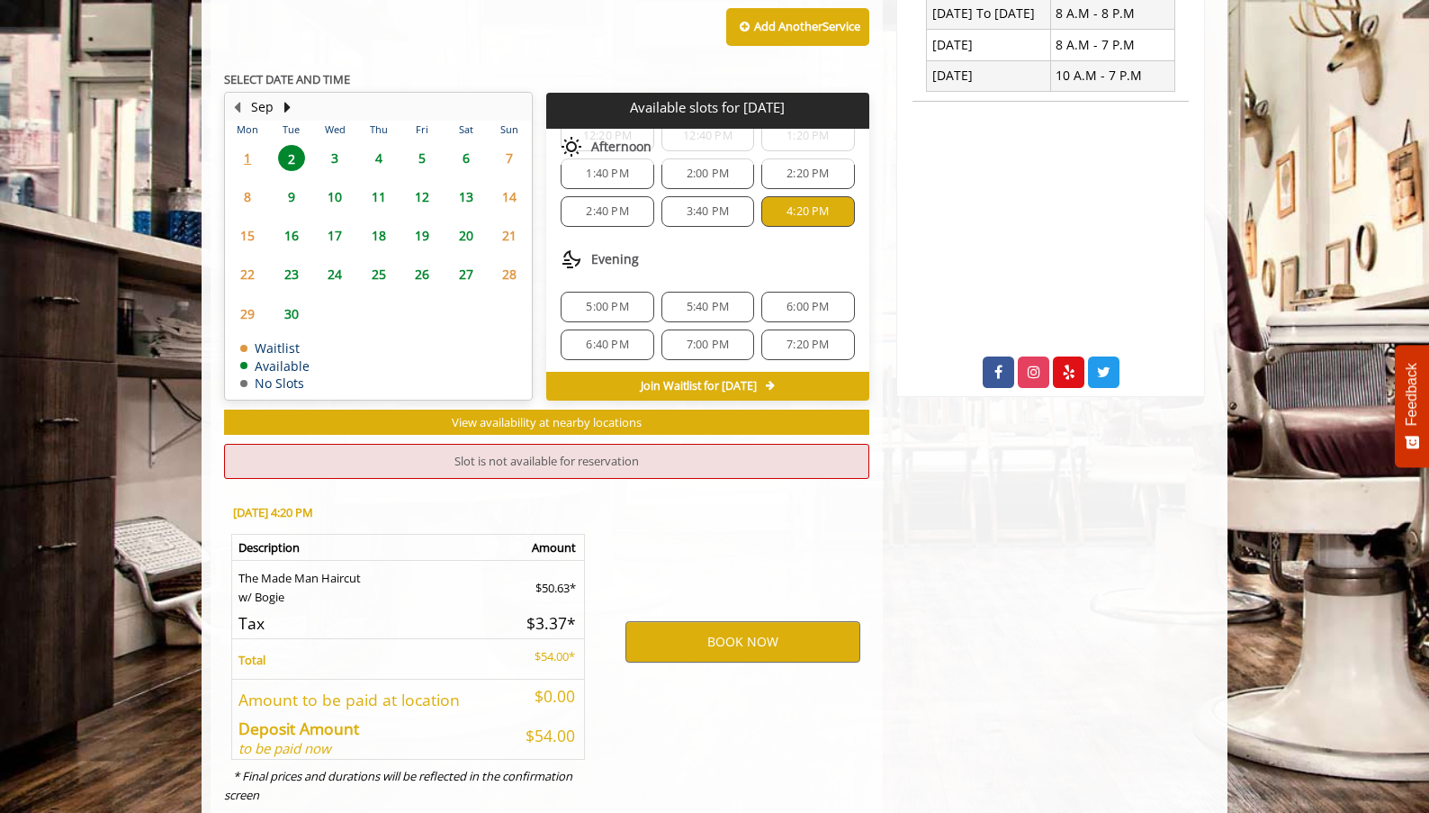
scroll to position [269, 0]
click at [760, 638] on button "BOOK NOW" at bounding box center [742, 641] width 235 height 41
click at [712, 216] on div "3:40 PM" at bounding box center [707, 209] width 93 height 31
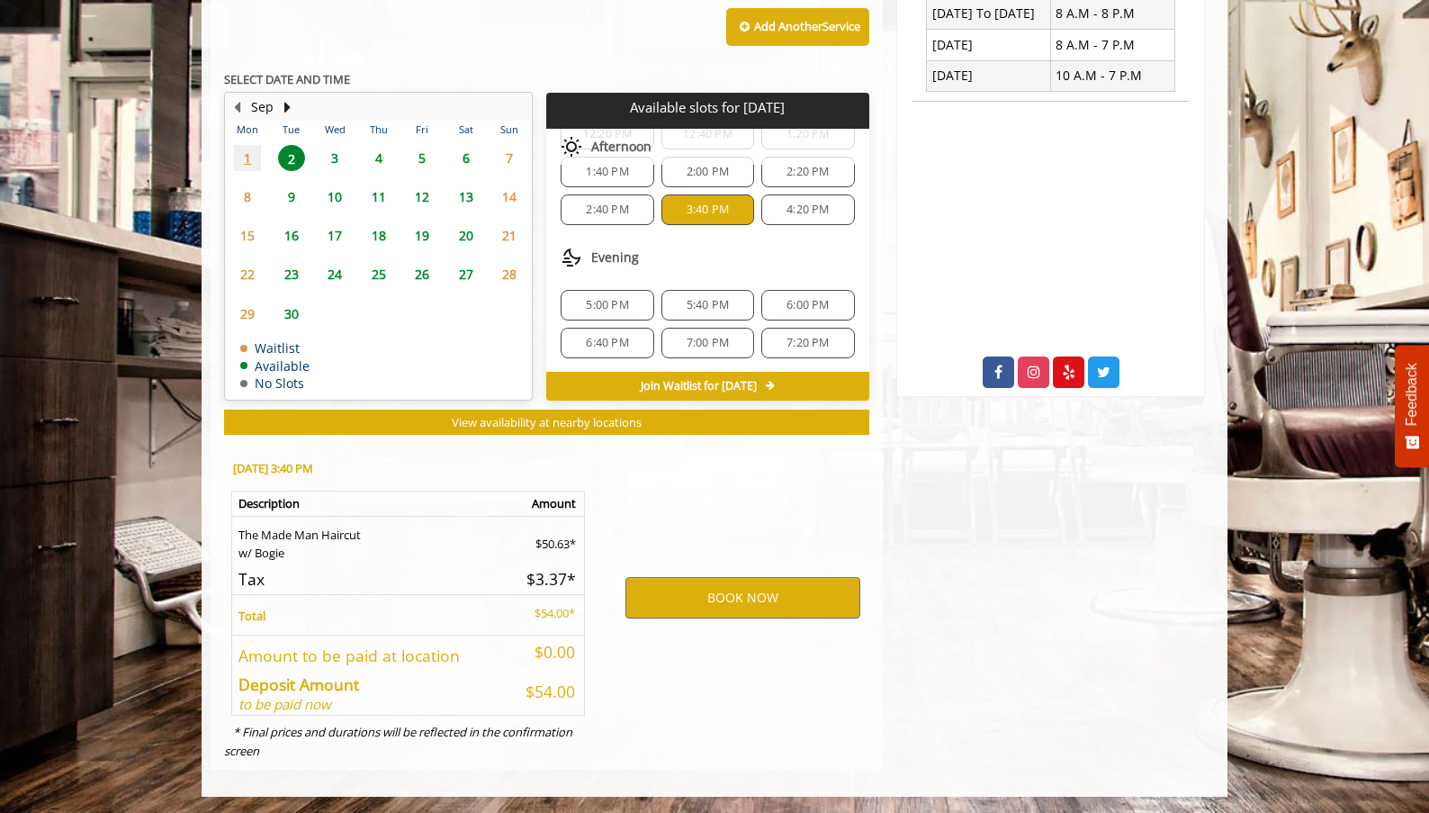
scroll to position [725, 0]
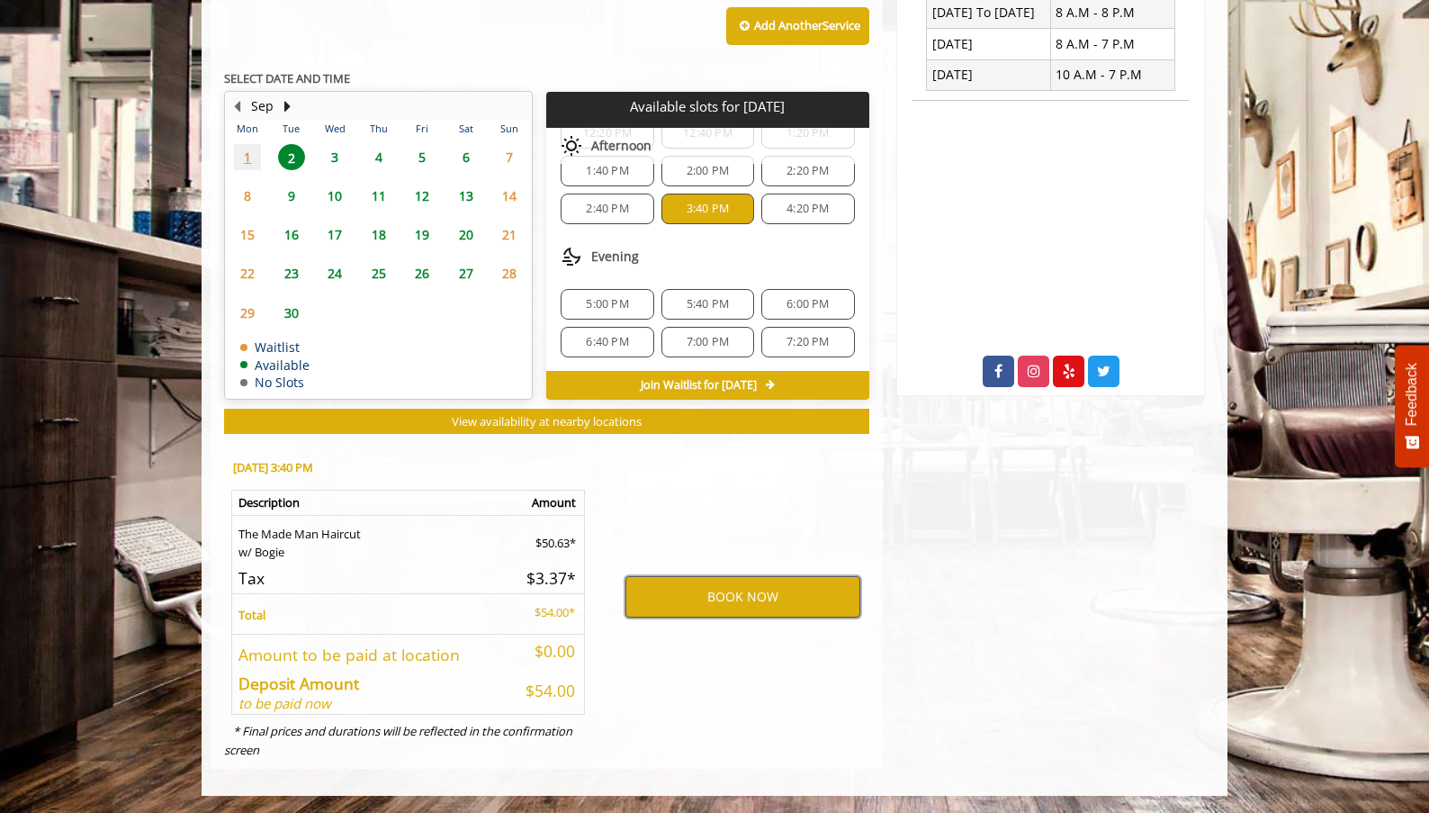
click at [769, 600] on button "BOOK NOW" at bounding box center [742, 596] width 235 height 41
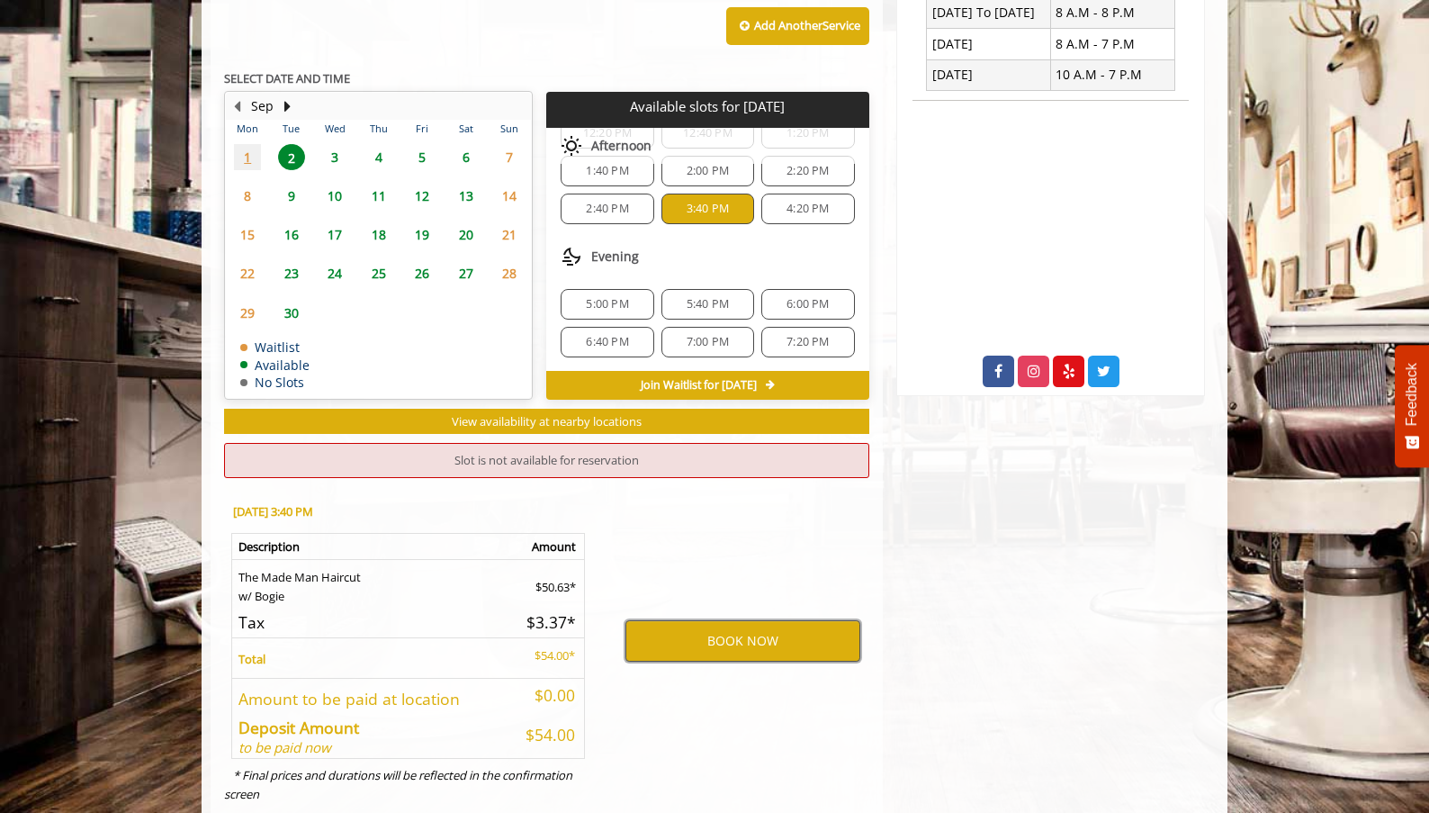
click at [752, 638] on button "BOOK NOW" at bounding box center [742, 640] width 235 height 41
click at [787, 214] on span "4:20 PM" at bounding box center [808, 209] width 42 height 14
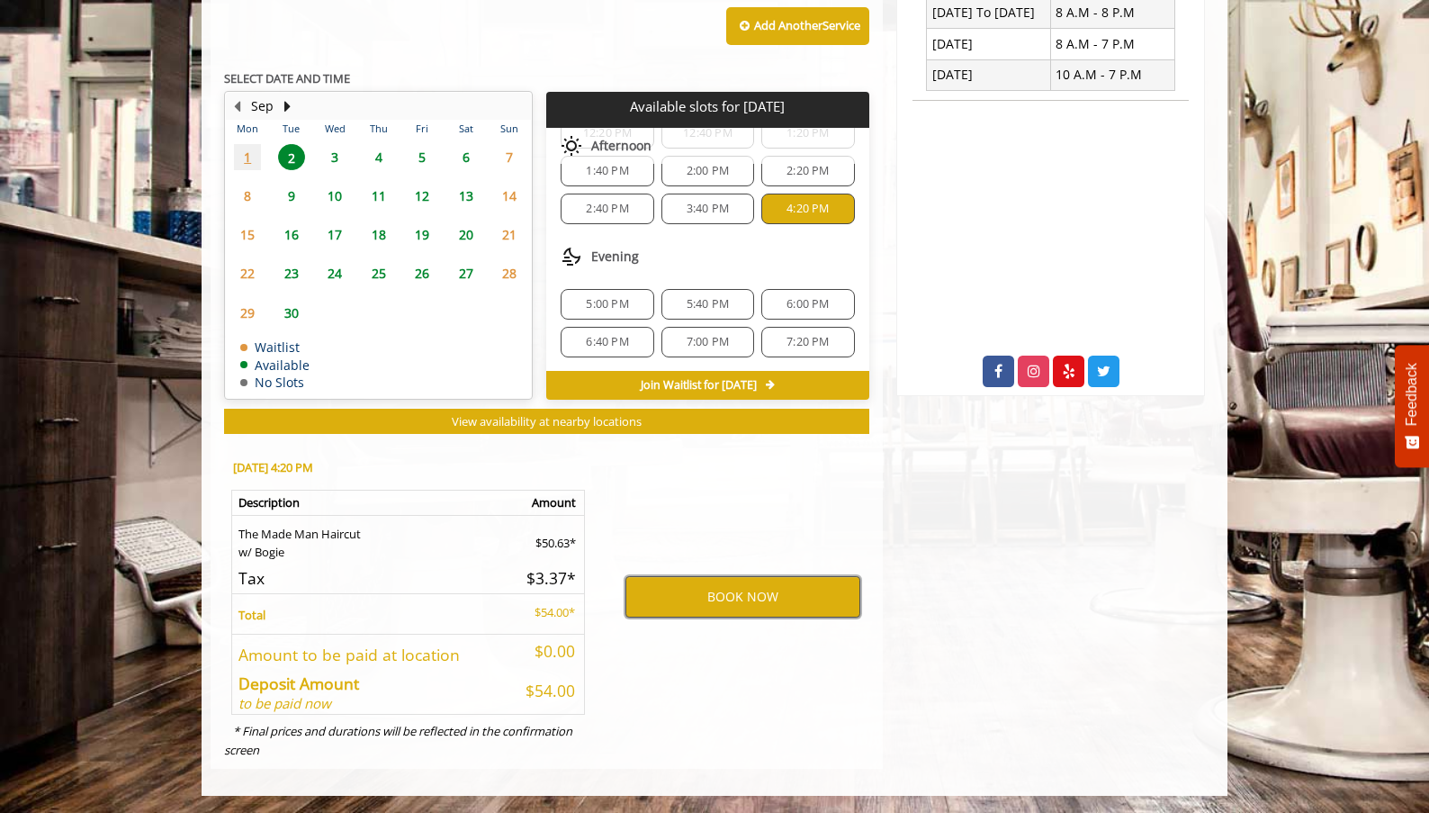
click at [740, 589] on button "BOOK NOW" at bounding box center [742, 596] width 235 height 41
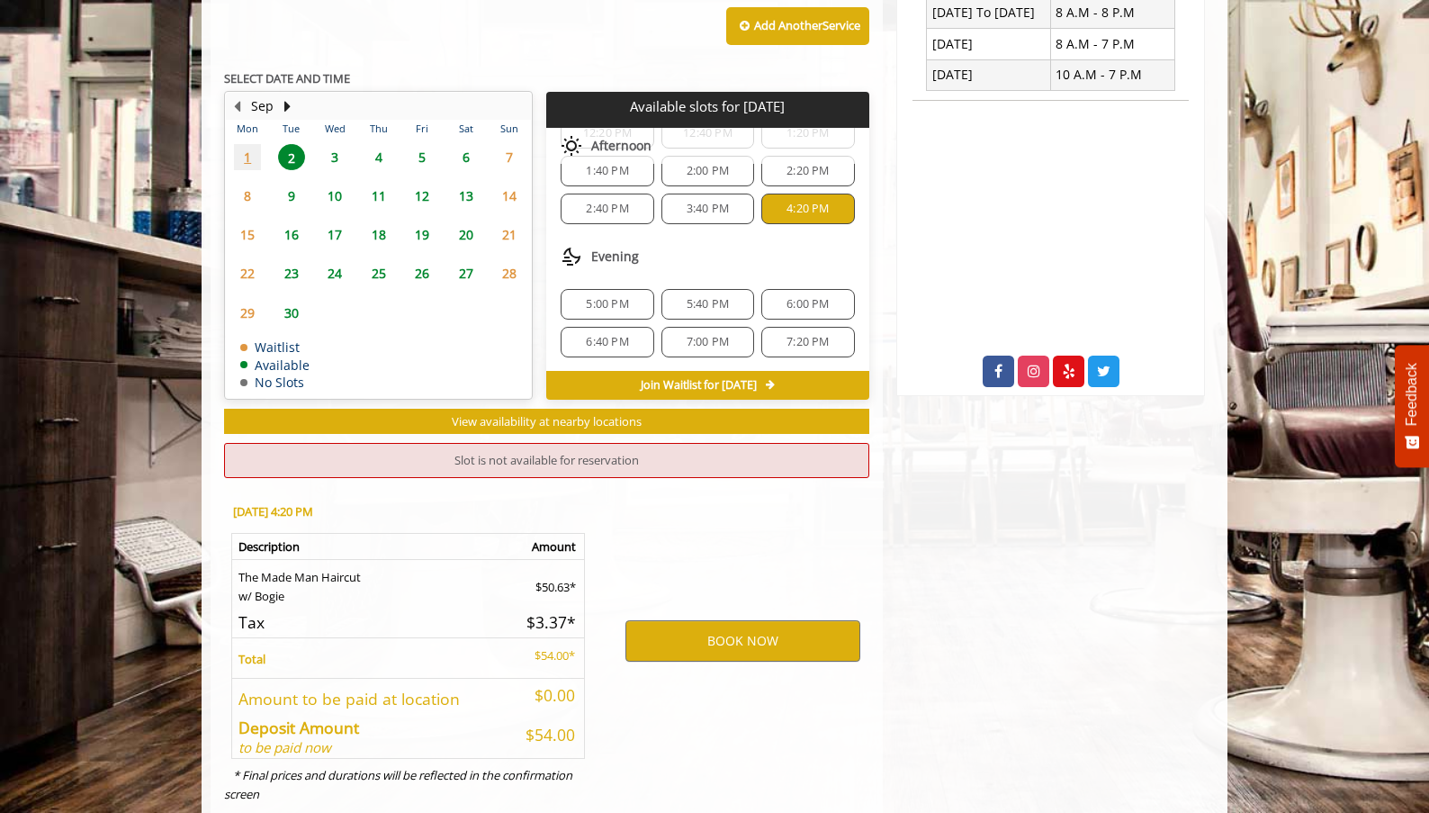
click at [723, 211] on span "3:40 PM" at bounding box center [708, 209] width 42 height 14
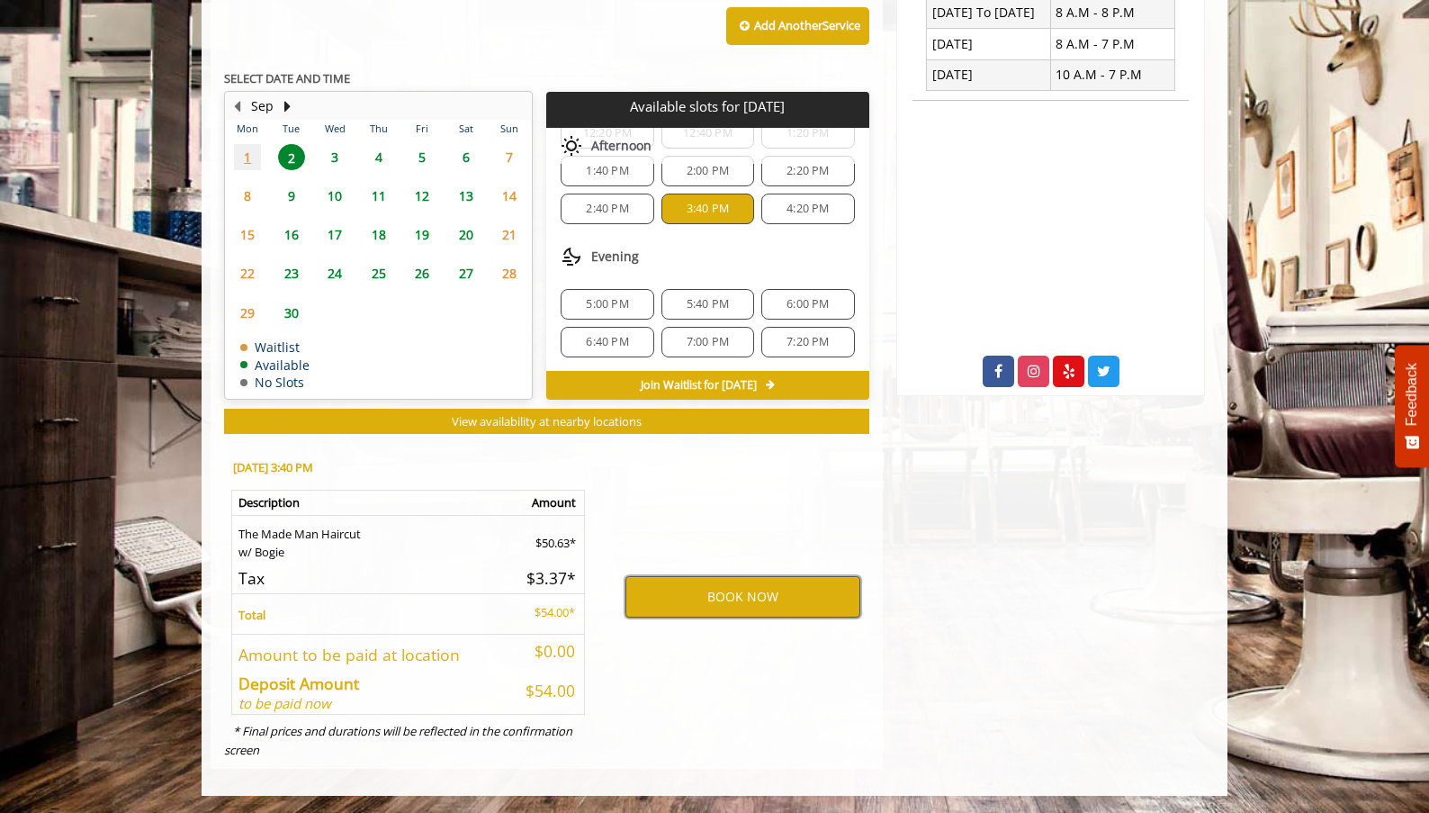
click at [778, 599] on button "BOOK NOW" at bounding box center [742, 596] width 235 height 41
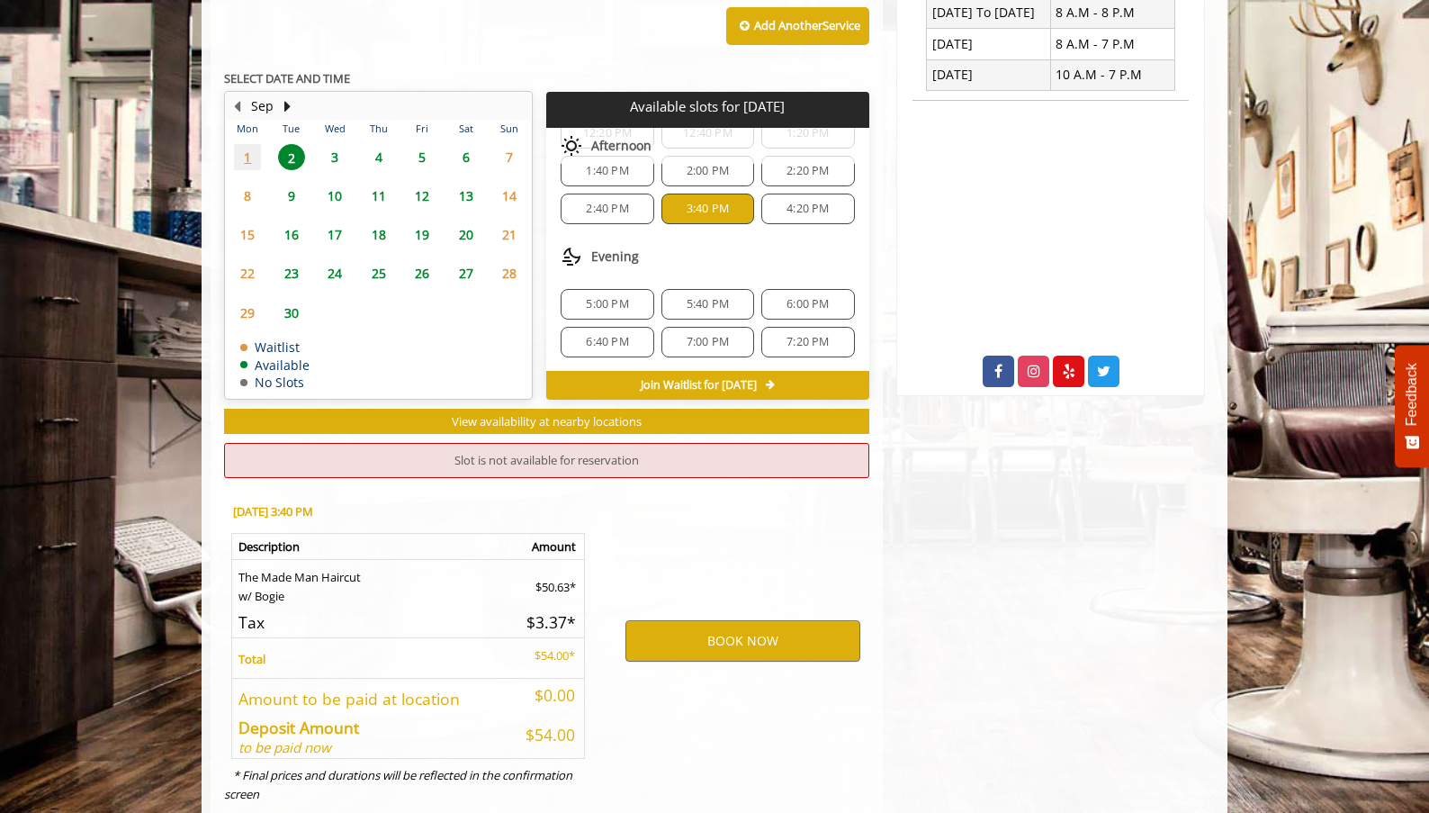
click at [615, 301] on span "5:00 PM" at bounding box center [607, 304] width 42 height 14
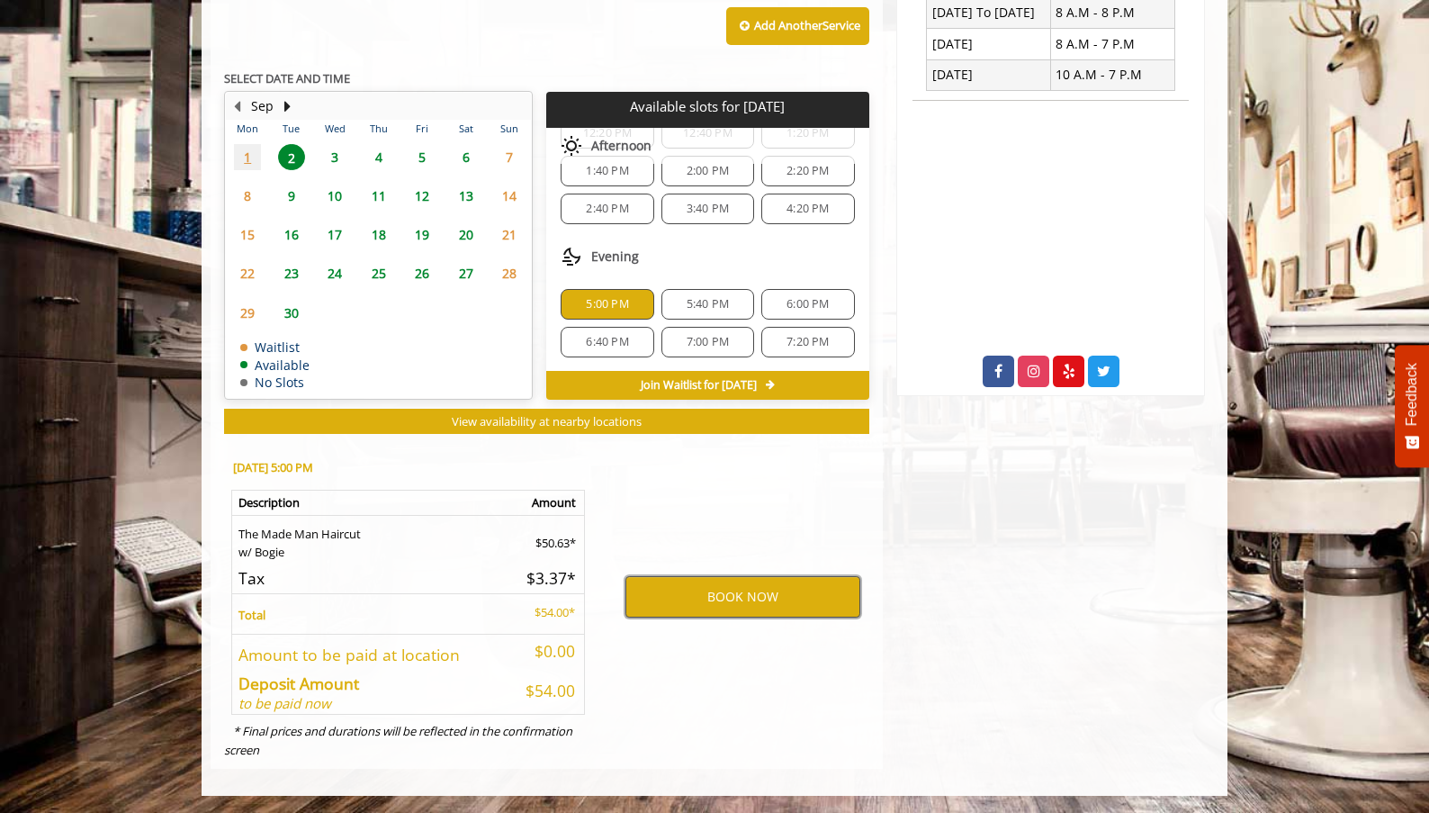
click at [728, 598] on button "BOOK NOW" at bounding box center [742, 596] width 235 height 41
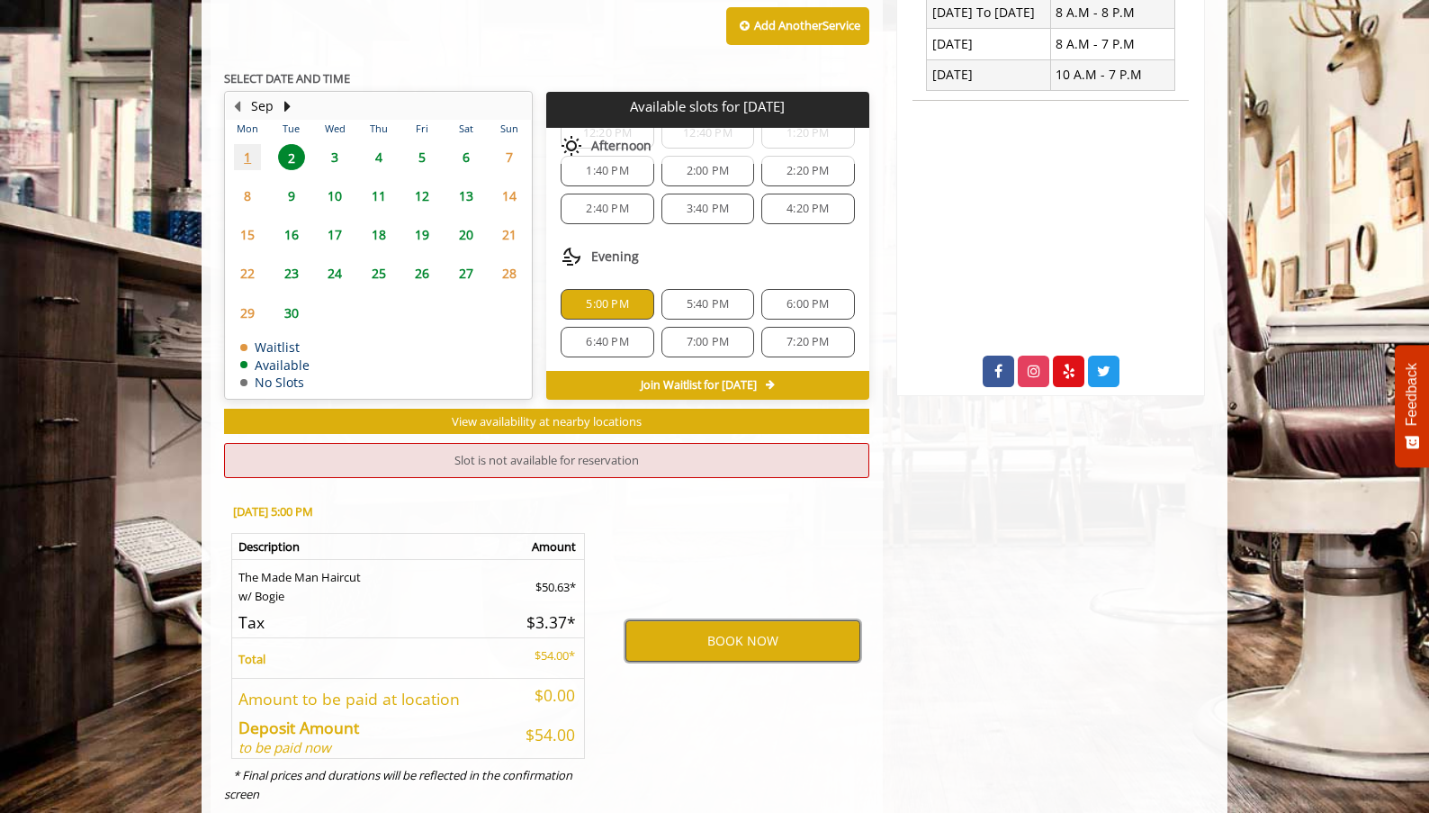
click at [729, 634] on button "BOOK NOW" at bounding box center [742, 640] width 235 height 41
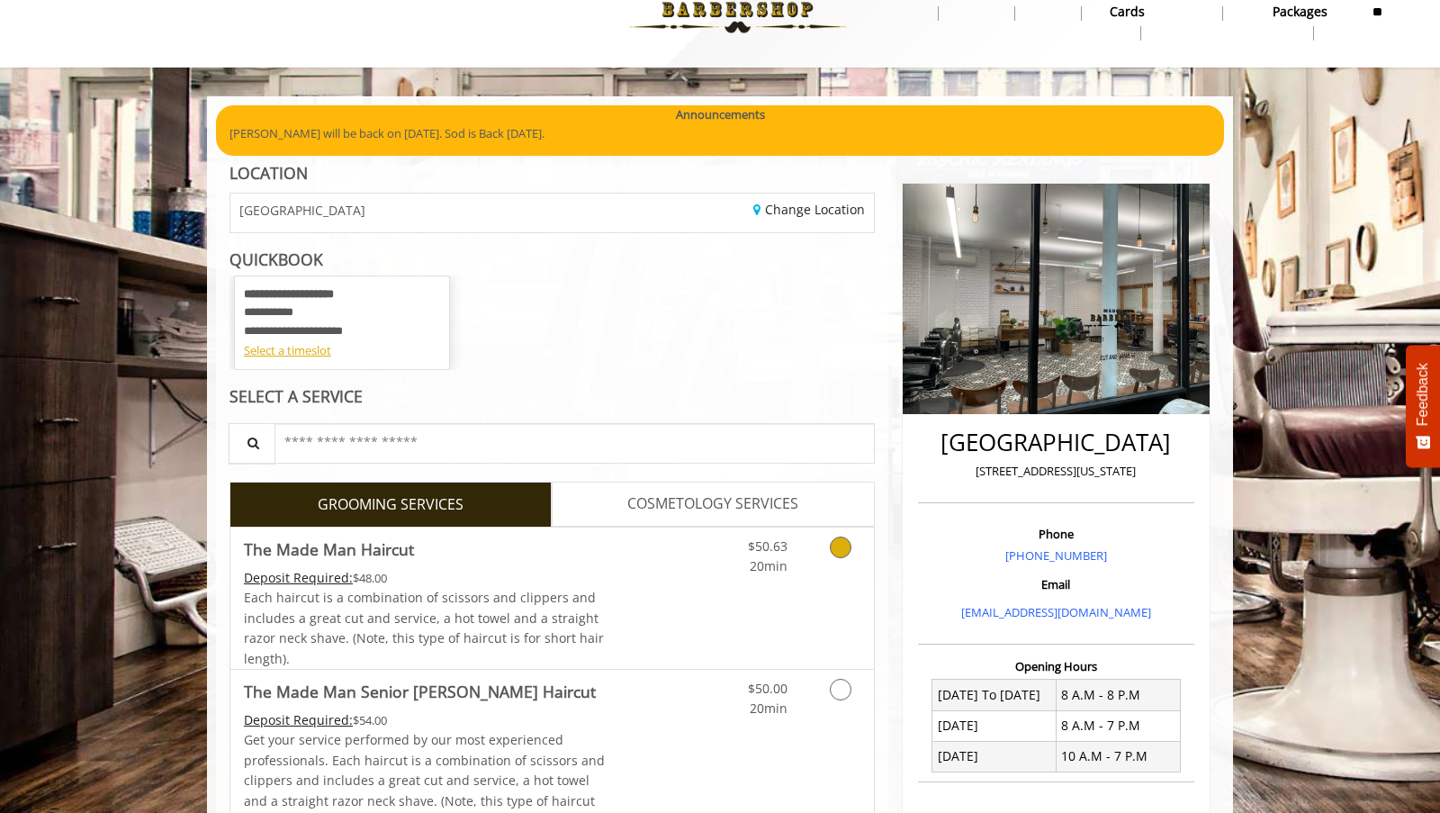
click at [830, 541] on link "Grooming services" at bounding box center [837, 551] width 46 height 49
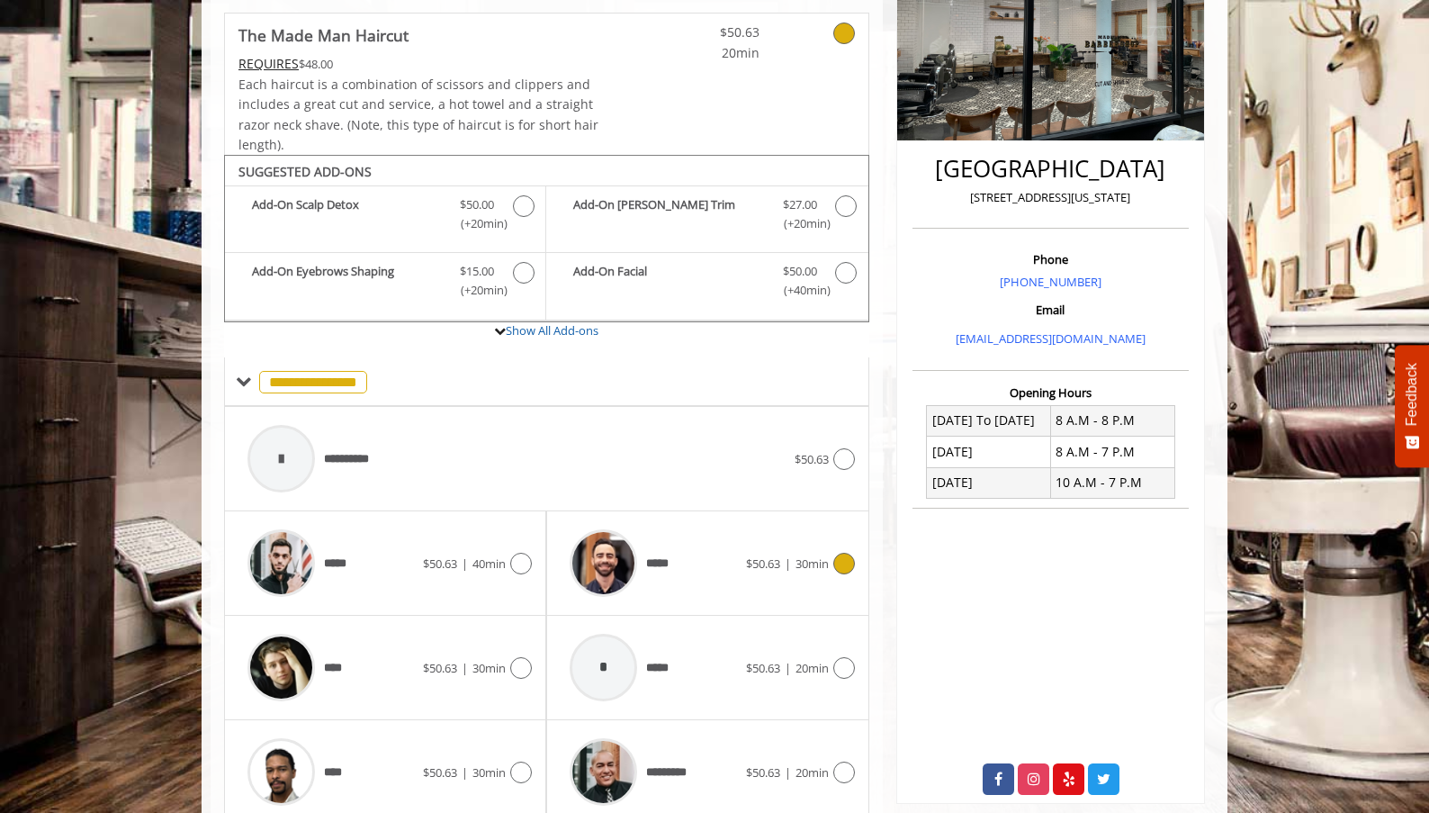
scroll to position [392, 0]
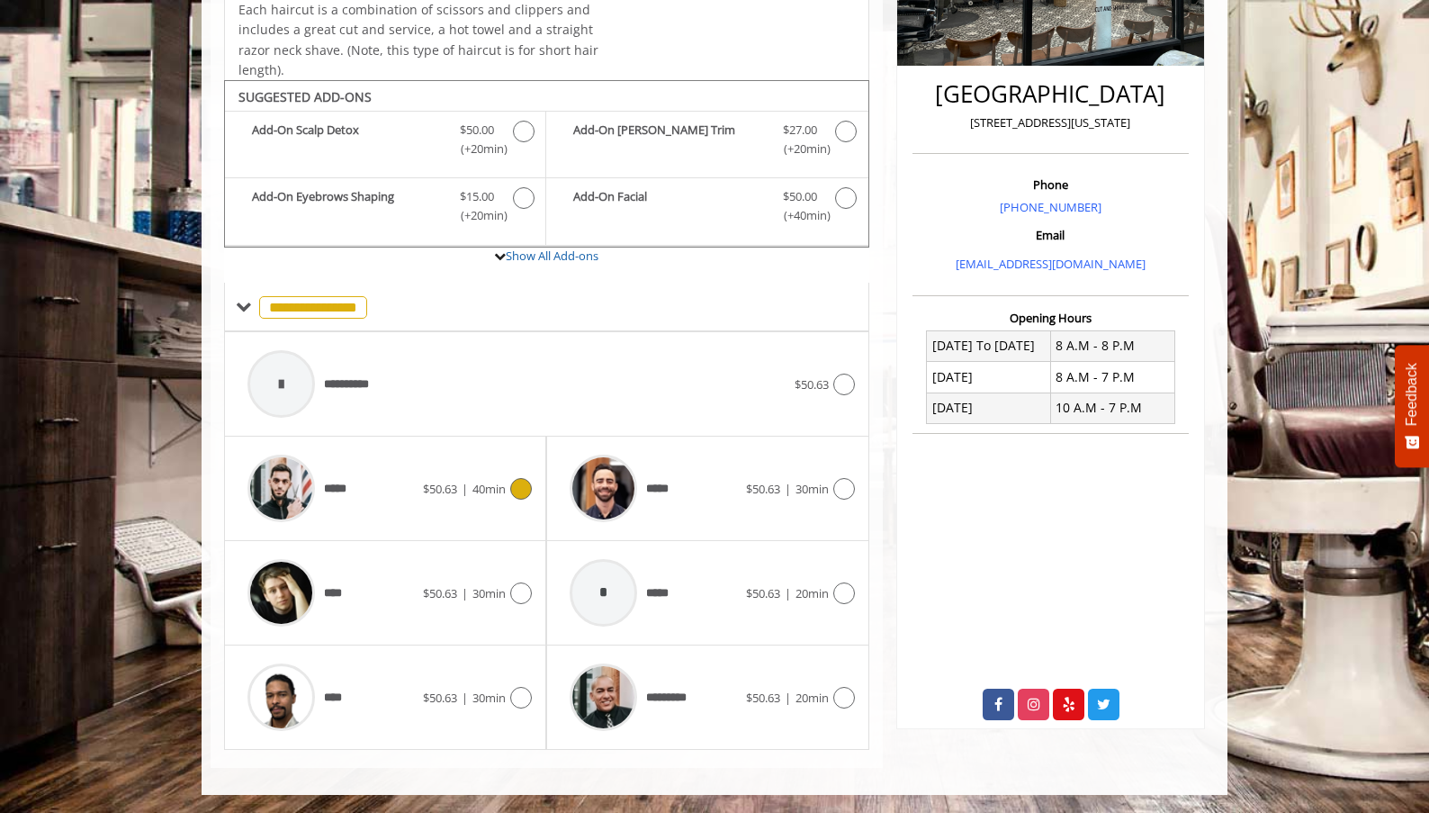
click at [529, 486] on icon at bounding box center [521, 489] width 22 height 22
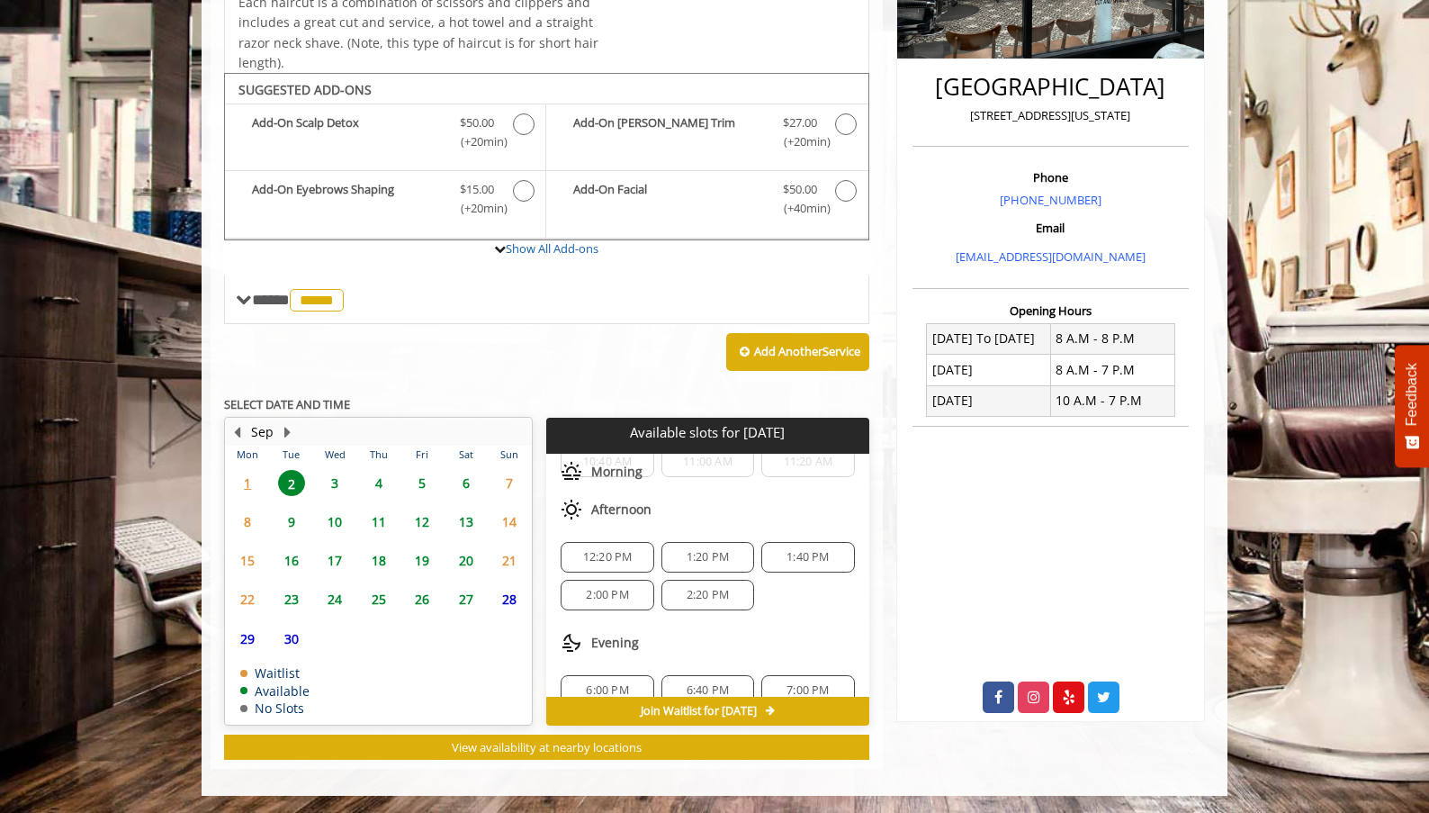
scroll to position [157, 0]
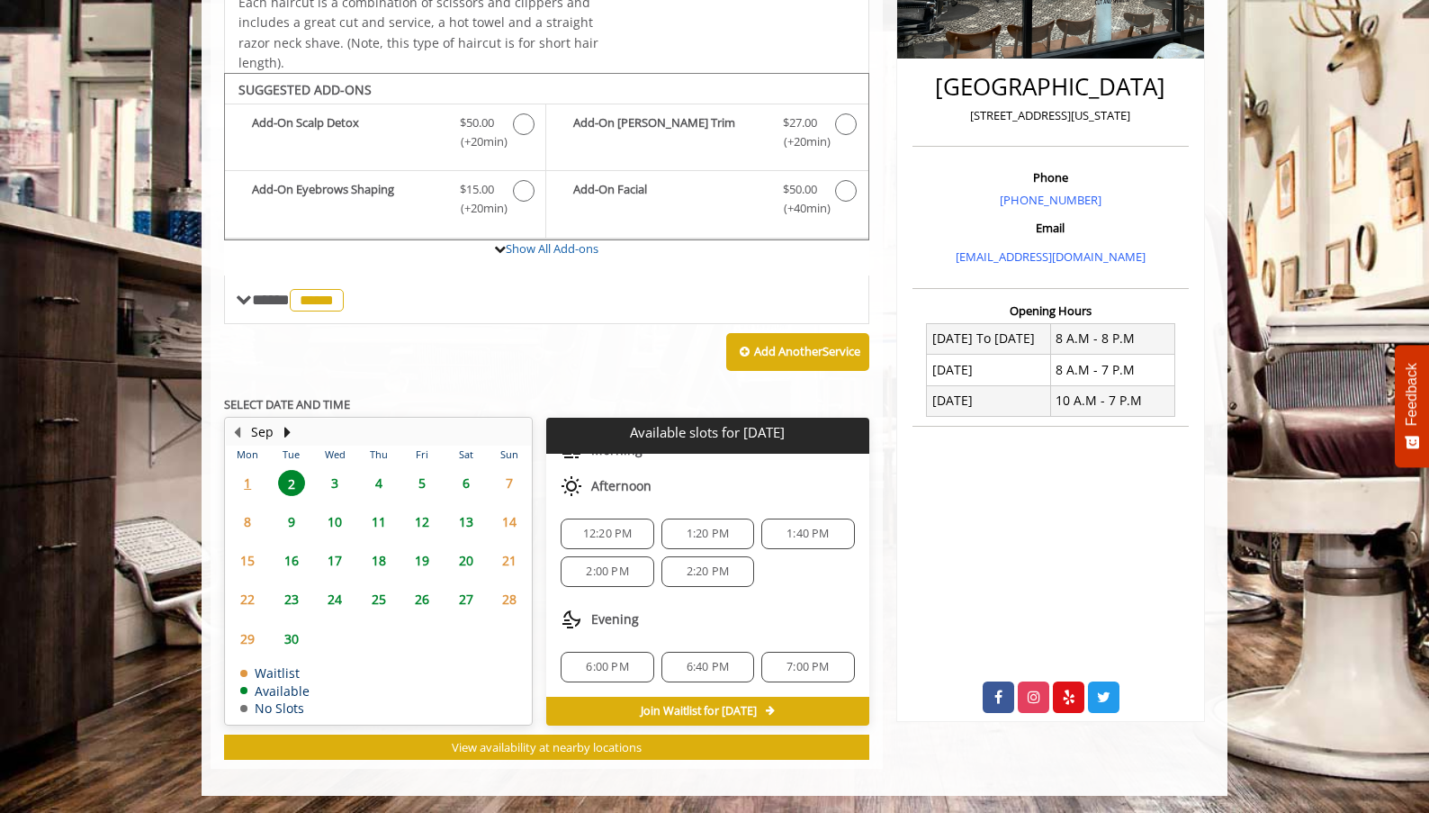
click at [724, 573] on span "2:20 PM" at bounding box center [708, 571] width 42 height 14
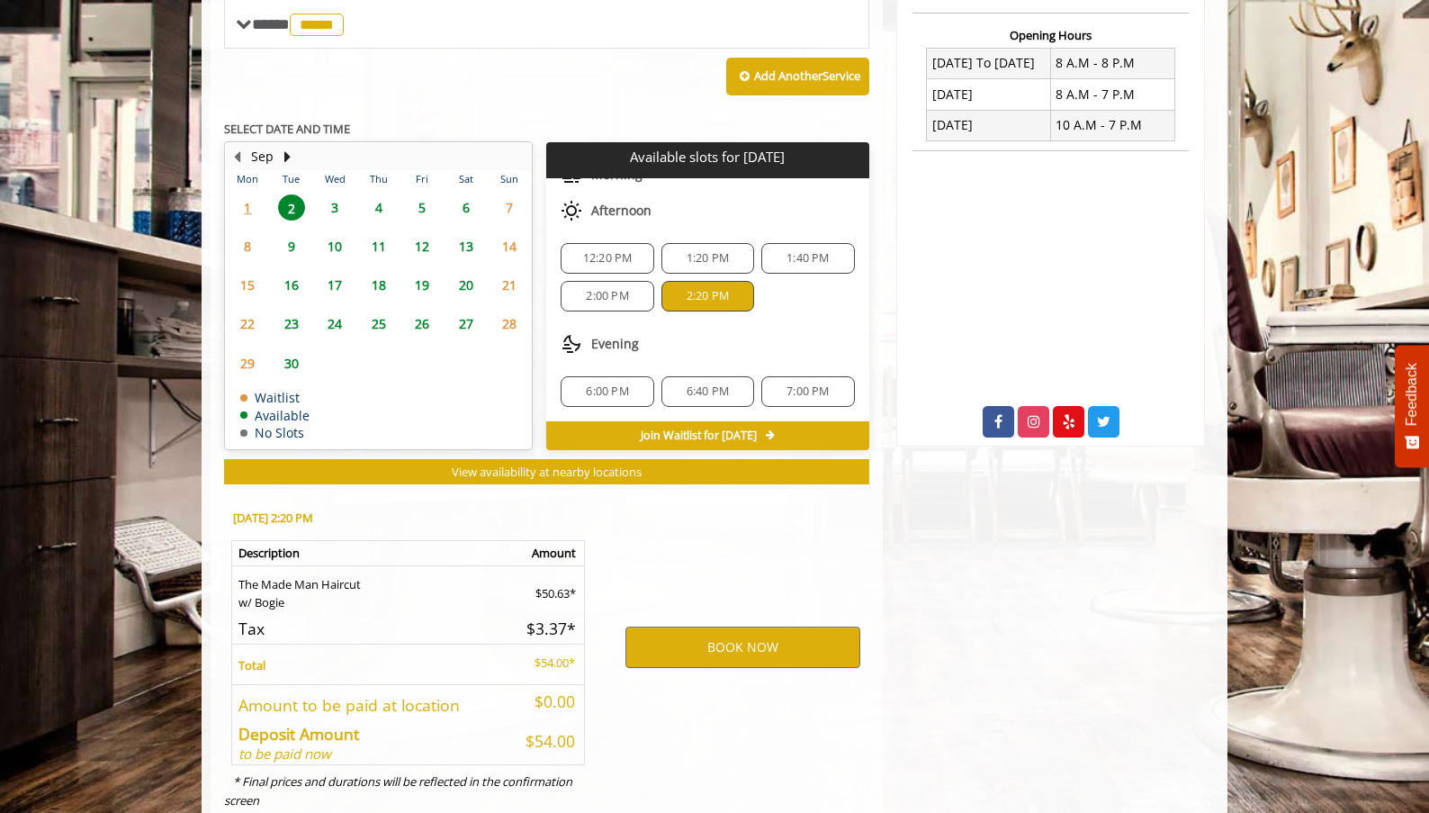
scroll to position [725, 0]
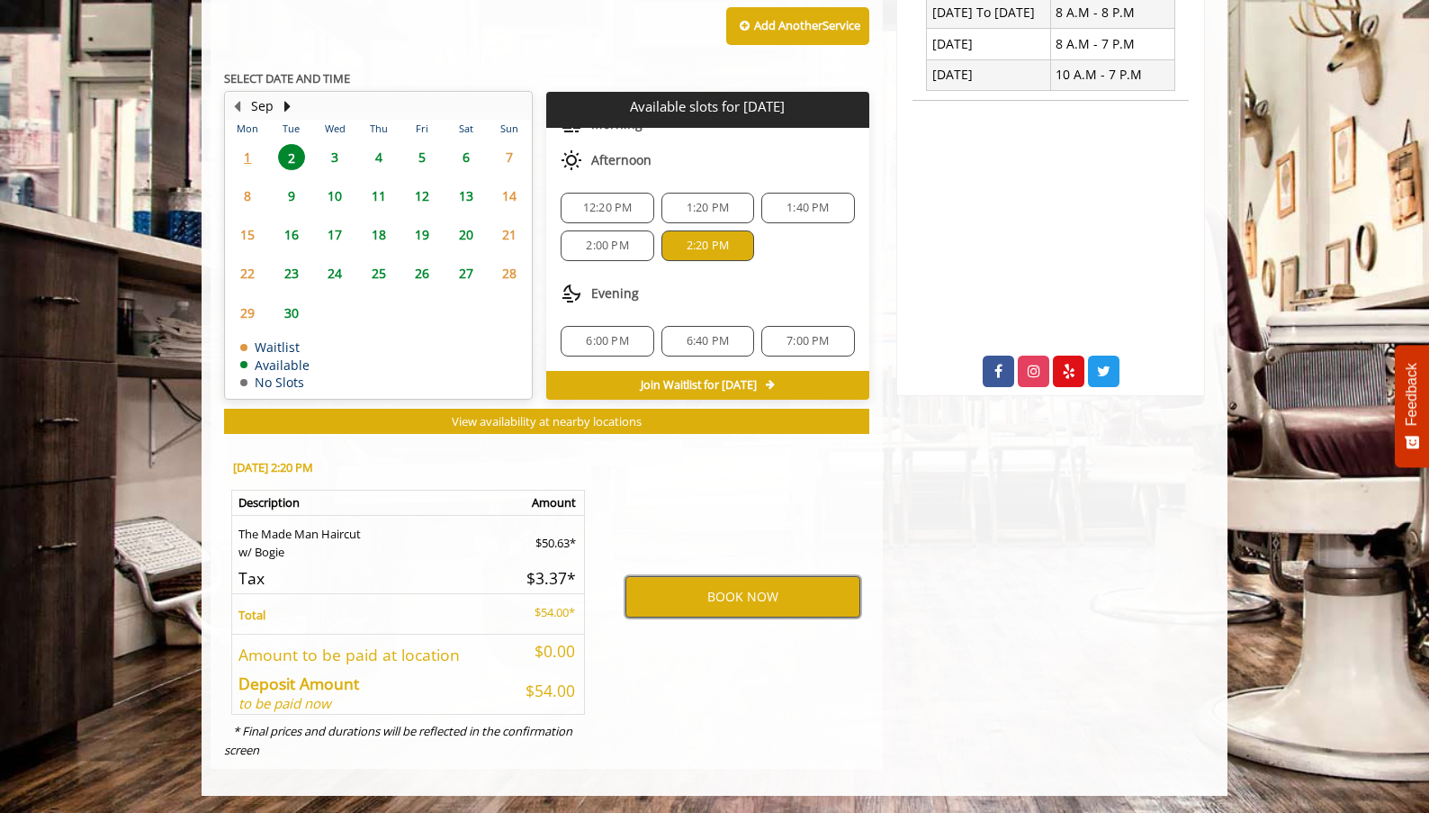
click at [755, 594] on button "BOOK NOW" at bounding box center [742, 596] width 235 height 41
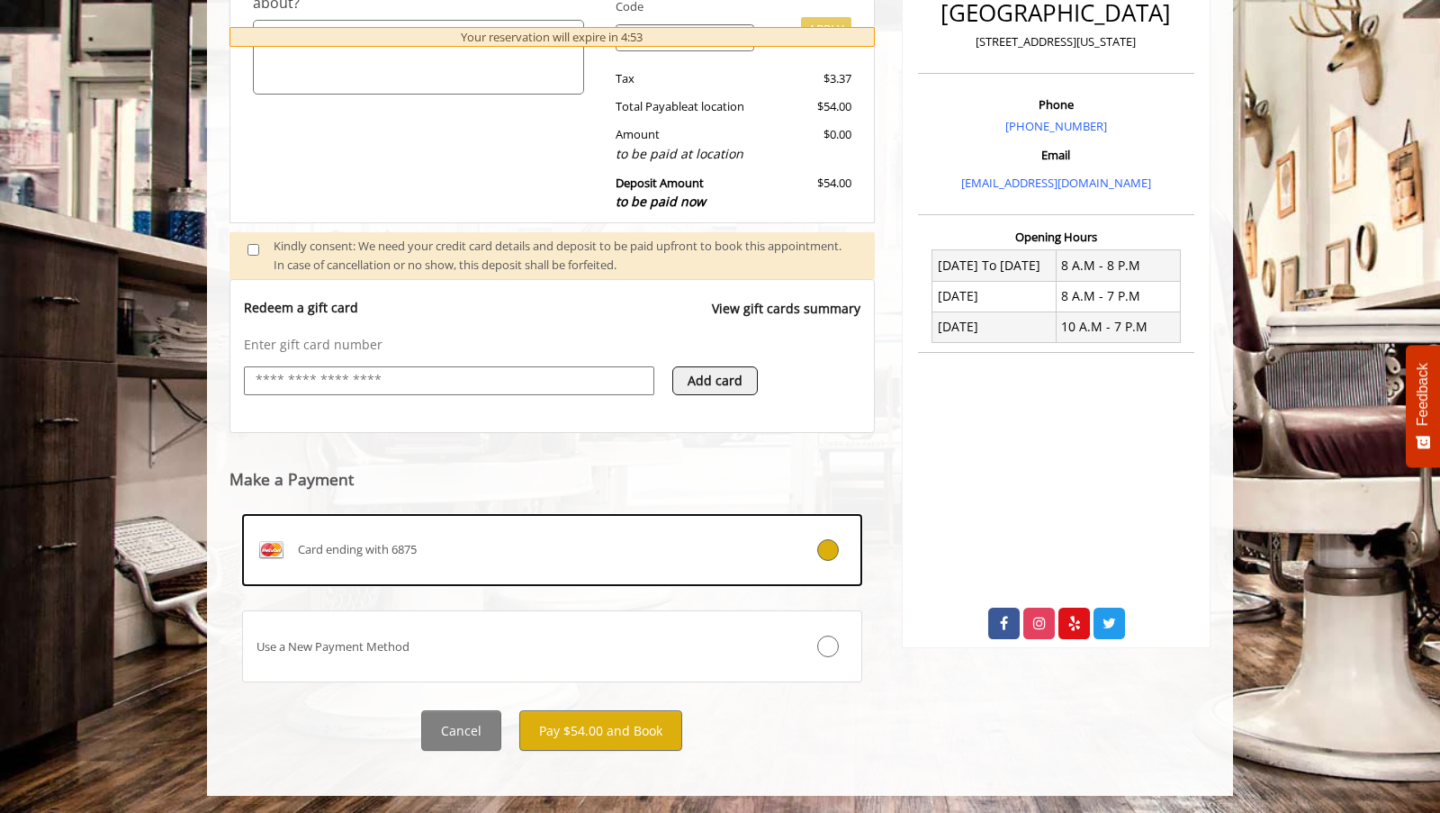
scroll to position [474, 0]
click at [625, 736] on button "Pay $54.00 and Book" at bounding box center [600, 729] width 163 height 40
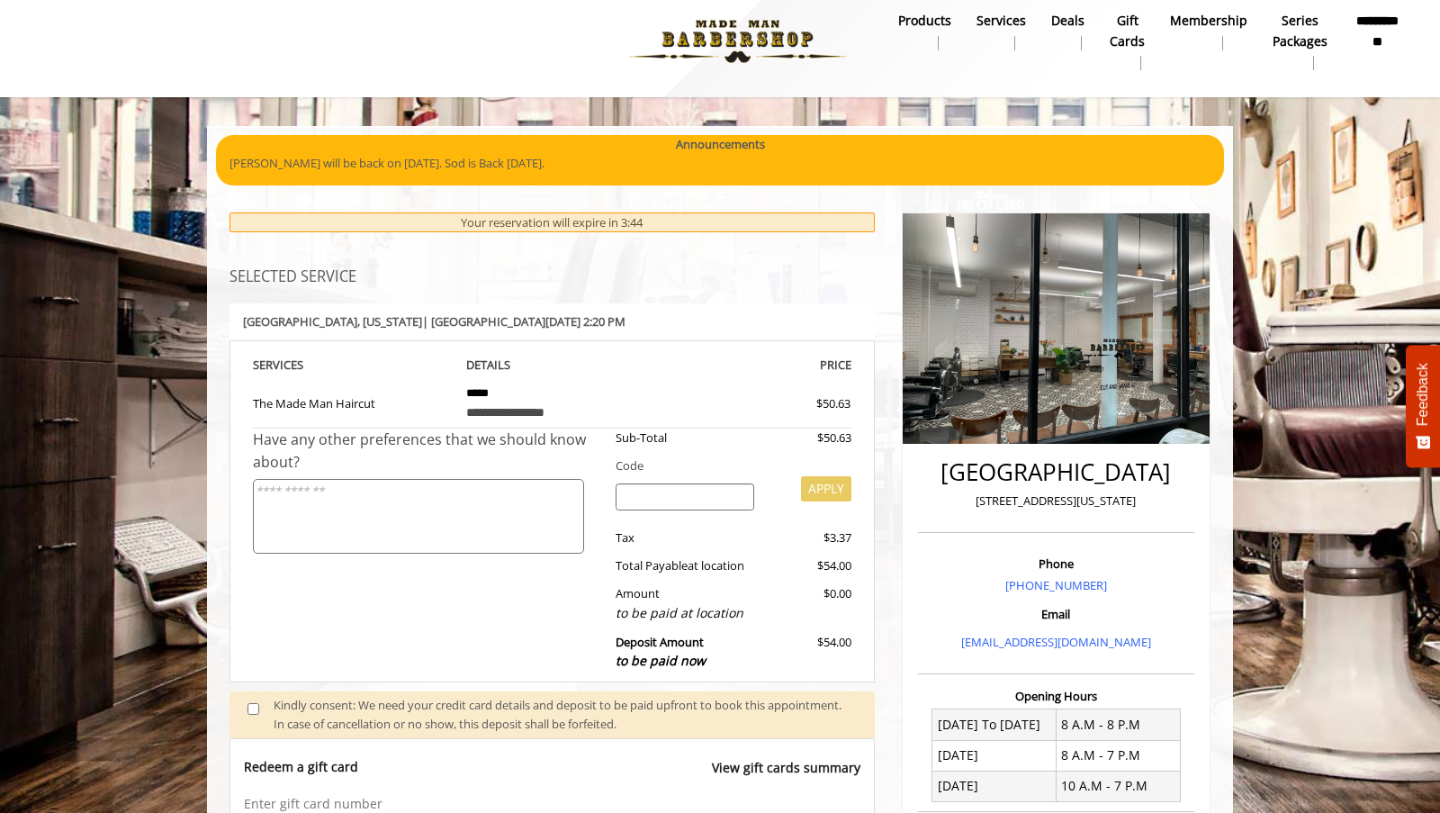
scroll to position [13, 0]
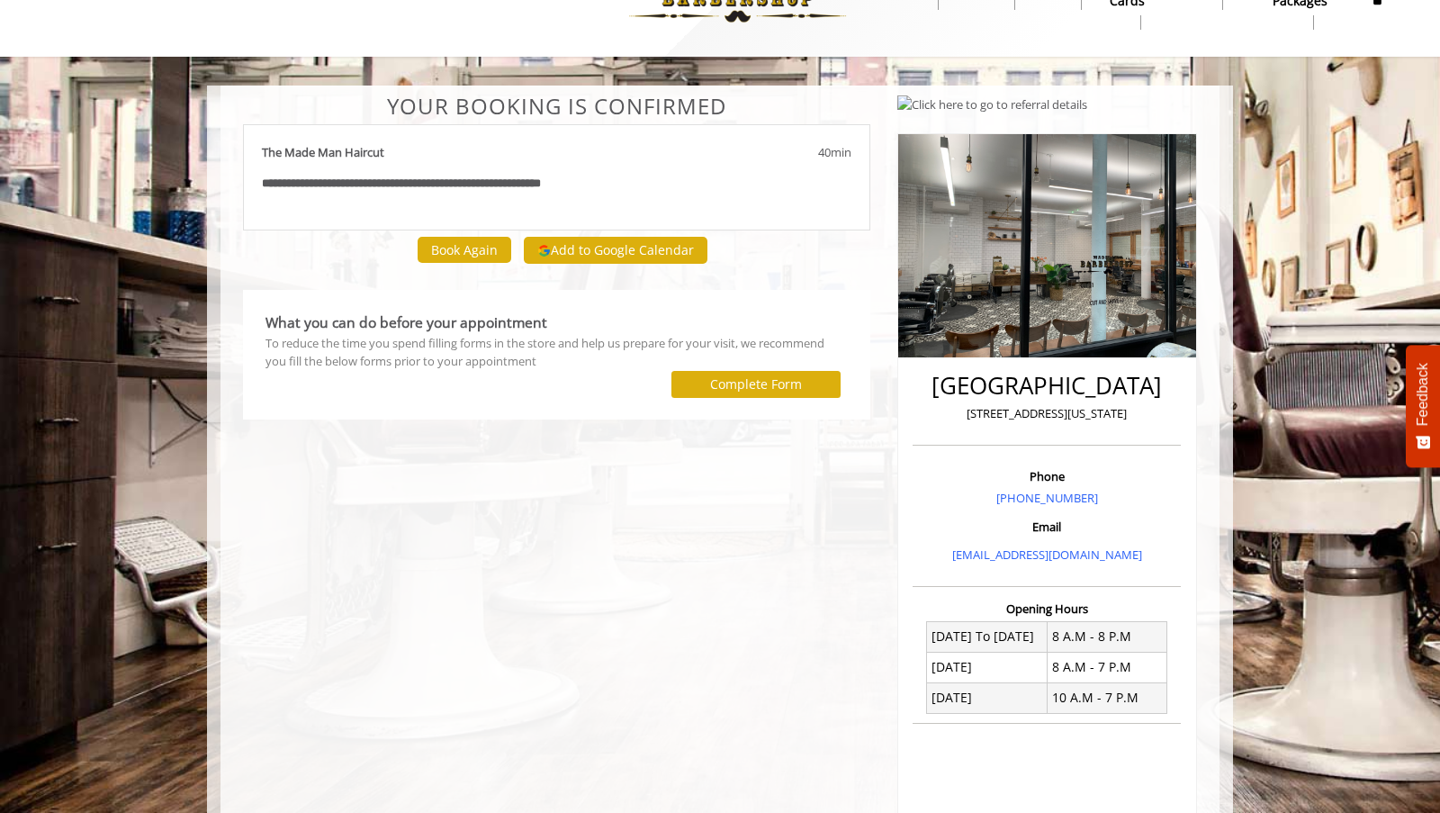
scroll to position [58, 0]
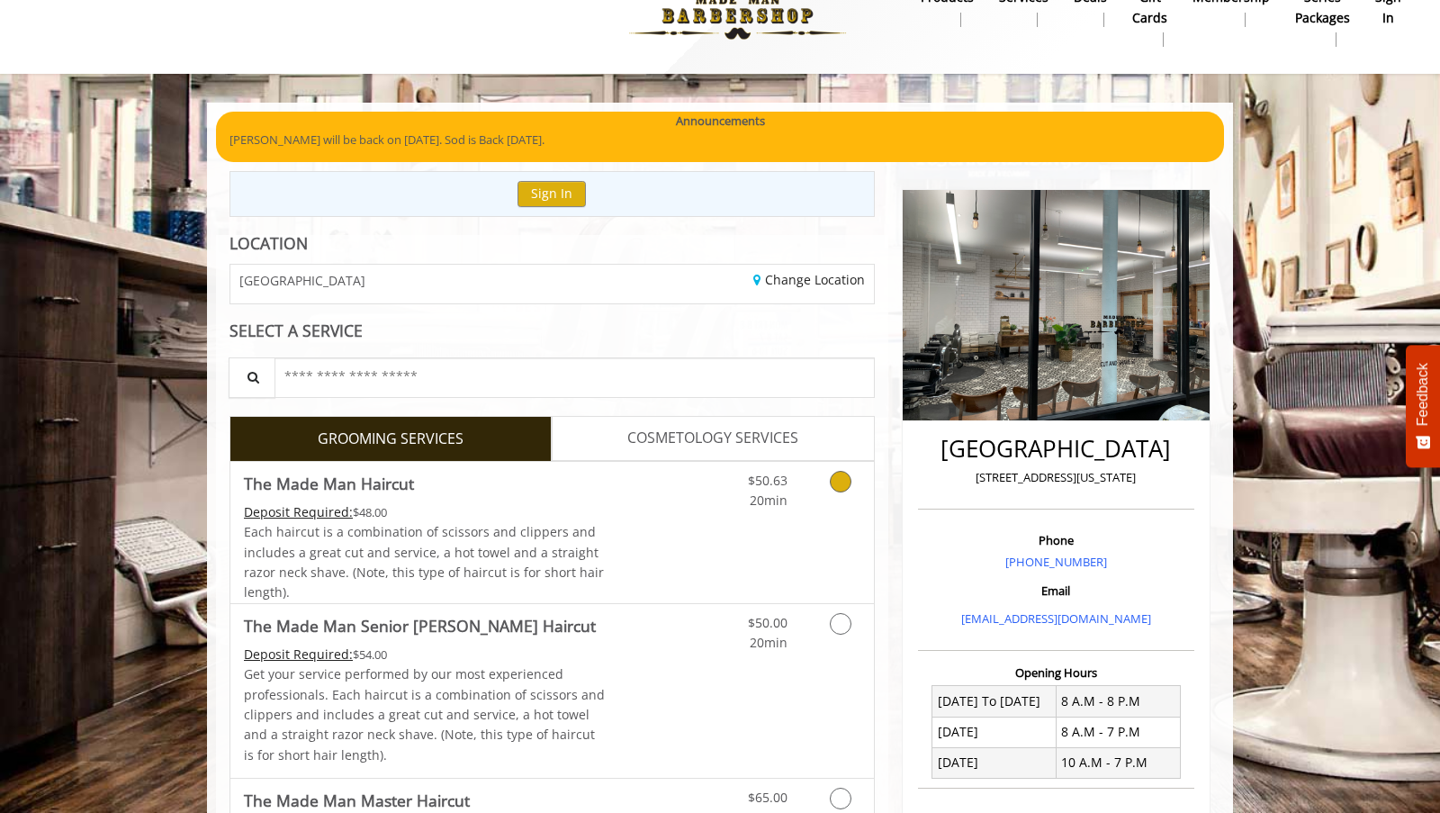
scroll to position [46, 0]
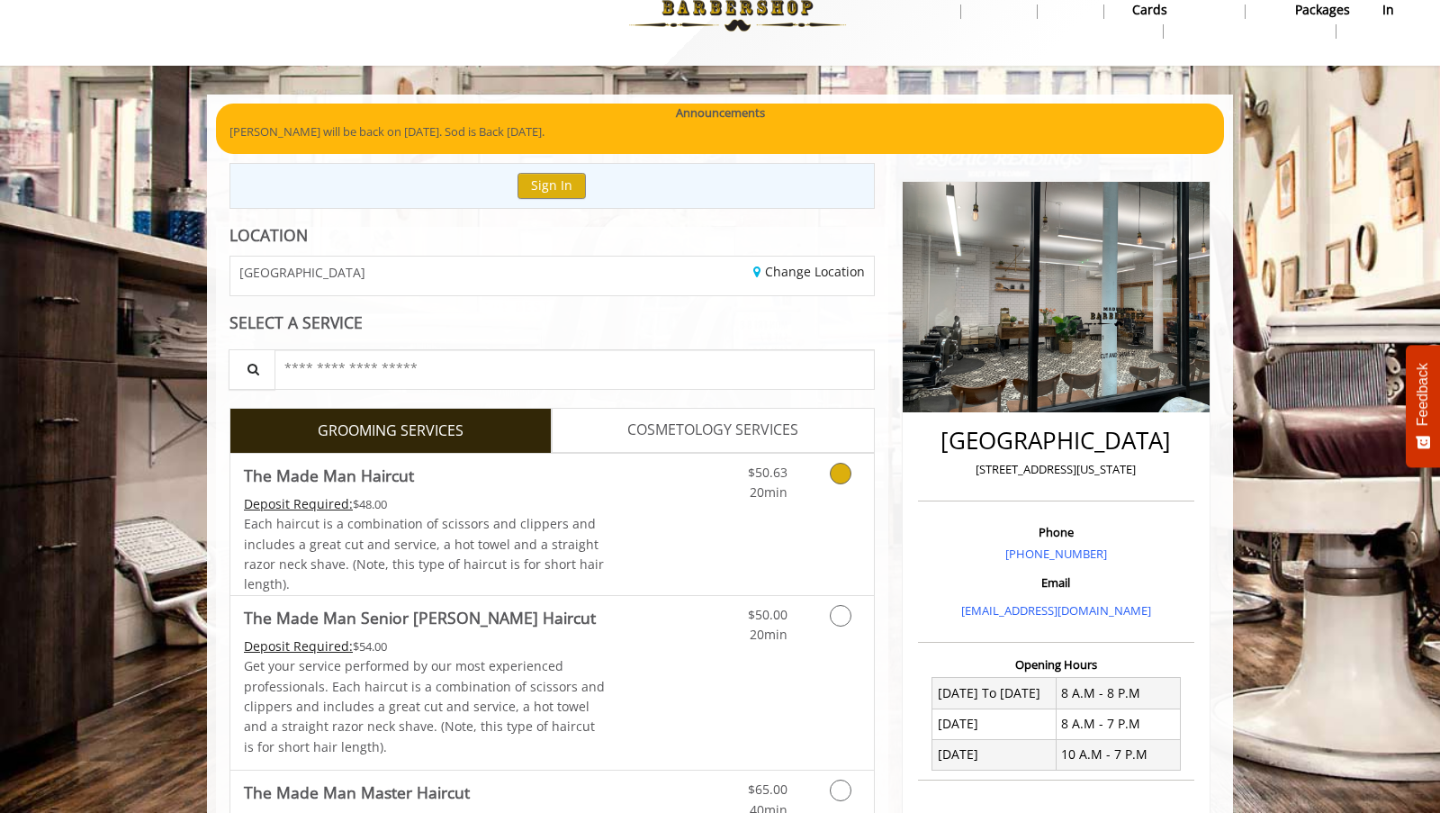
click at [841, 493] on link "Grooming services" at bounding box center [837, 478] width 46 height 49
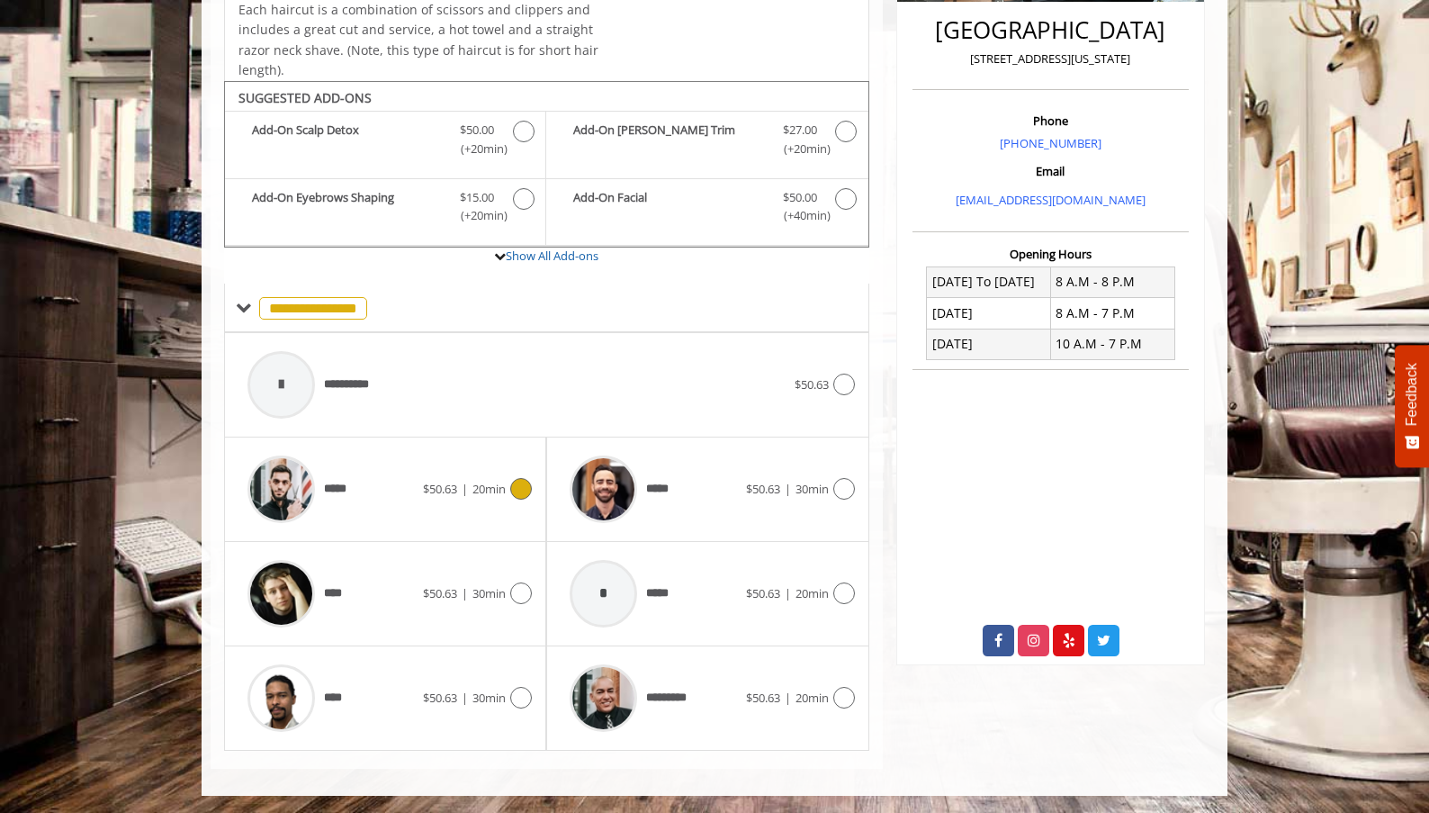
click at [526, 489] on icon at bounding box center [521, 489] width 22 height 22
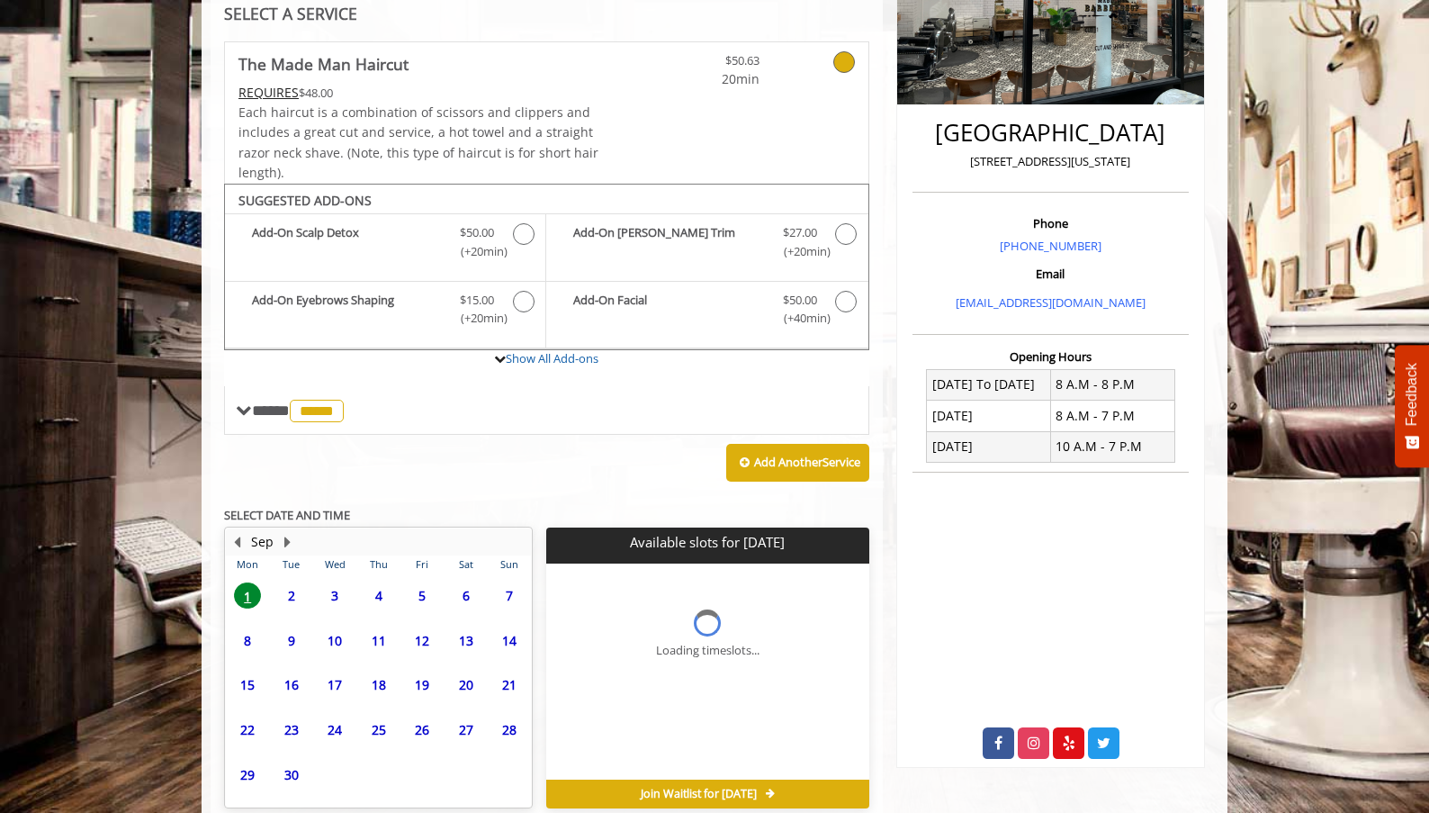
scroll to position [436, 0]
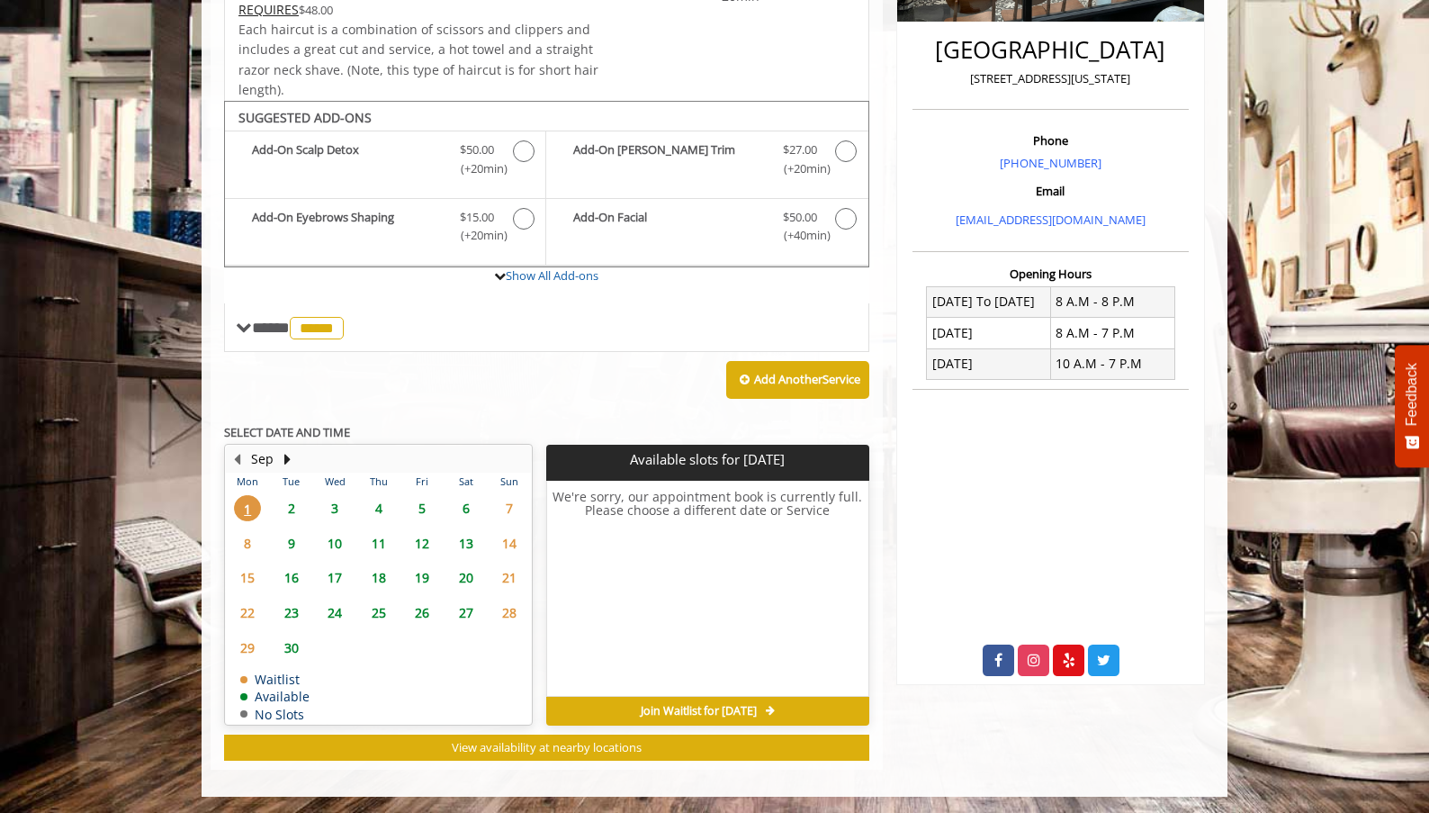
click at [291, 506] on span "2" at bounding box center [291, 508] width 27 height 26
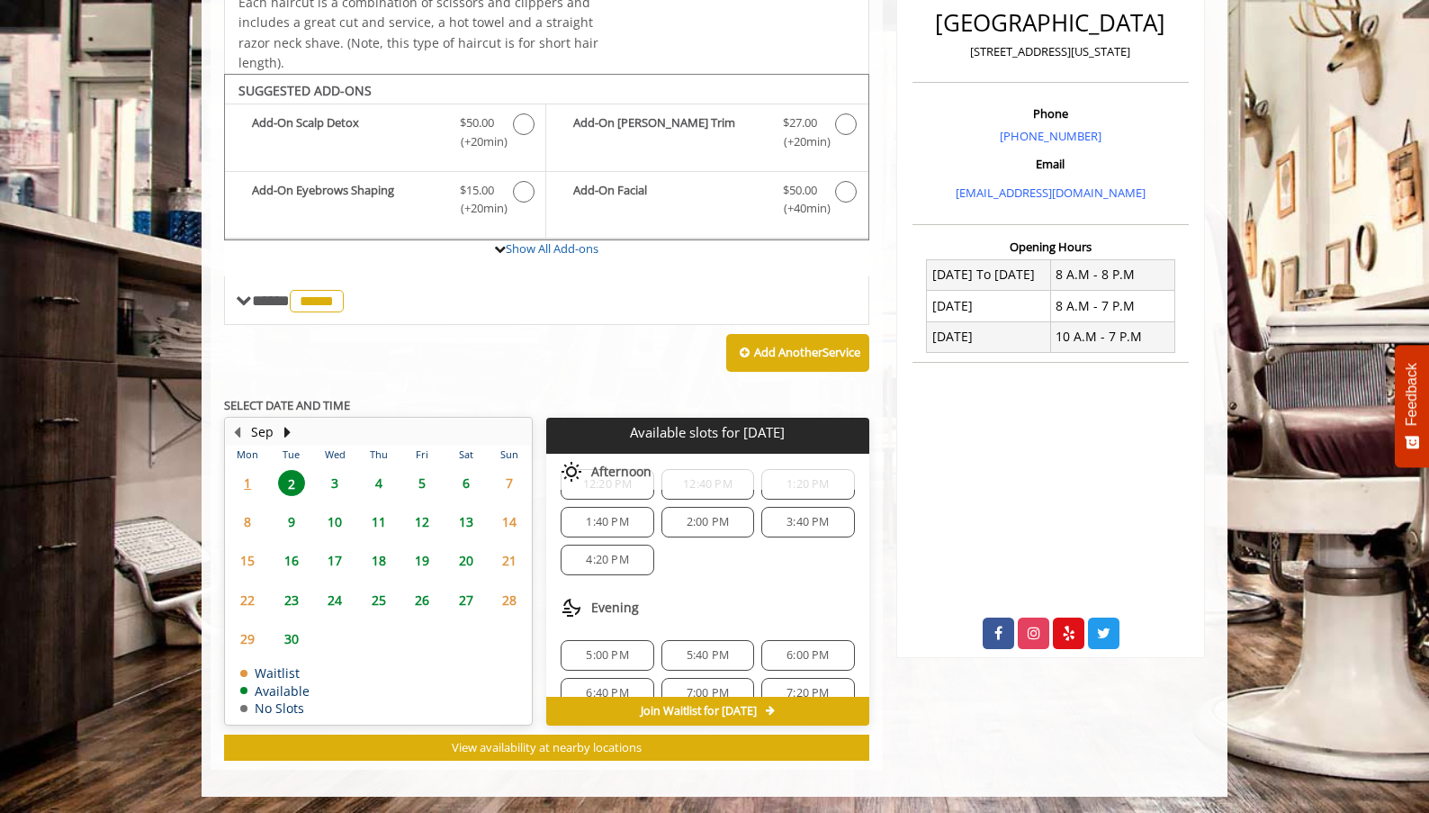
scroll to position [270, 0]
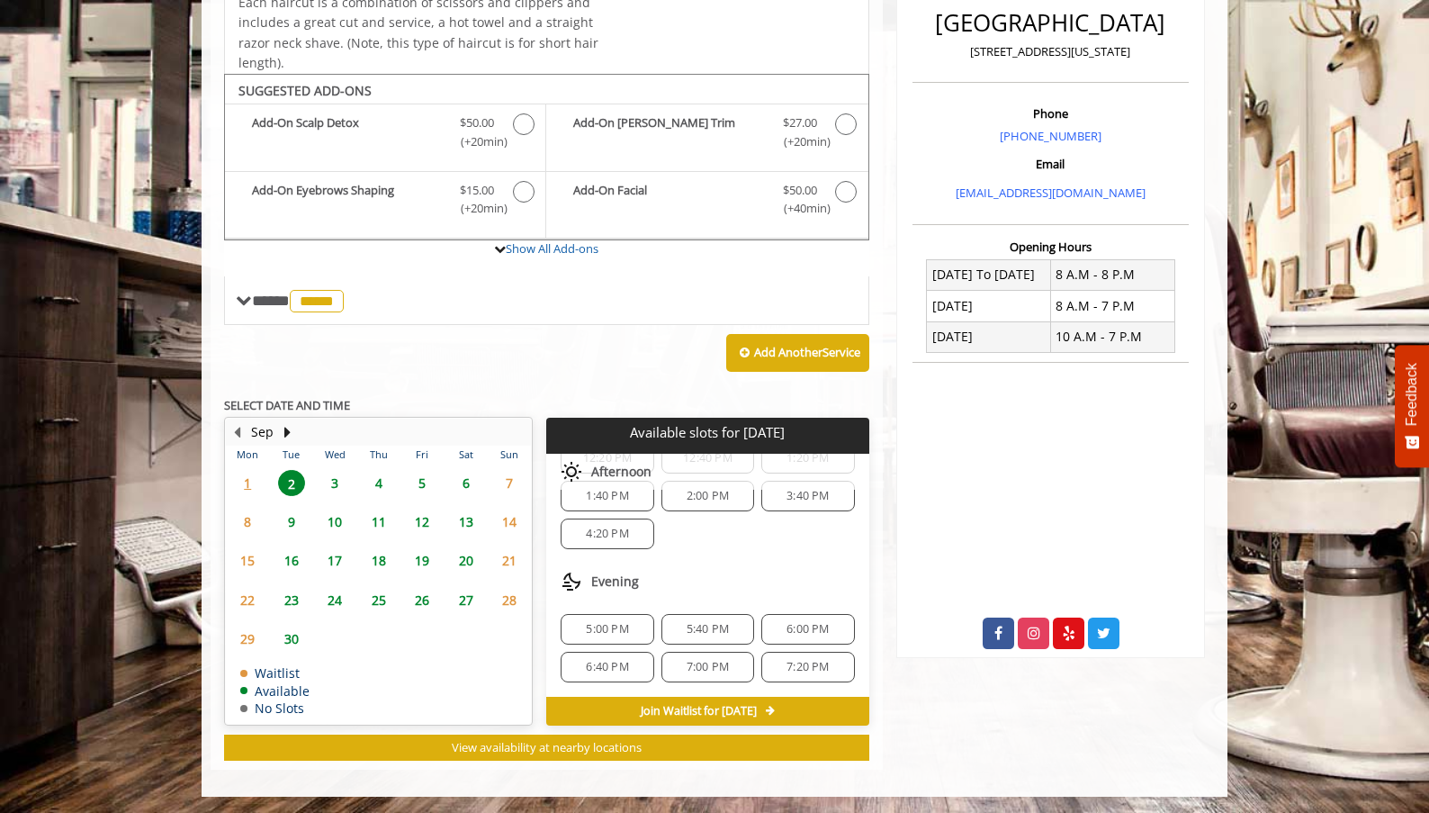
click at [620, 538] on span "4:20 PM" at bounding box center [607, 533] width 42 height 14
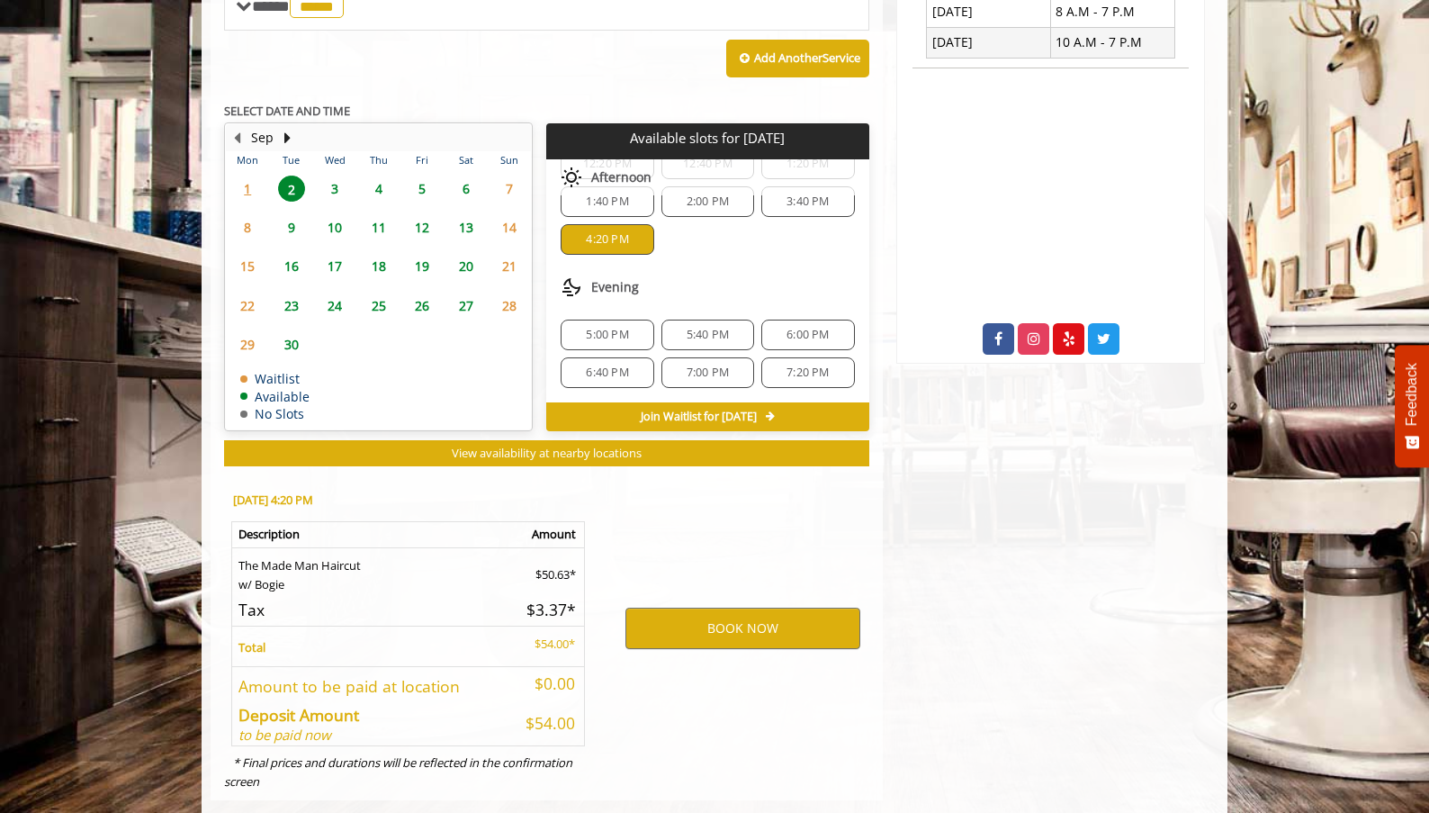
scroll to position [789, 0]
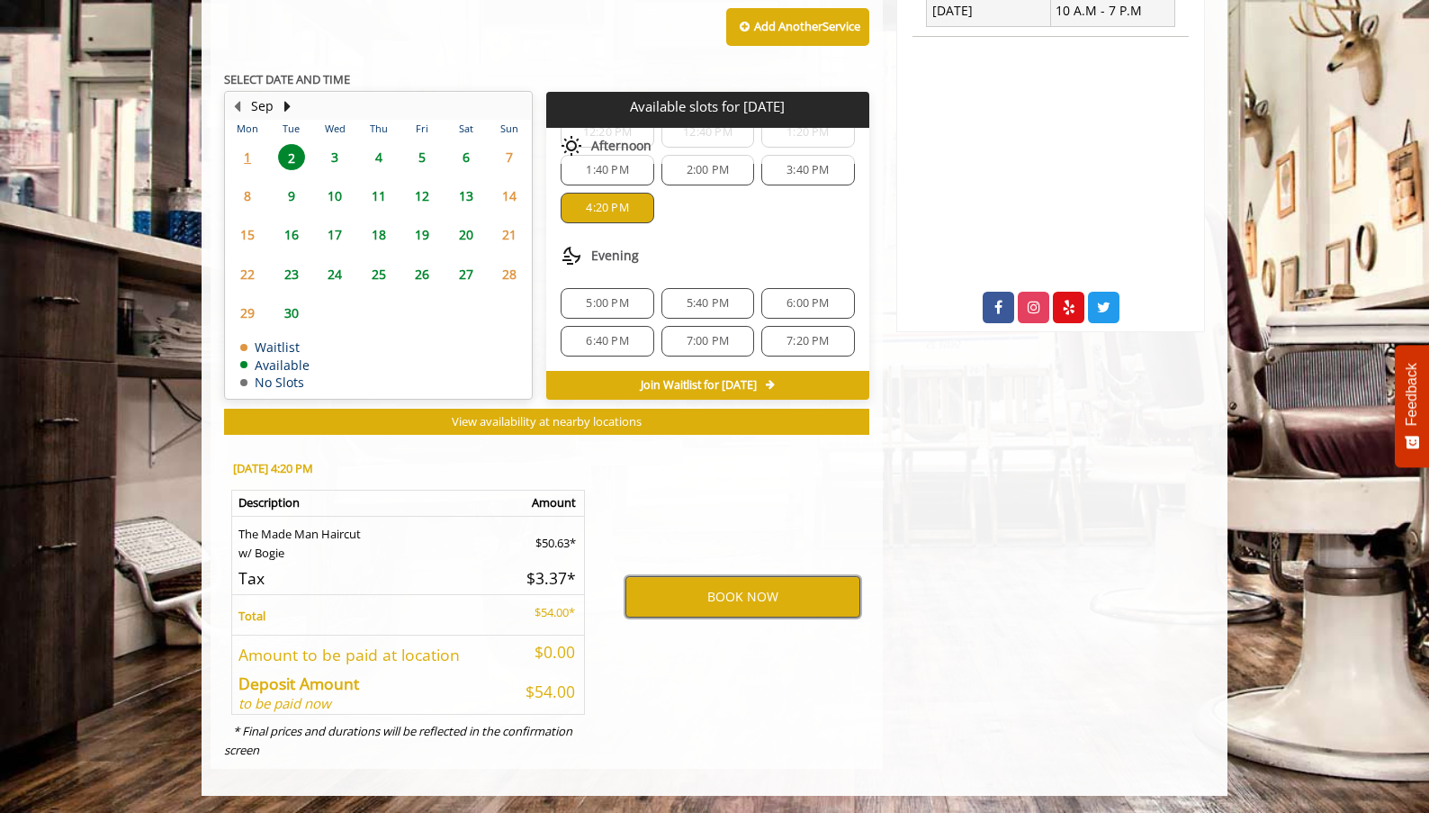
click at [716, 604] on button "BOOK NOW" at bounding box center [742, 596] width 235 height 41
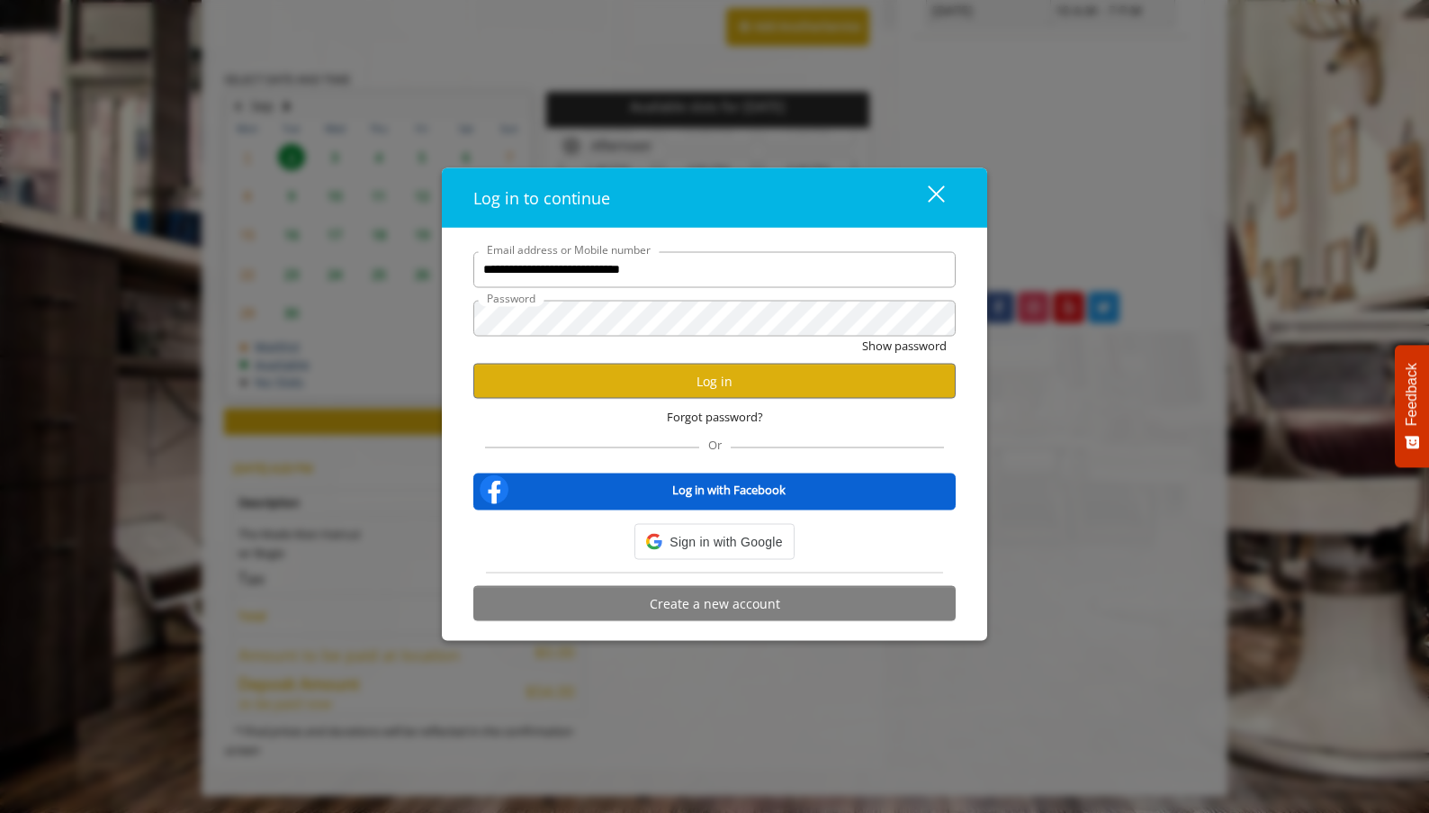
scroll to position [0, 0]
click at [571, 272] on input "**********" at bounding box center [714, 269] width 482 height 36
type input "**********"
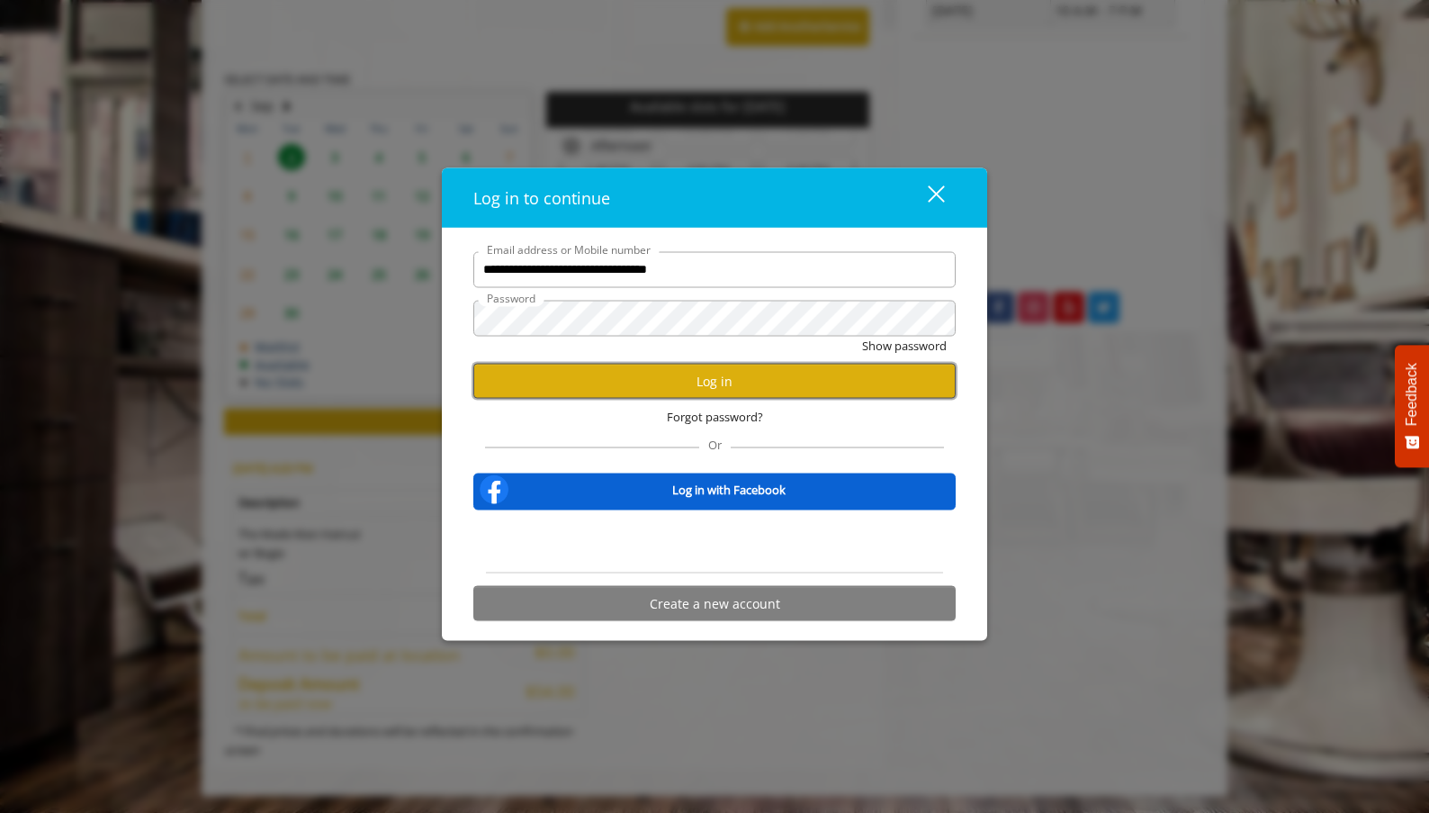
click at [645, 381] on button "Log in" at bounding box center [714, 381] width 482 height 35
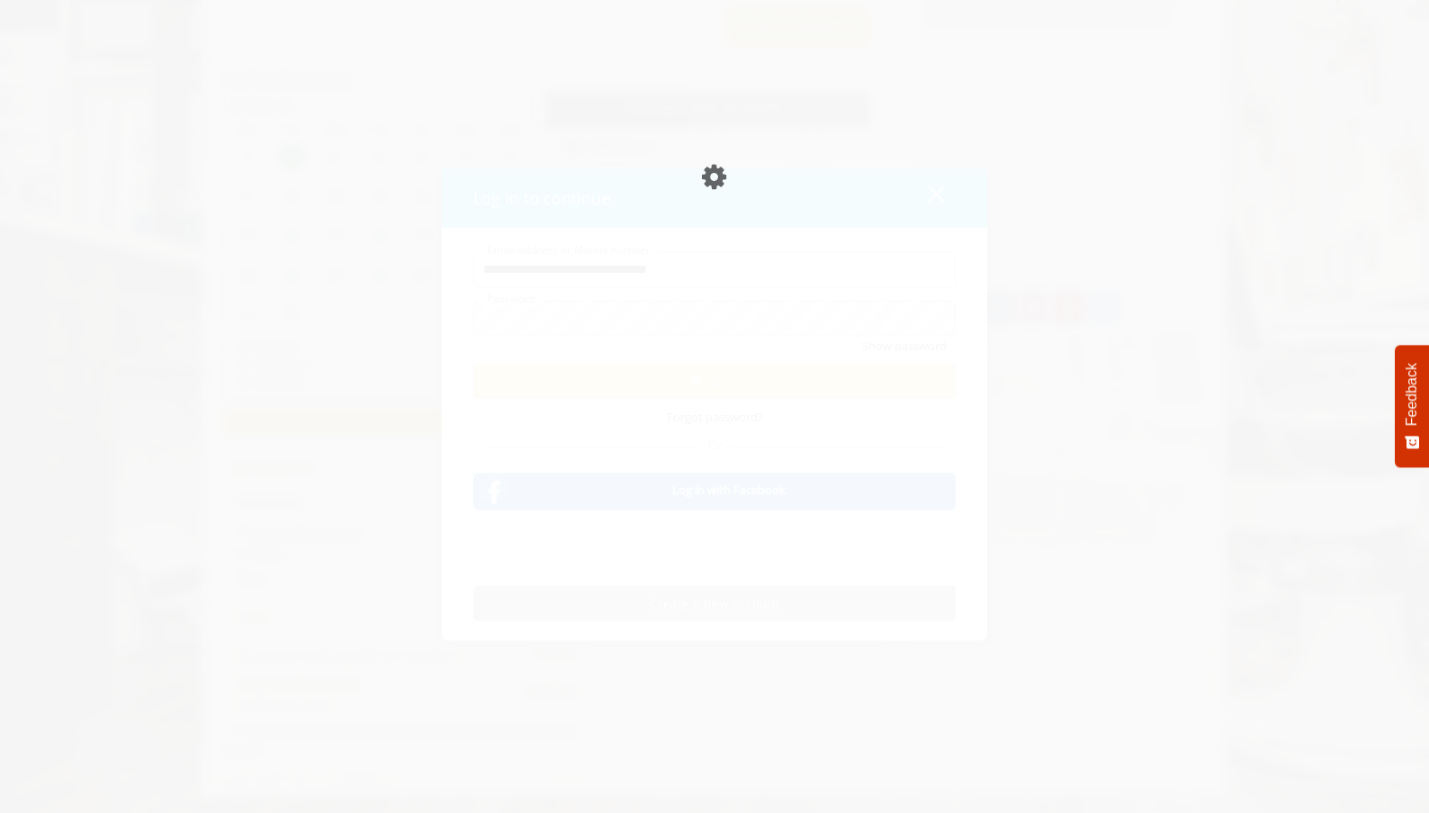
scroll to position [724, 0]
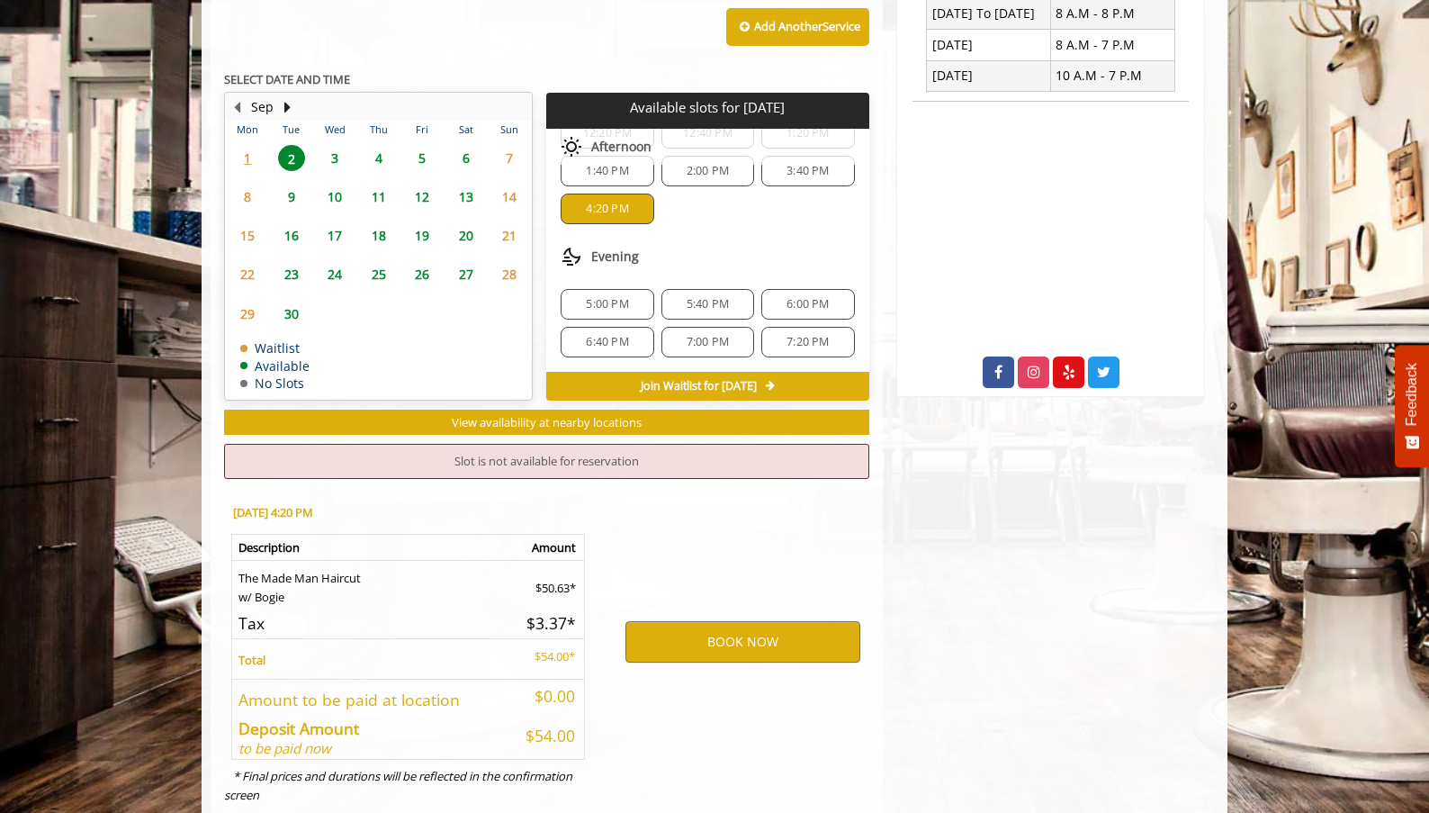
click at [792, 180] on div "3:40 PM" at bounding box center [807, 171] width 93 height 31
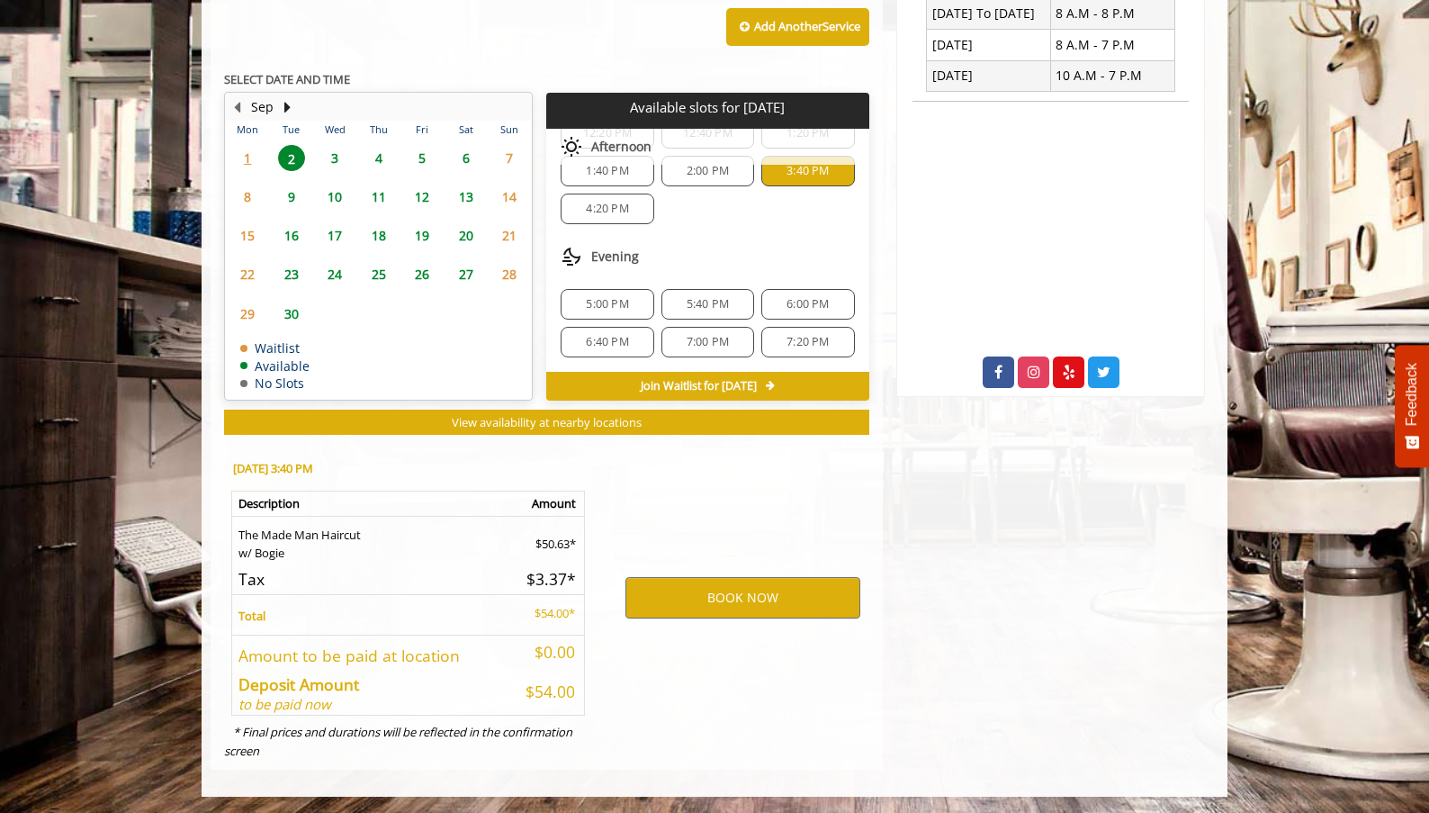
scroll to position [725, 0]
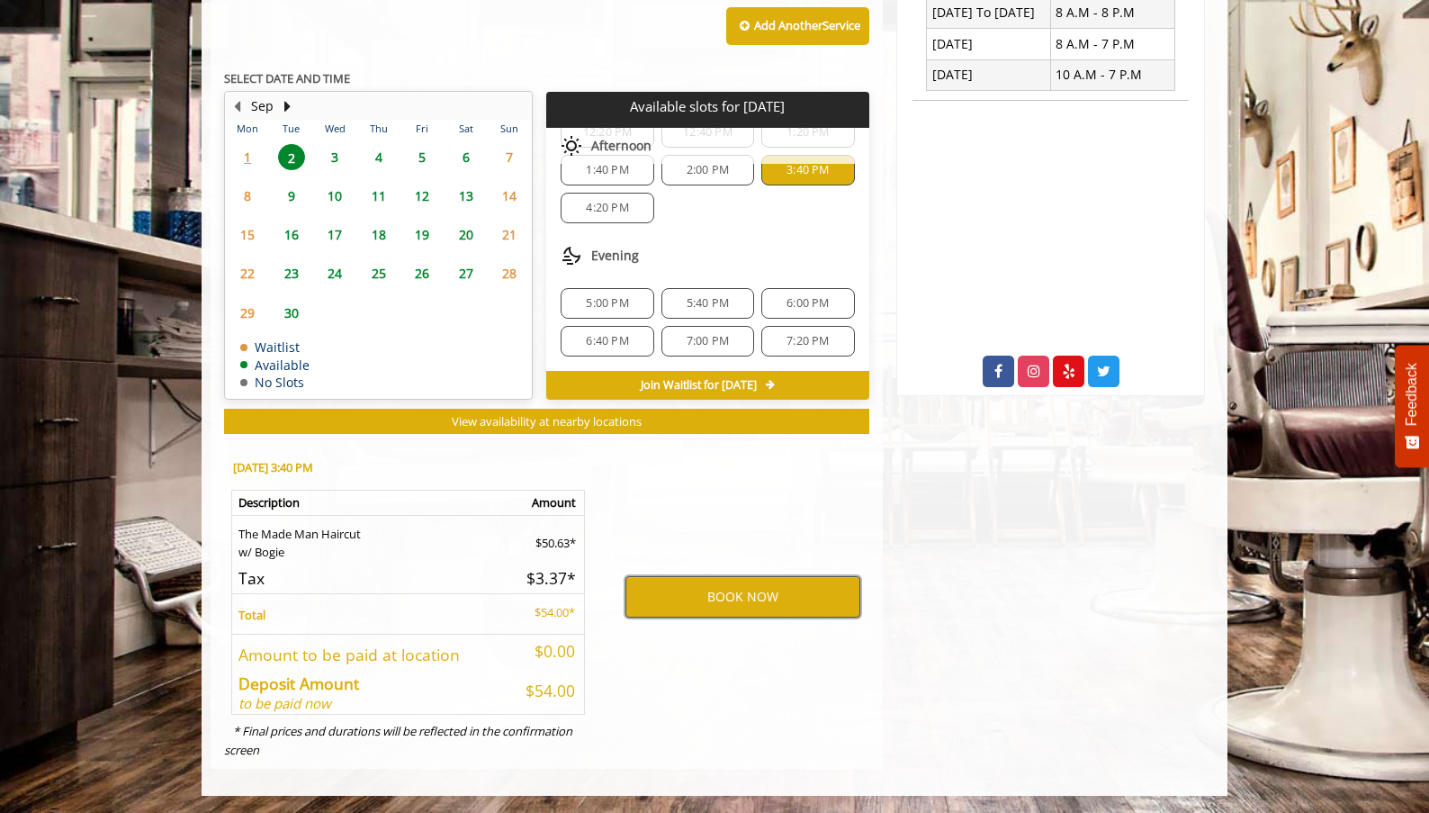
click at [756, 585] on button "BOOK NOW" at bounding box center [742, 596] width 235 height 41
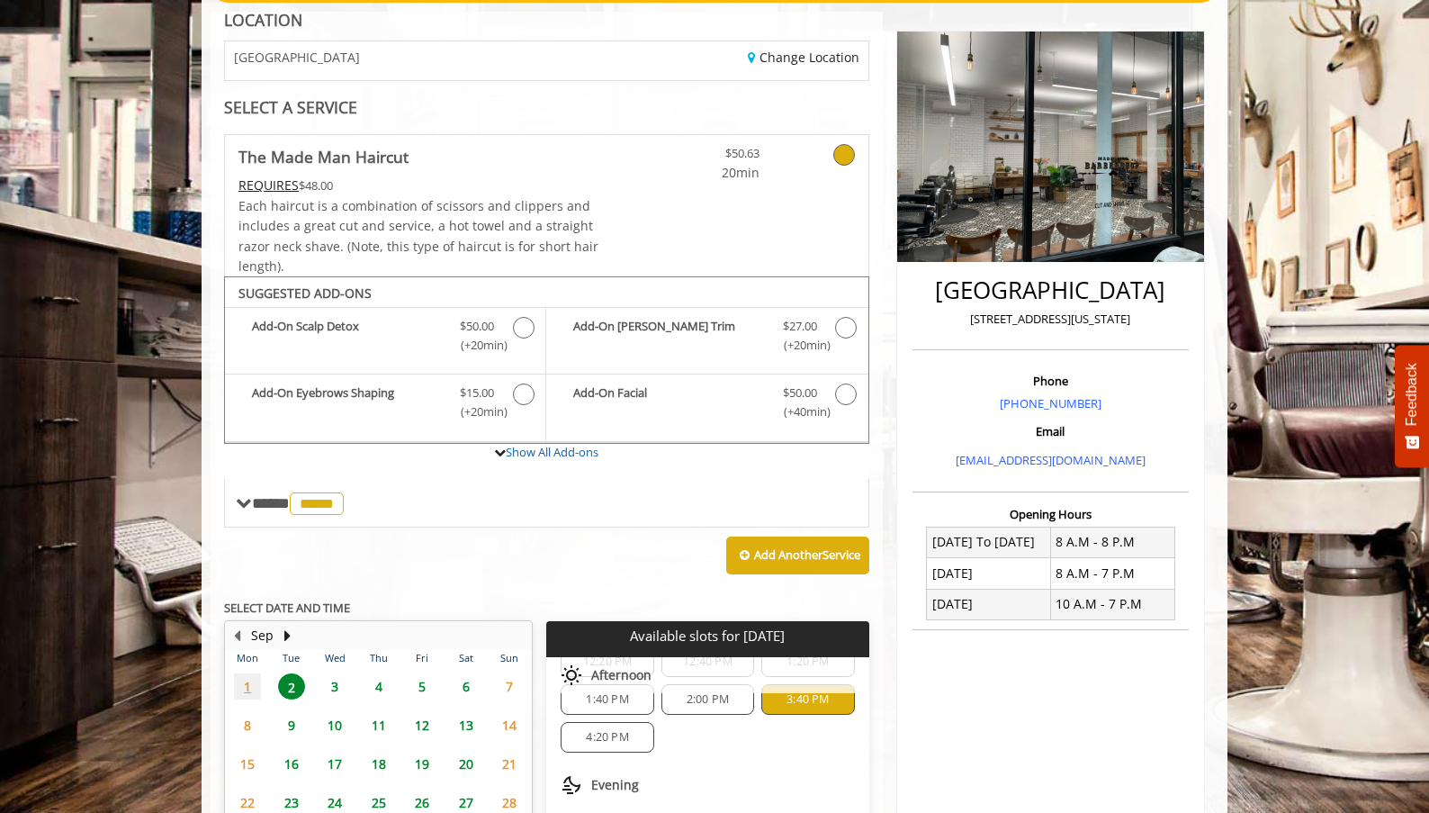
scroll to position [0, 0]
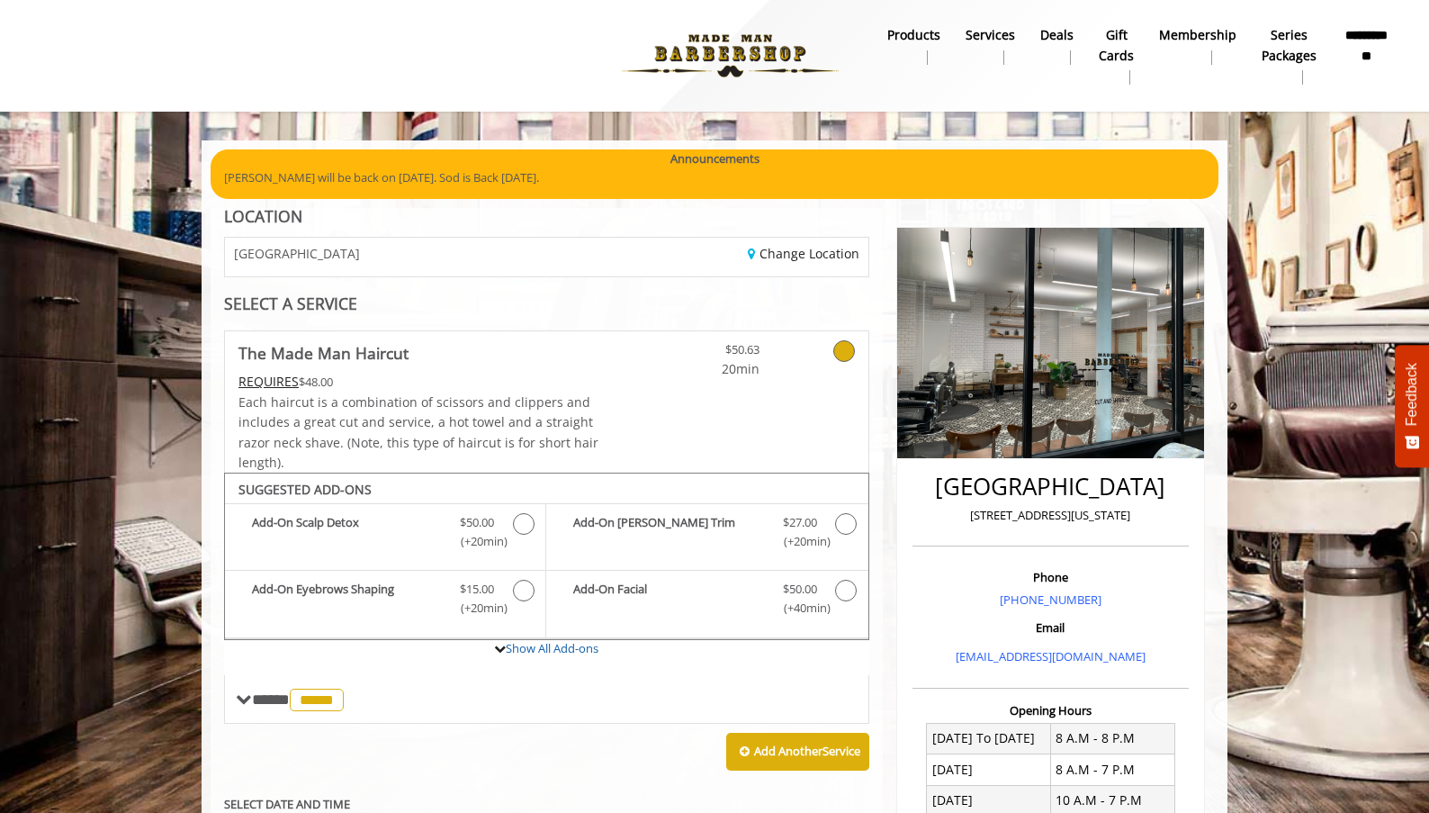
click at [1363, 62] on b "**********" at bounding box center [1366, 45] width 49 height 40
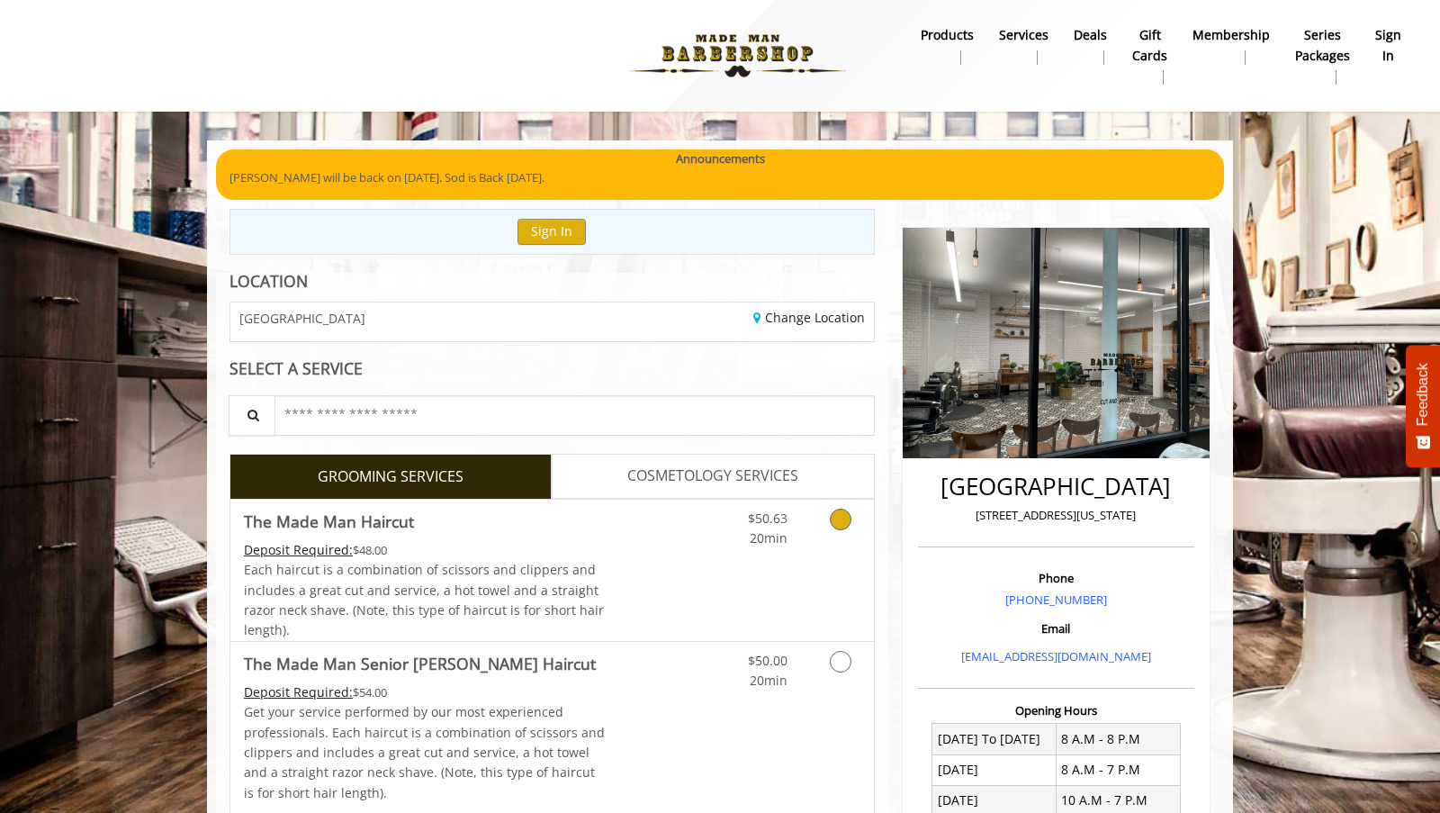
click at [839, 519] on icon "Grooming services" at bounding box center [841, 519] width 22 height 22
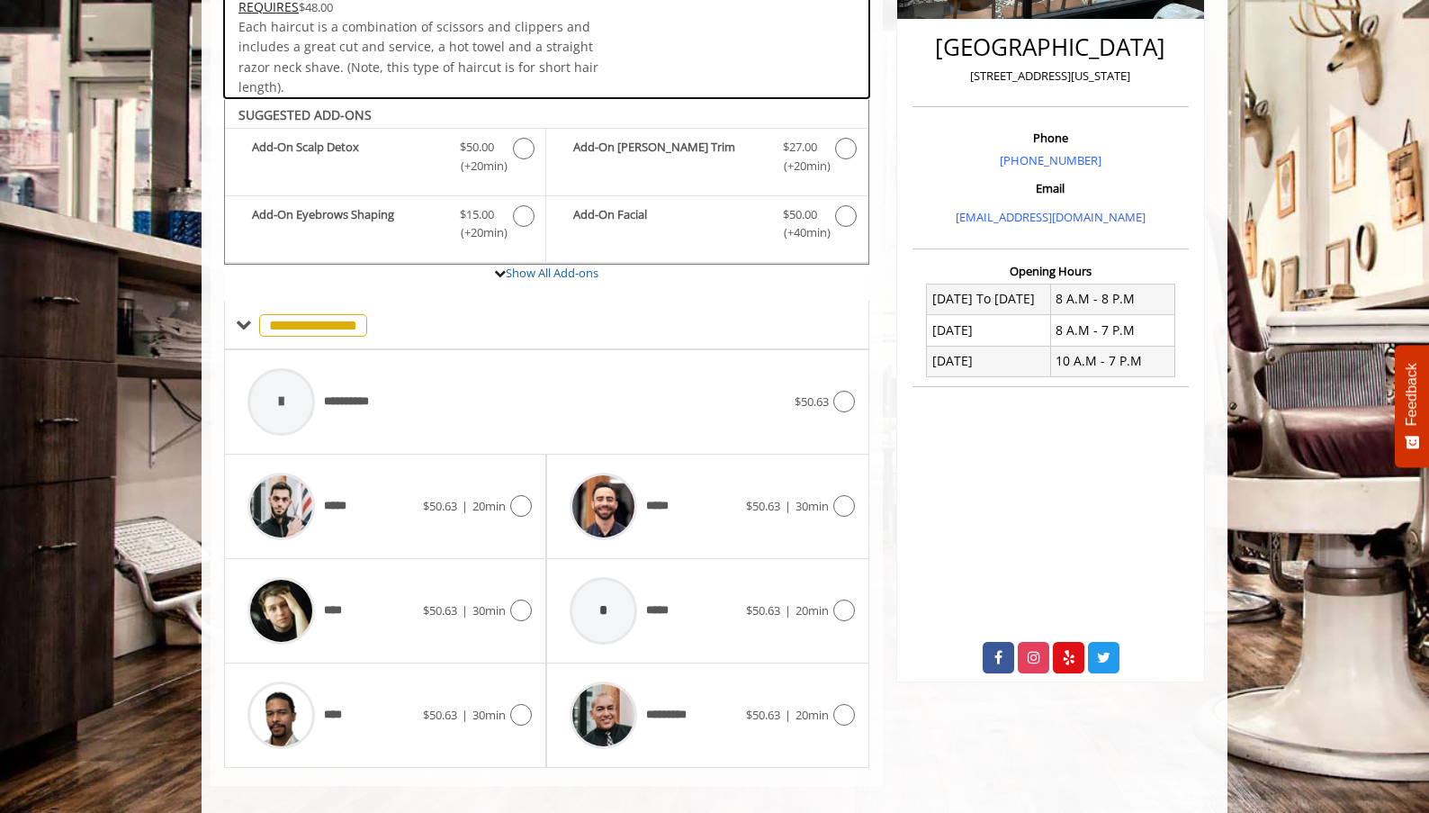
scroll to position [456, 0]
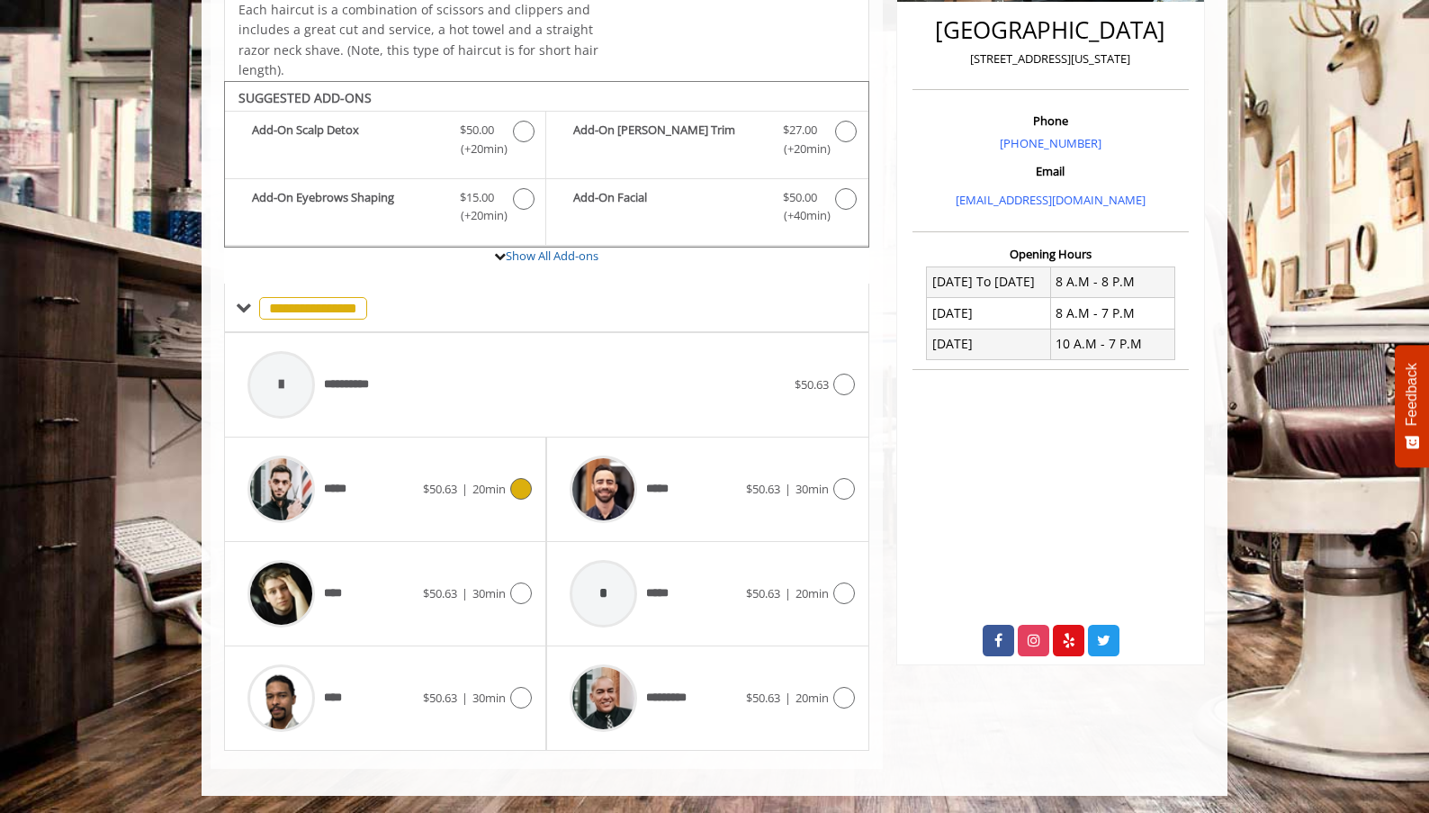
click at [526, 489] on icon at bounding box center [521, 489] width 22 height 22
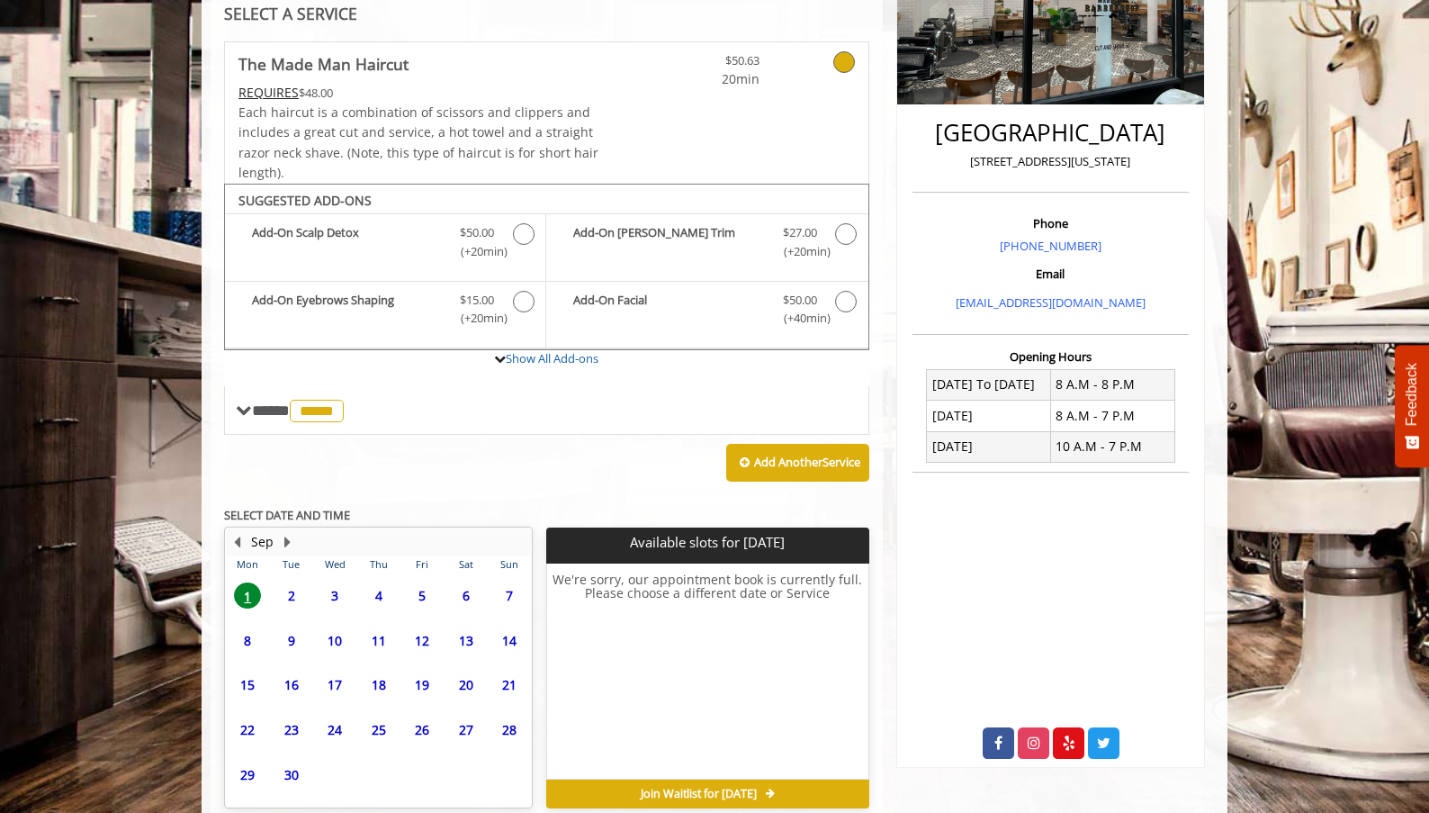
scroll to position [436, 0]
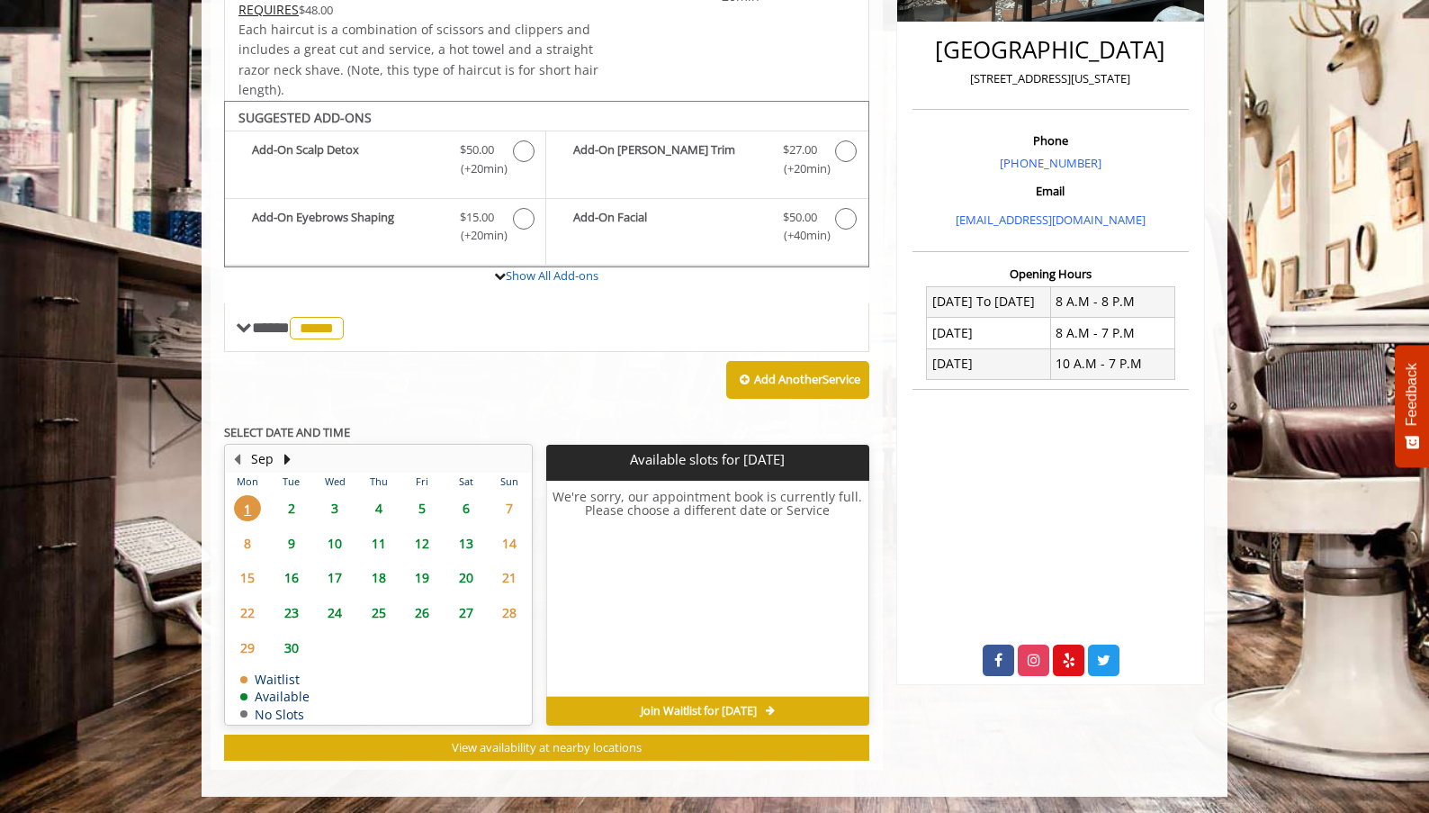
click at [292, 508] on span "2" at bounding box center [291, 508] width 27 height 26
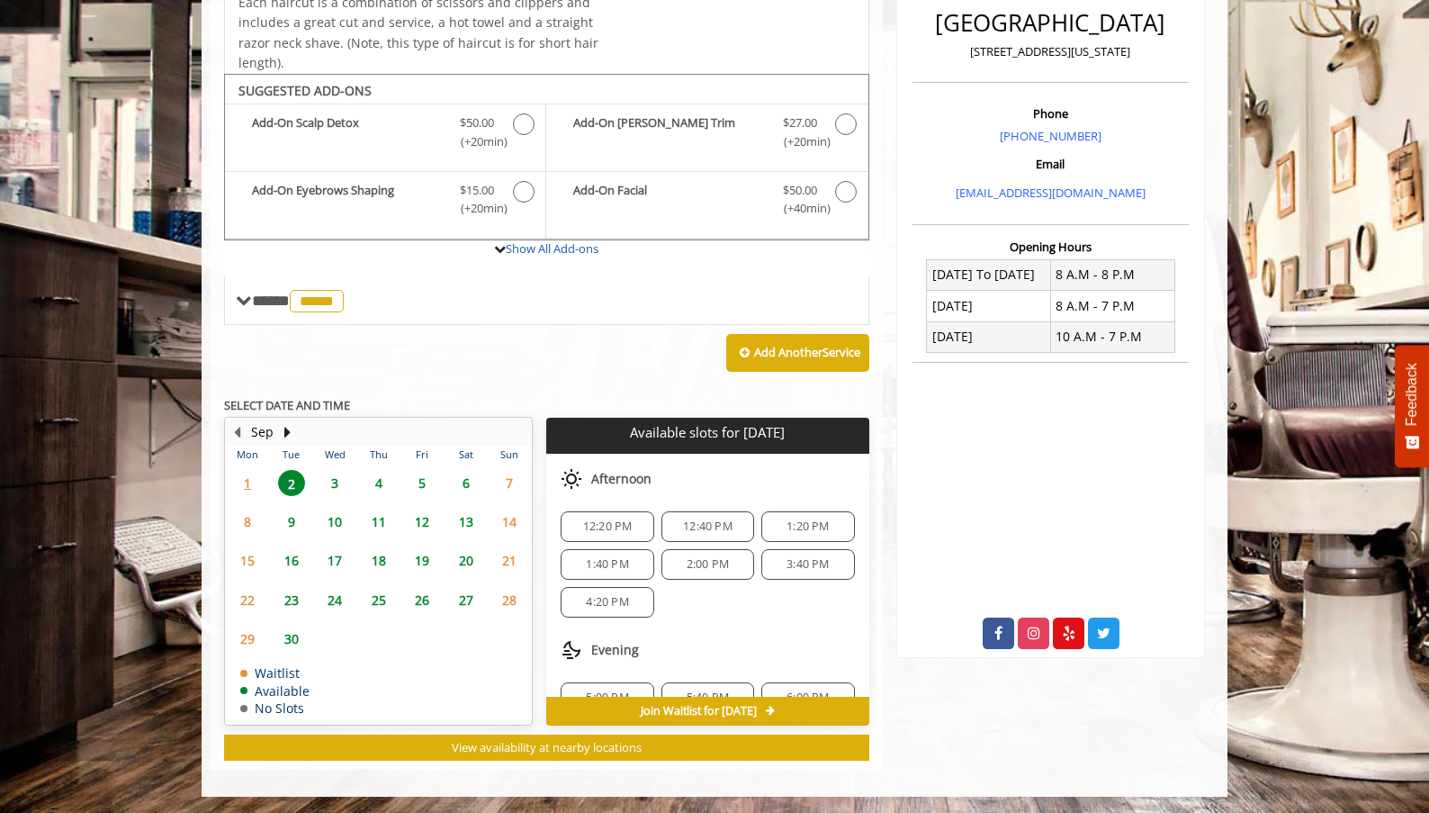
scroll to position [202, 0]
click at [622, 601] on span "4:20 PM" at bounding box center [607, 601] width 42 height 14
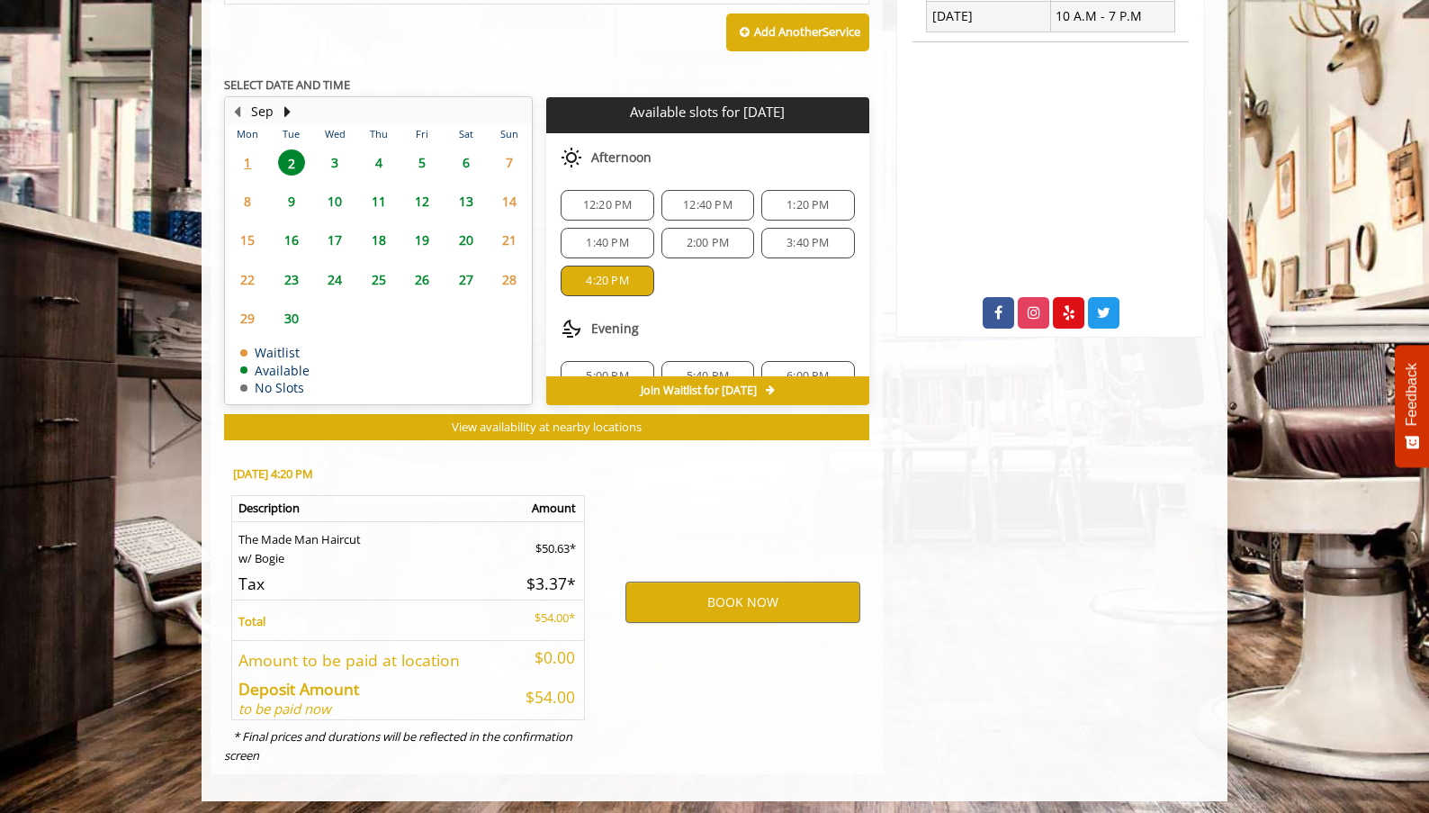
scroll to position [789, 0]
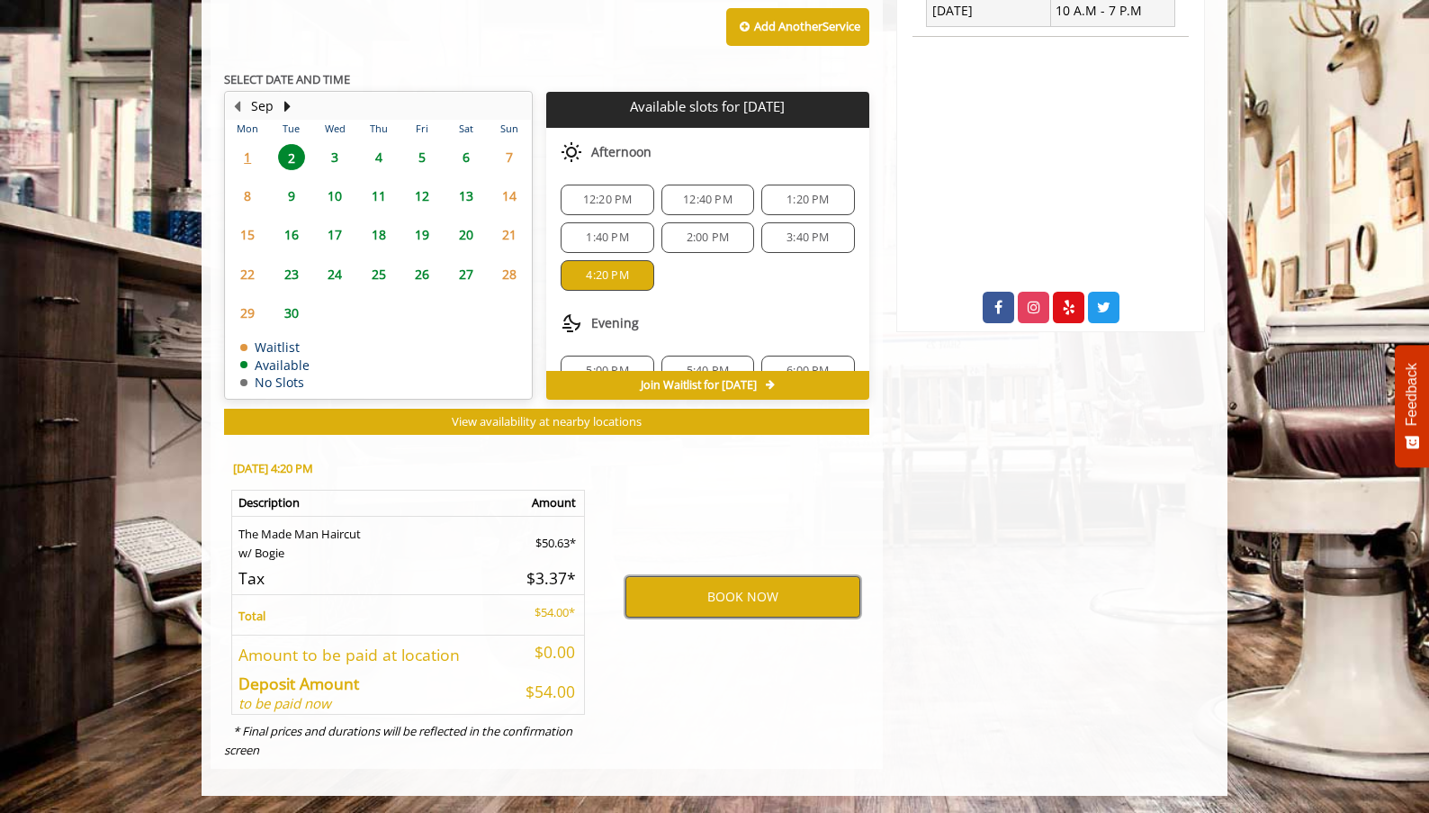
click at [702, 604] on button "BOOK NOW" at bounding box center [742, 596] width 235 height 41
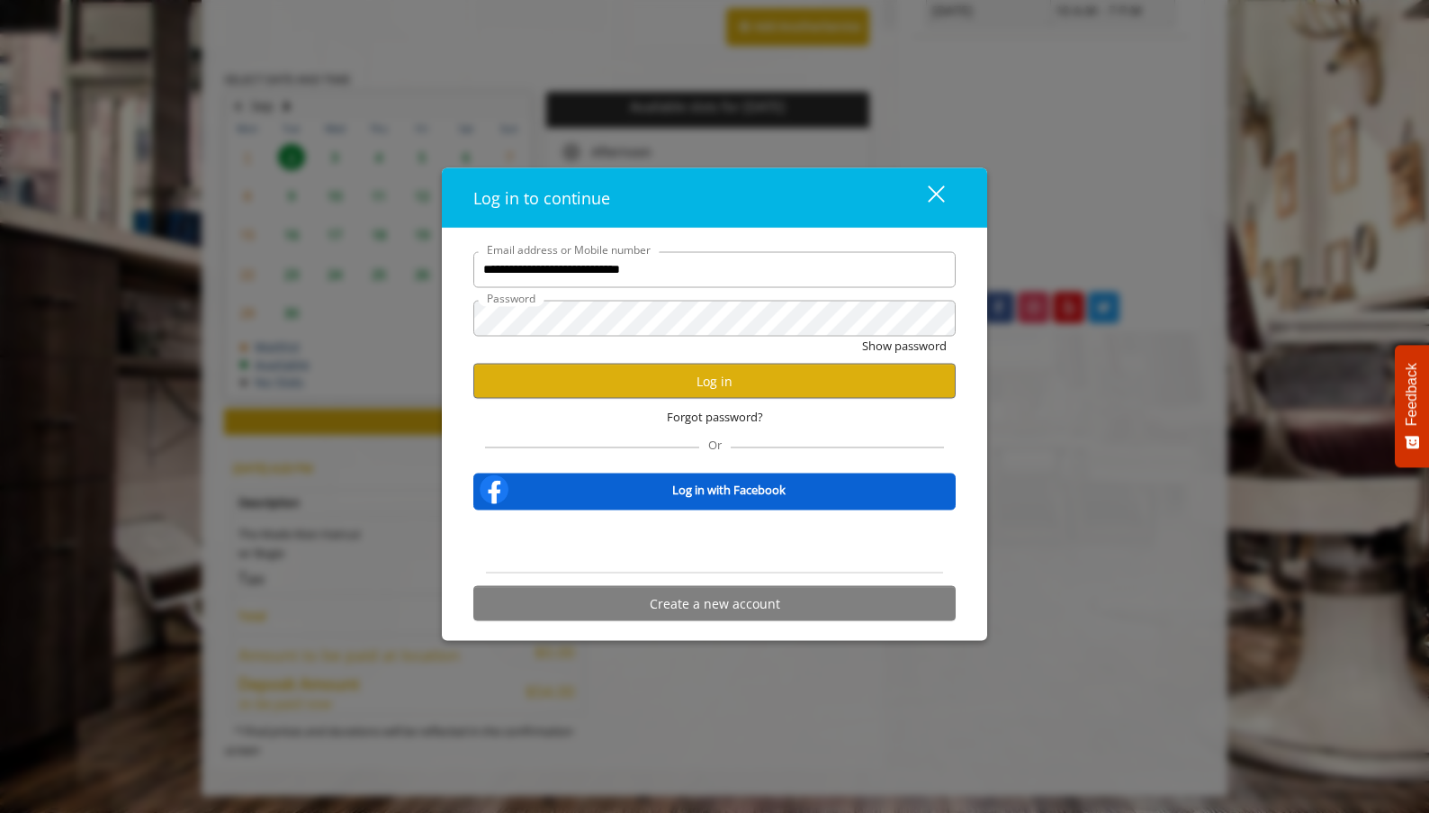
scroll to position [0, 0]
click at [594, 267] on input "**********" at bounding box center [714, 269] width 482 height 36
type input "**********"
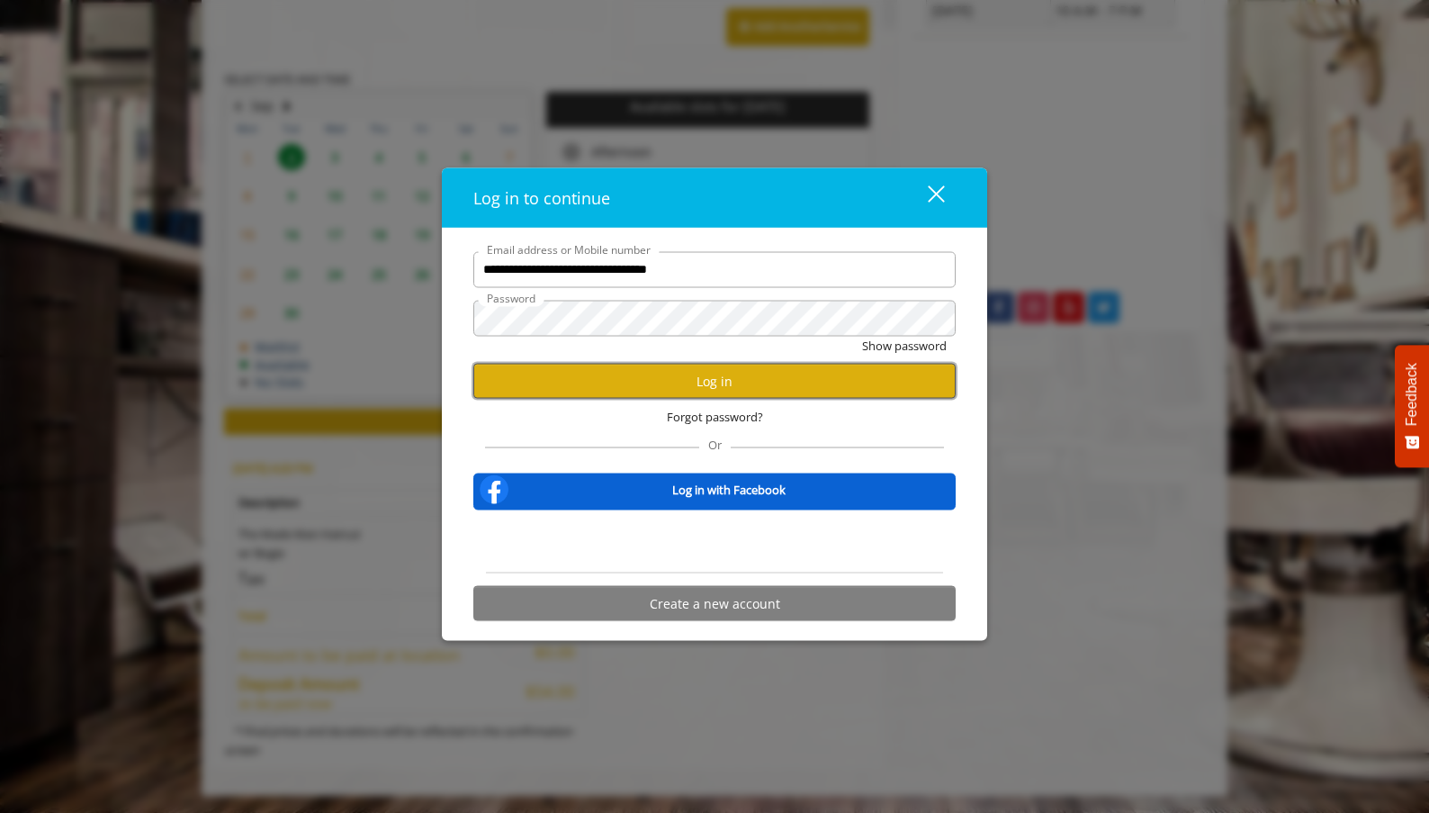
click at [640, 380] on button "Log in" at bounding box center [714, 381] width 482 height 35
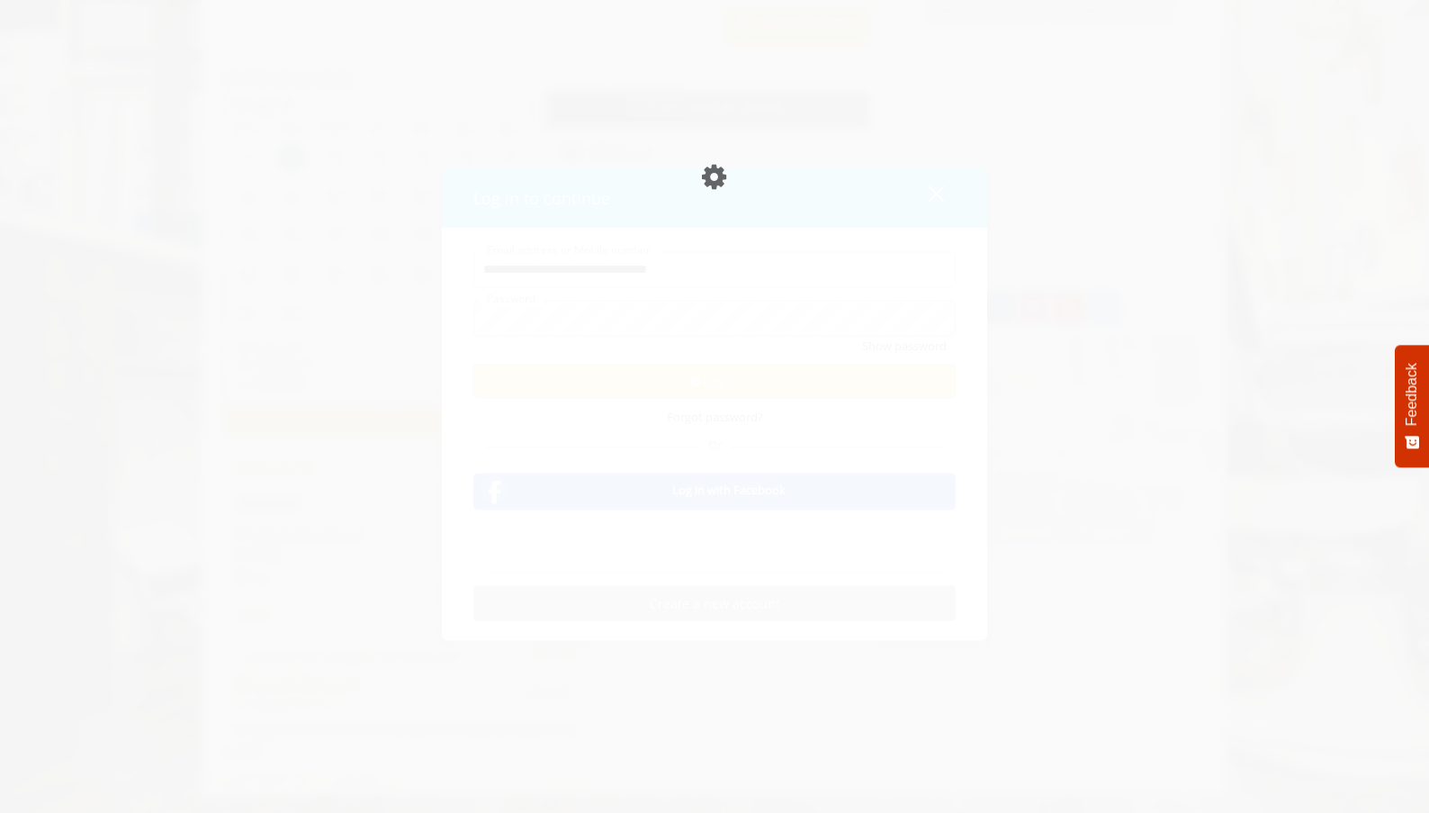
scroll to position [724, 0]
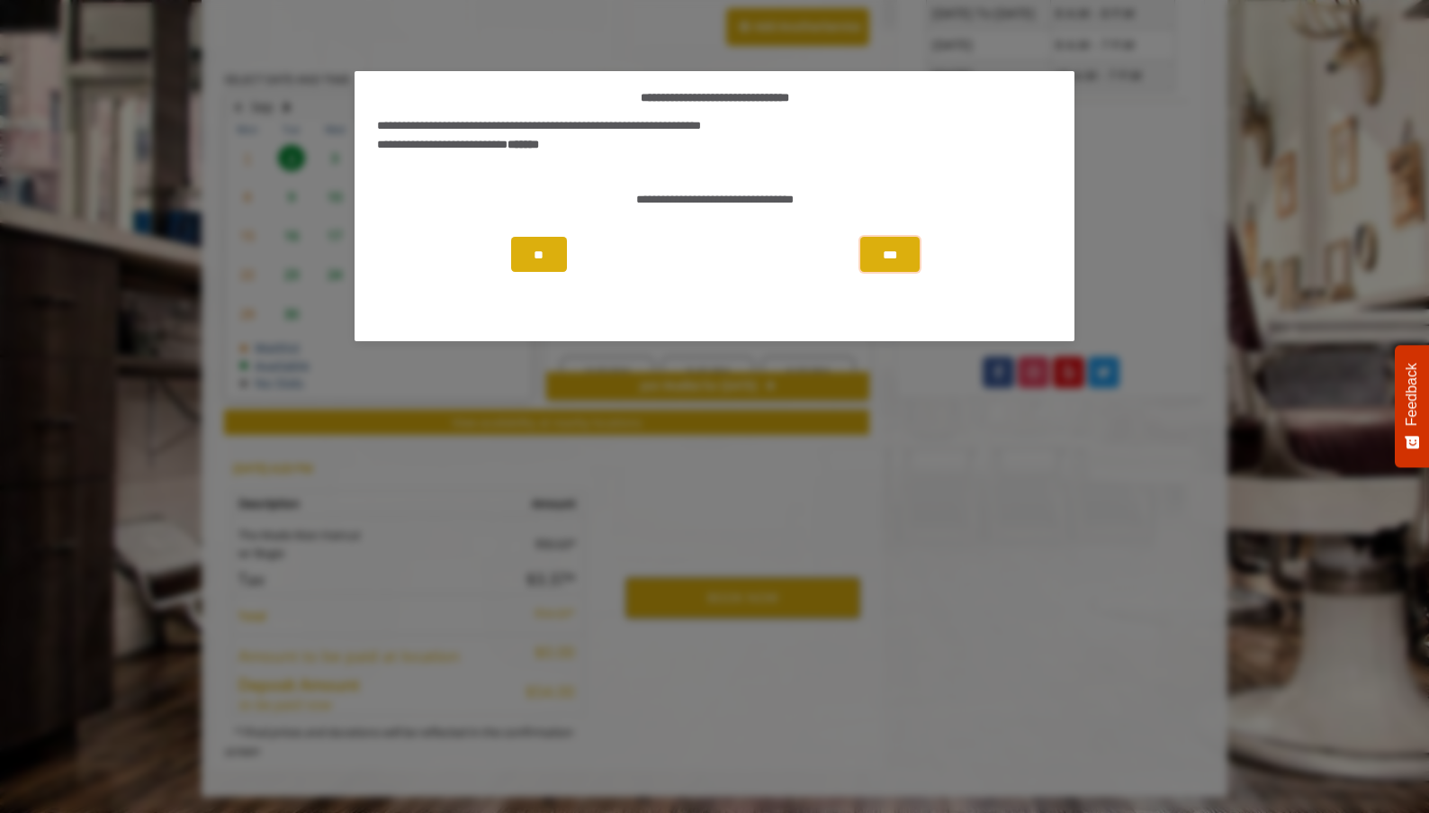
click at [886, 254] on button "***" at bounding box center [889, 254] width 59 height 35
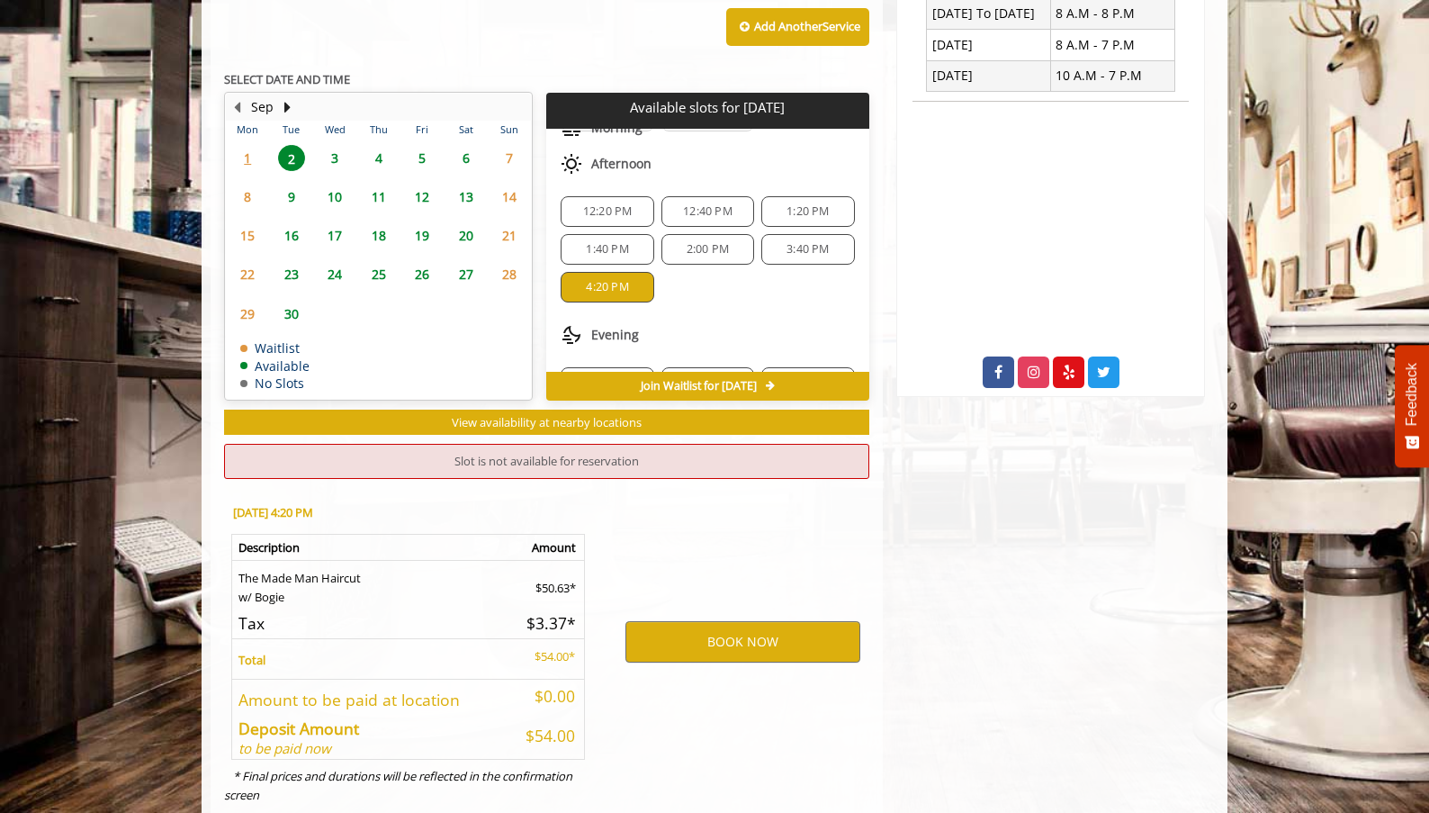
scroll to position [184, 0]
click at [787, 254] on span "3:40 PM" at bounding box center [808, 257] width 42 height 14
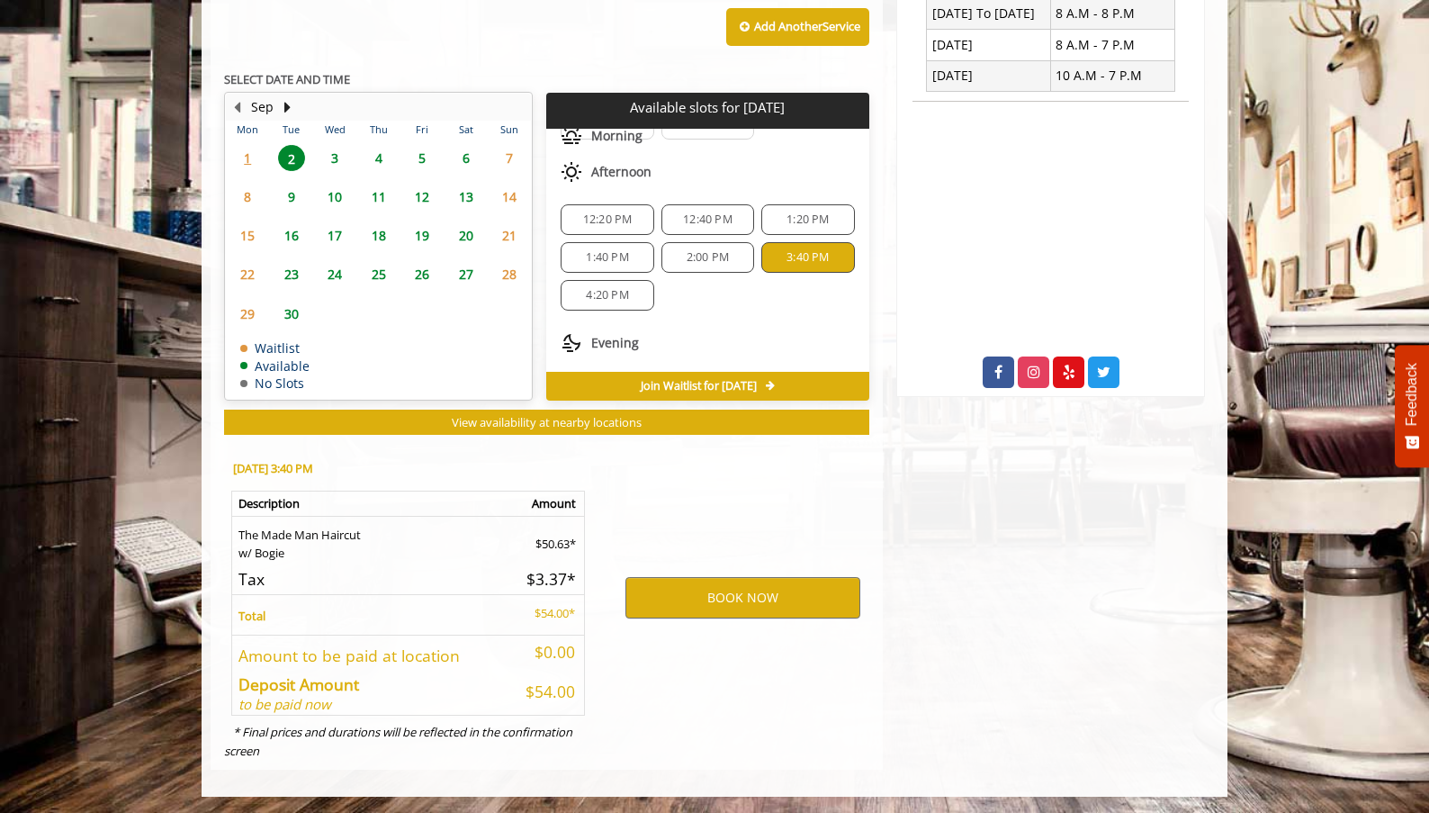
scroll to position [725, 0]
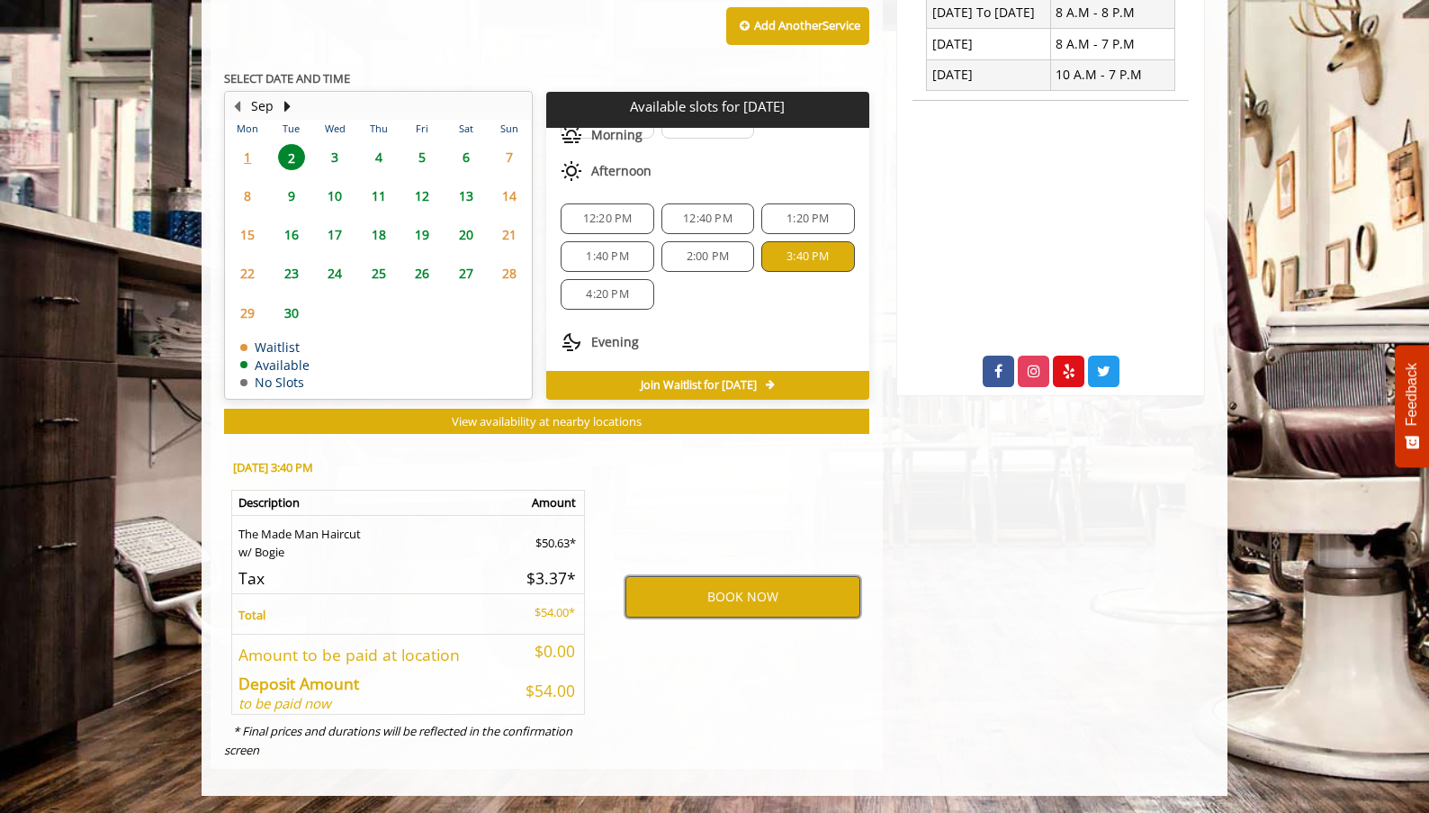
click at [740, 590] on button "BOOK NOW" at bounding box center [742, 596] width 235 height 41
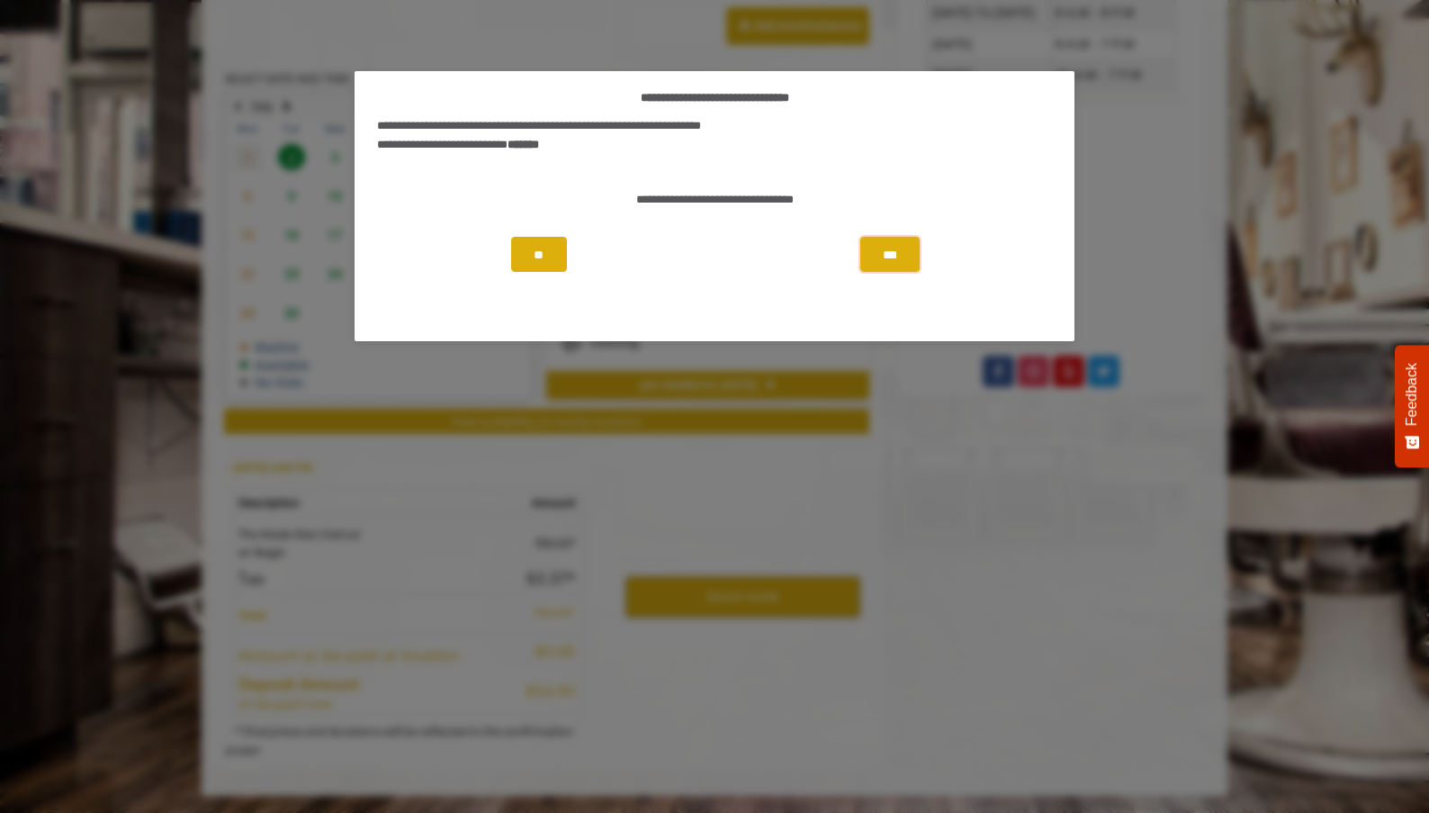
click at [890, 263] on button "***" at bounding box center [889, 254] width 59 height 35
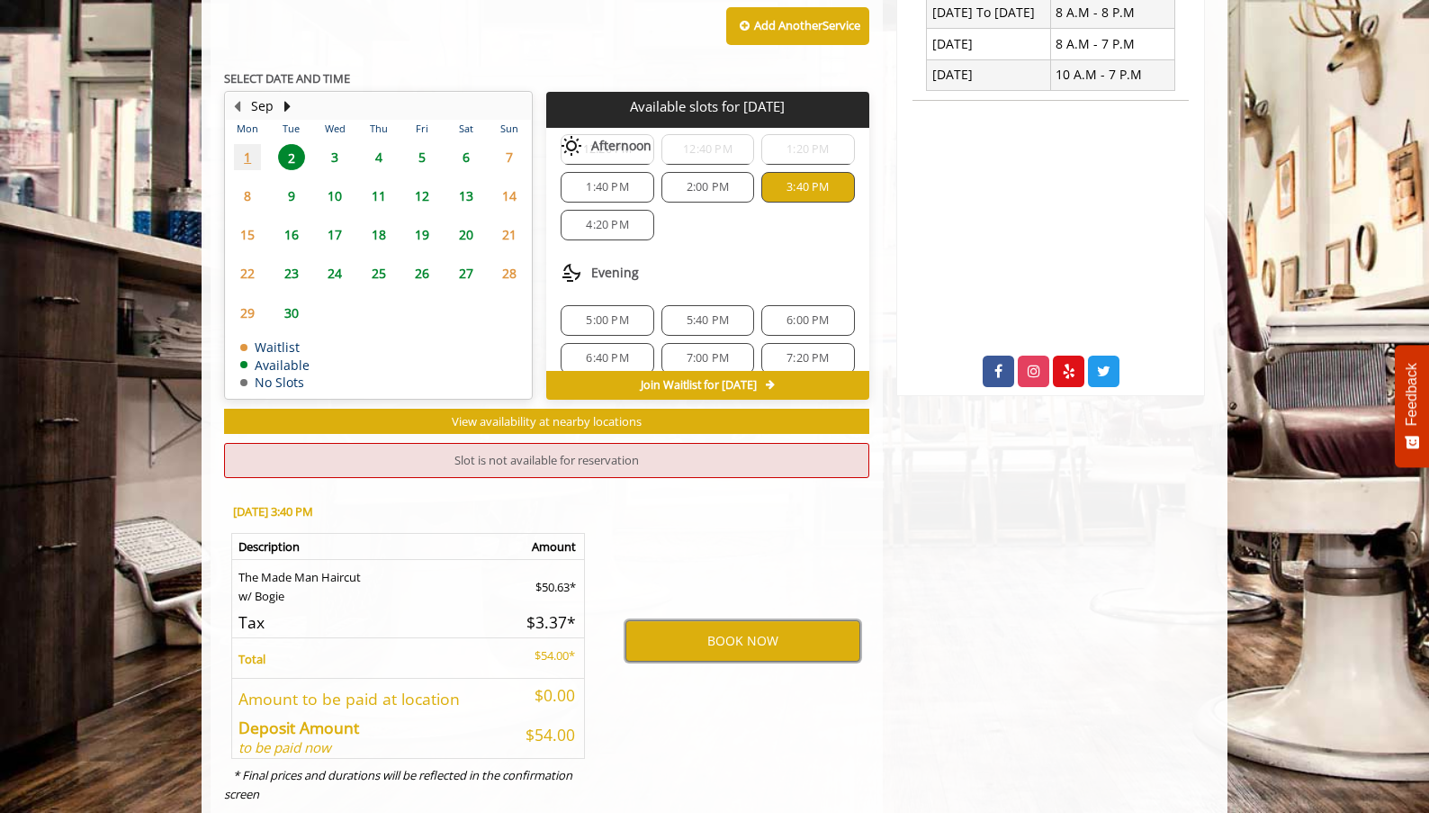
scroll to position [252, 0]
